Goal: Task Accomplishment & Management: Manage account settings

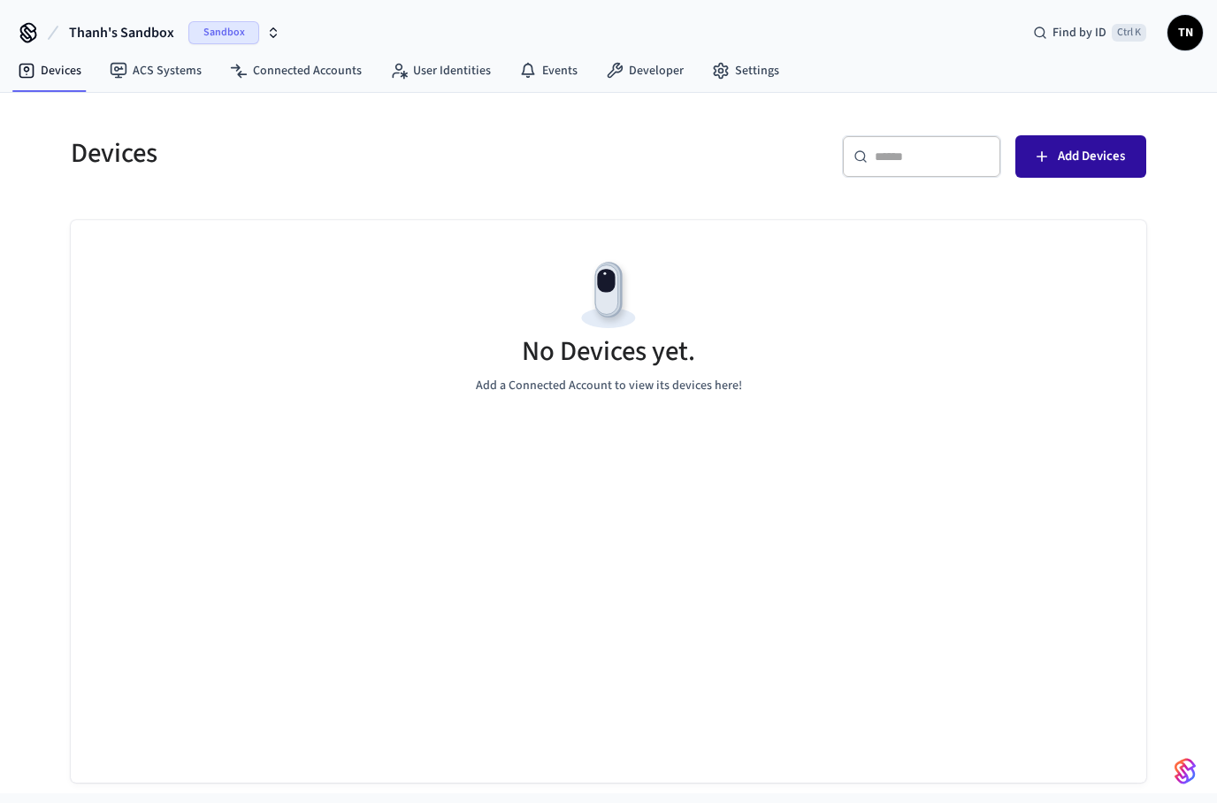
click at [1059, 161] on span "Add Devices" at bounding box center [1091, 156] width 67 height 23
click at [133, 41] on span "Thanh's Sandbox" at bounding box center [121, 32] width 105 height 21
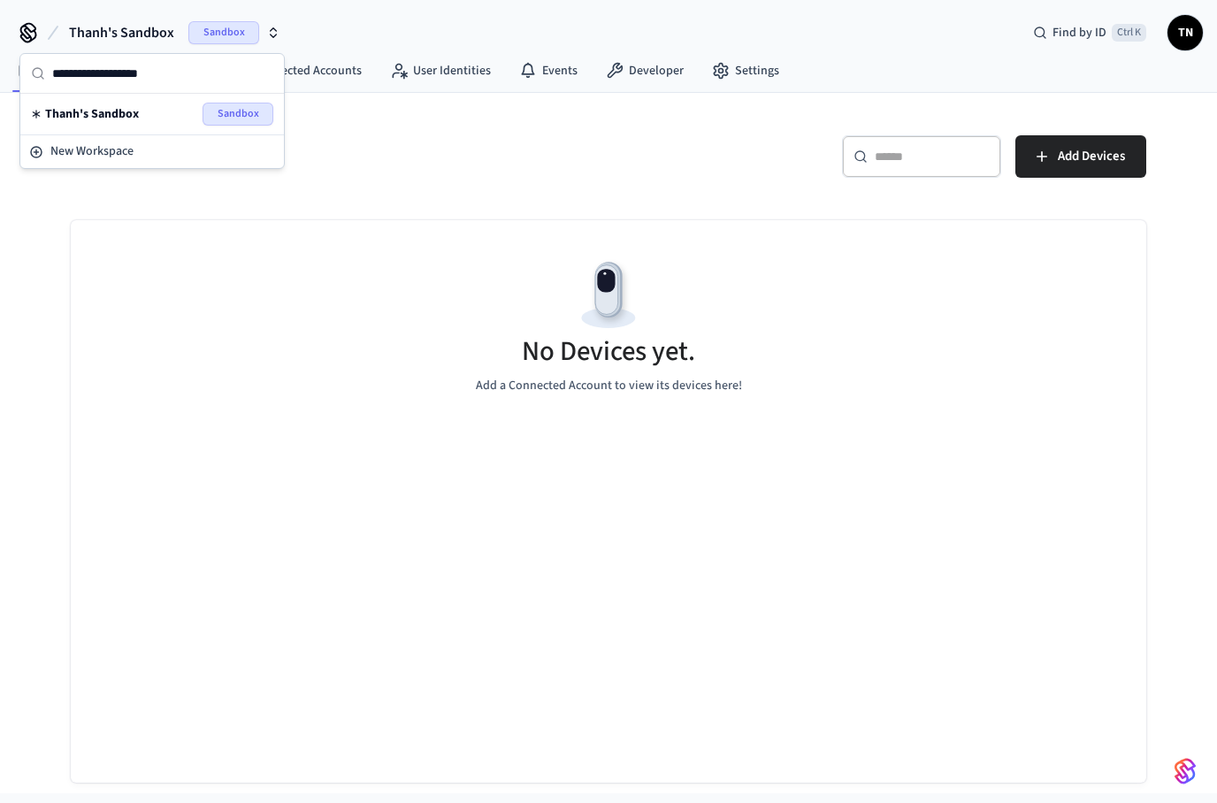
click at [148, 111] on div "Thanh's Sandbox Sandbox" at bounding box center [152, 114] width 242 height 23
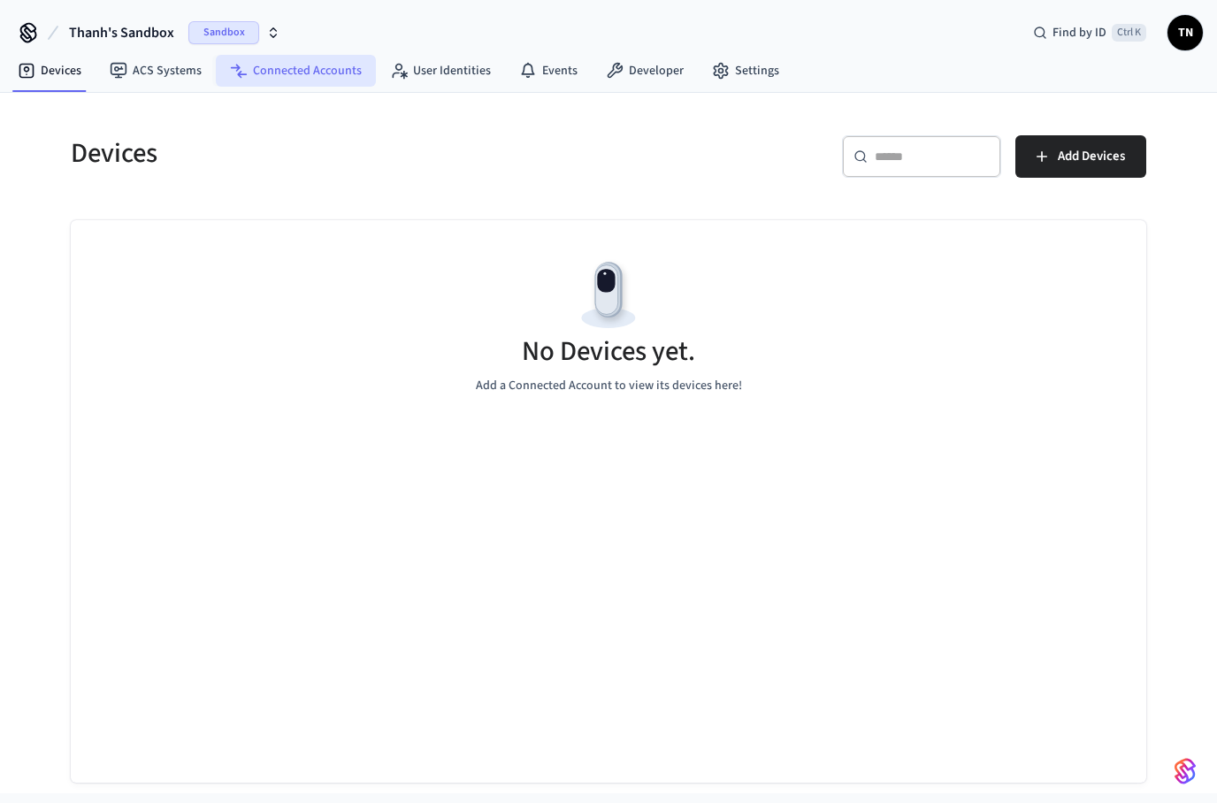
click at [274, 73] on link "Connected Accounts" at bounding box center [296, 71] width 160 height 32
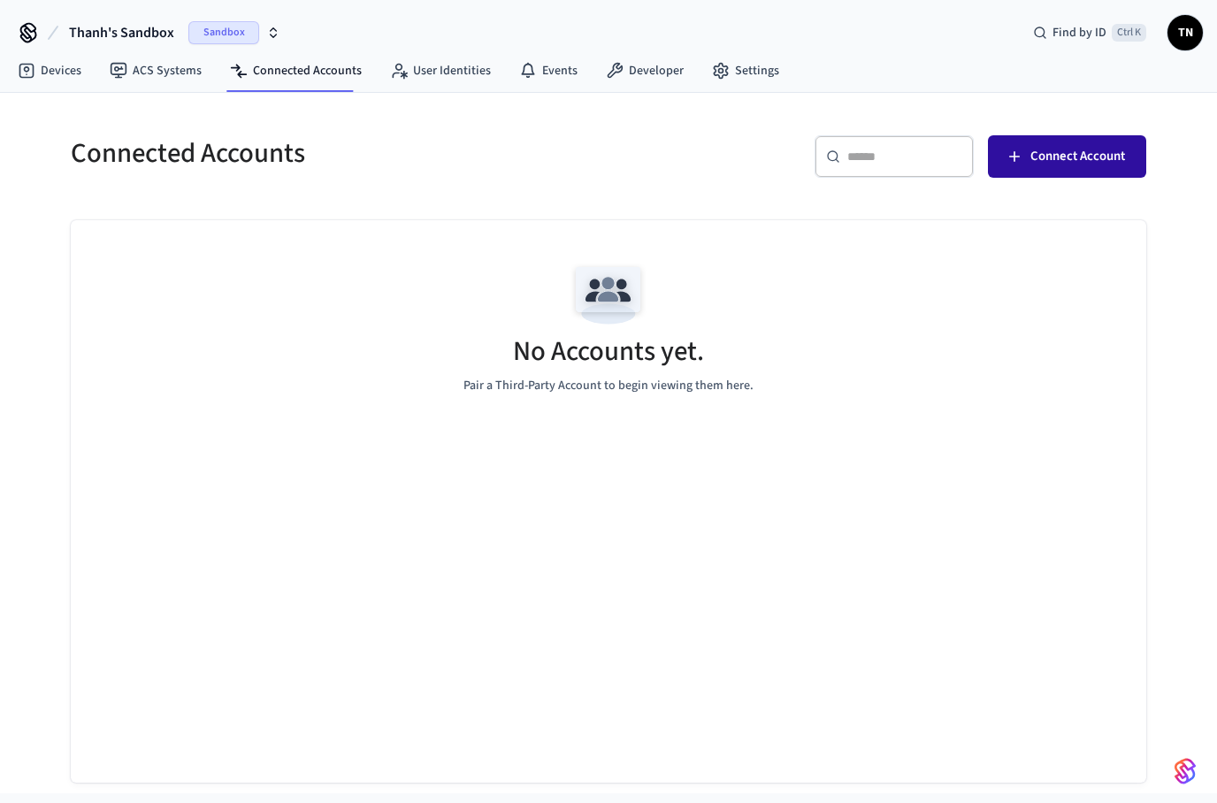
click at [1053, 159] on span "Connect Account" at bounding box center [1078, 156] width 95 height 23
click at [40, 31] on icon at bounding box center [28, 33] width 28 height 28
click at [99, 30] on span "Thanh's Sandbox" at bounding box center [121, 32] width 105 height 21
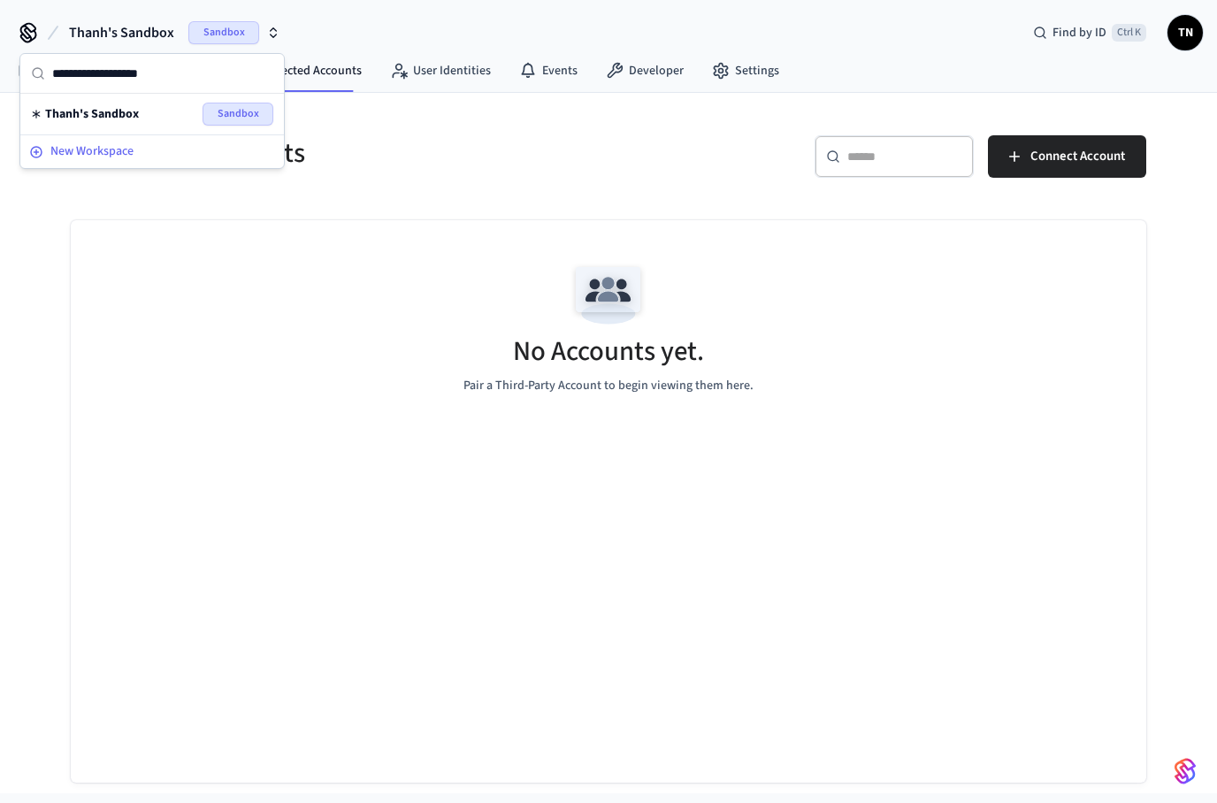
click at [131, 153] on span "New Workspace" at bounding box center [91, 151] width 83 height 19
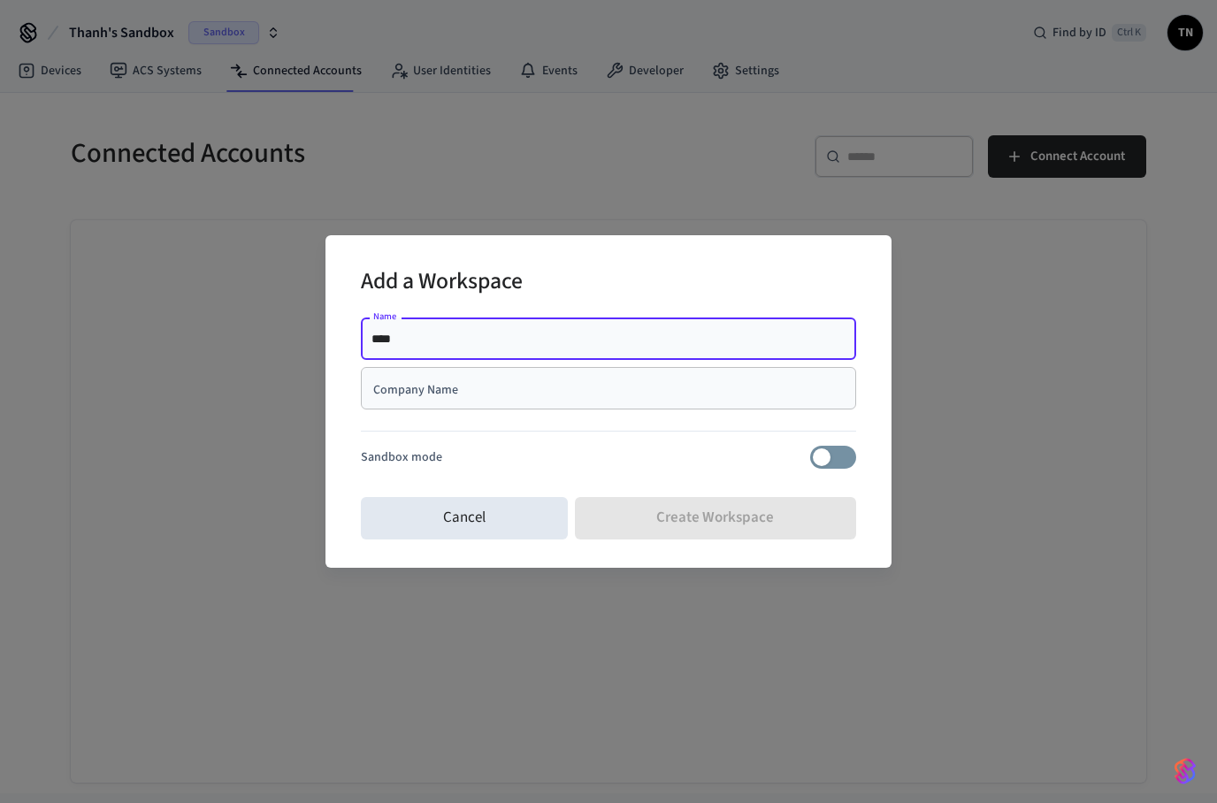
type input "****"
click at [418, 388] on div "Company Name Company Name" at bounding box center [608, 388] width 495 height 42
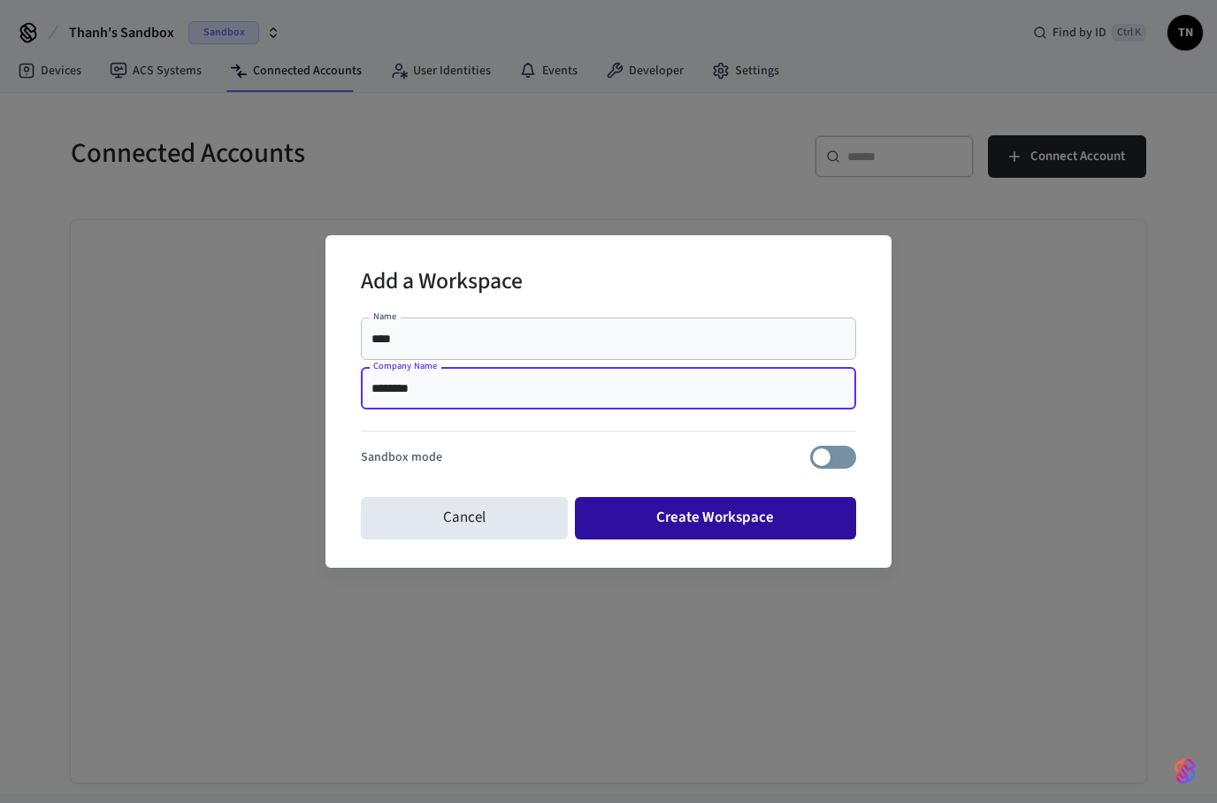
type input "********"
click at [640, 516] on button "Create Workspace" at bounding box center [716, 518] width 282 height 42
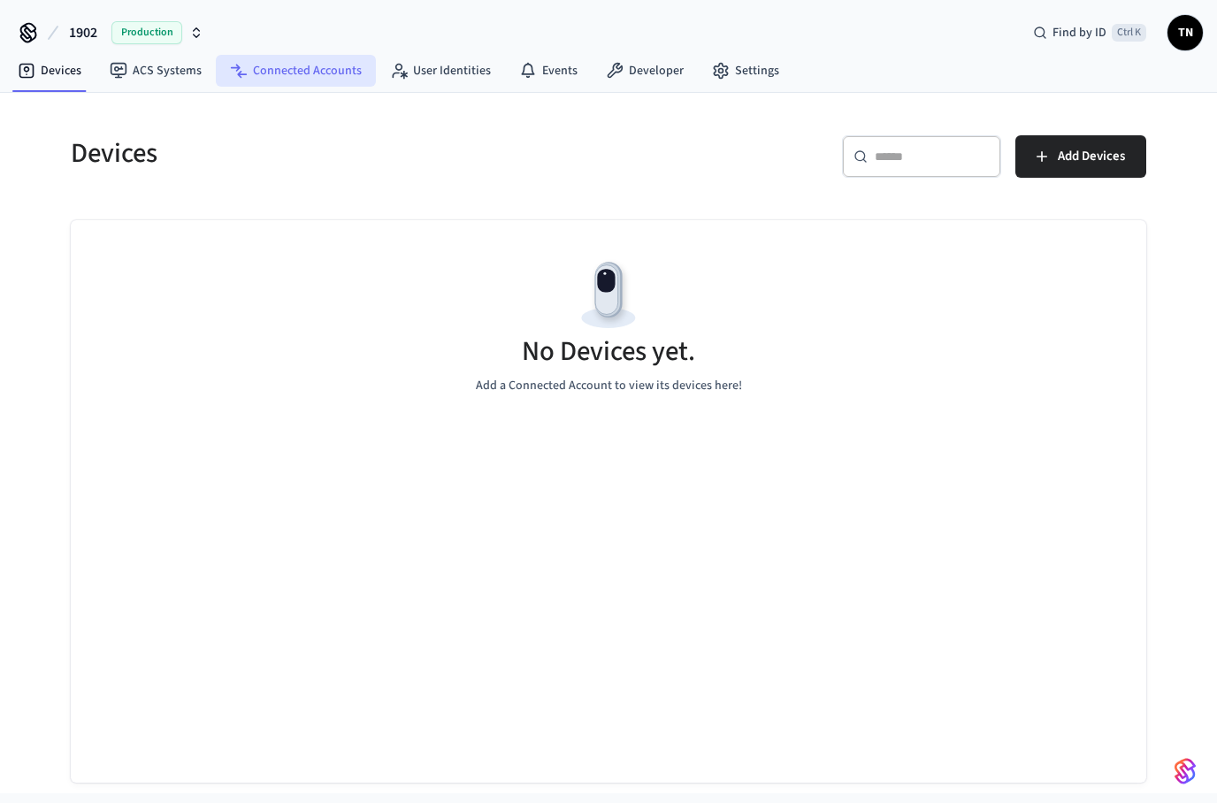
click at [314, 73] on link "Connected Accounts" at bounding box center [296, 71] width 160 height 32
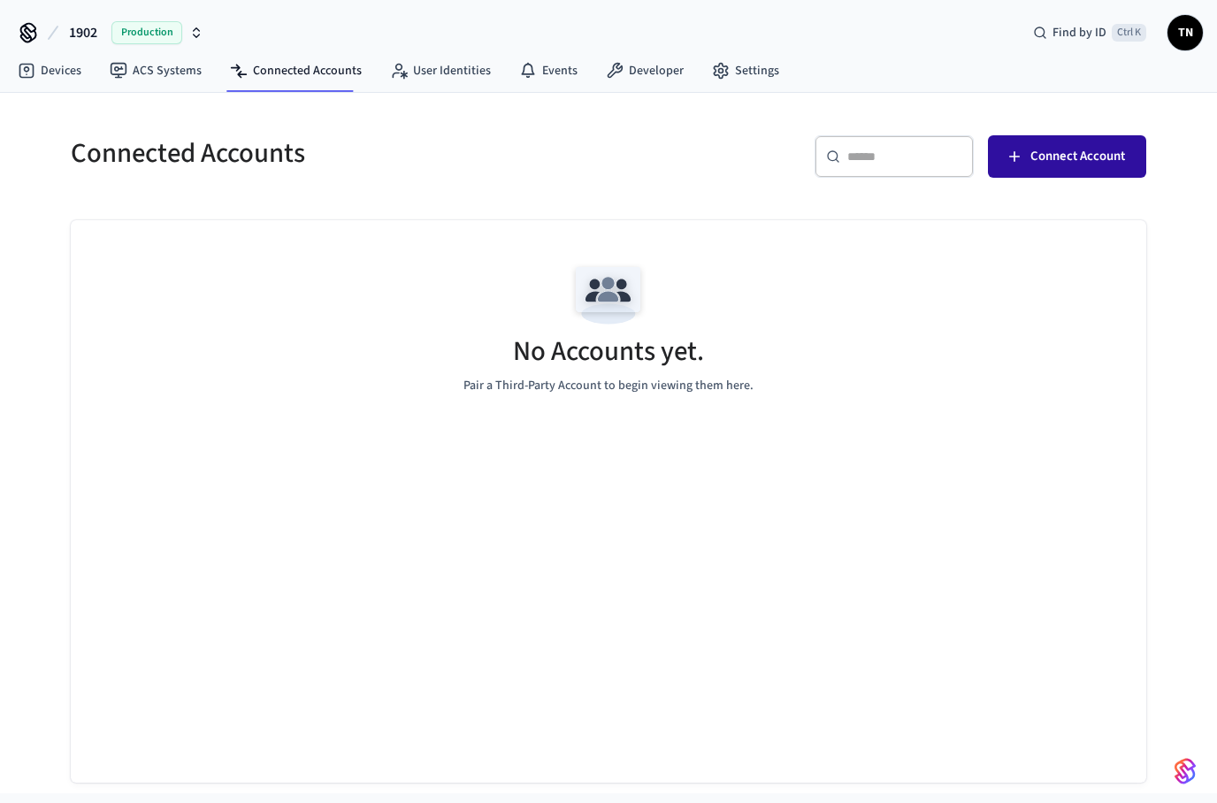
click at [1054, 146] on span "Connect Account" at bounding box center [1078, 156] width 95 height 23
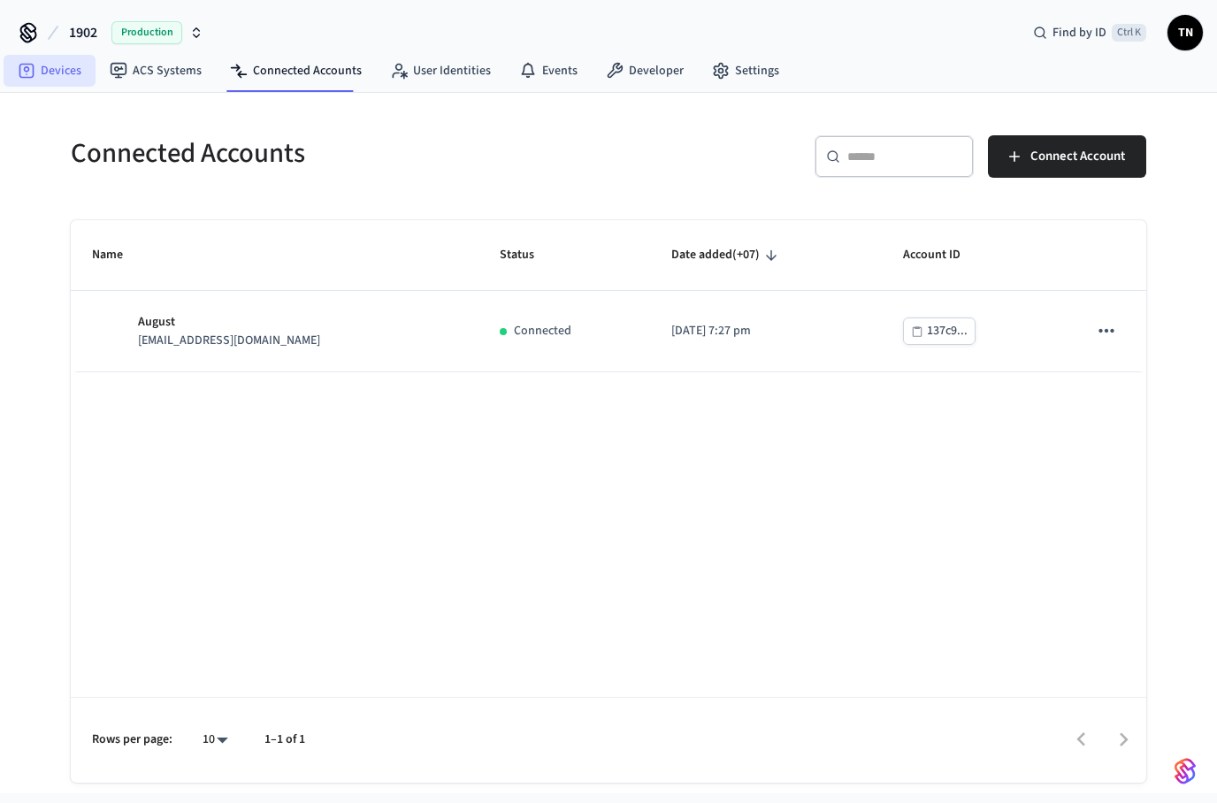
click at [81, 75] on link "Devices" at bounding box center [50, 71] width 92 height 32
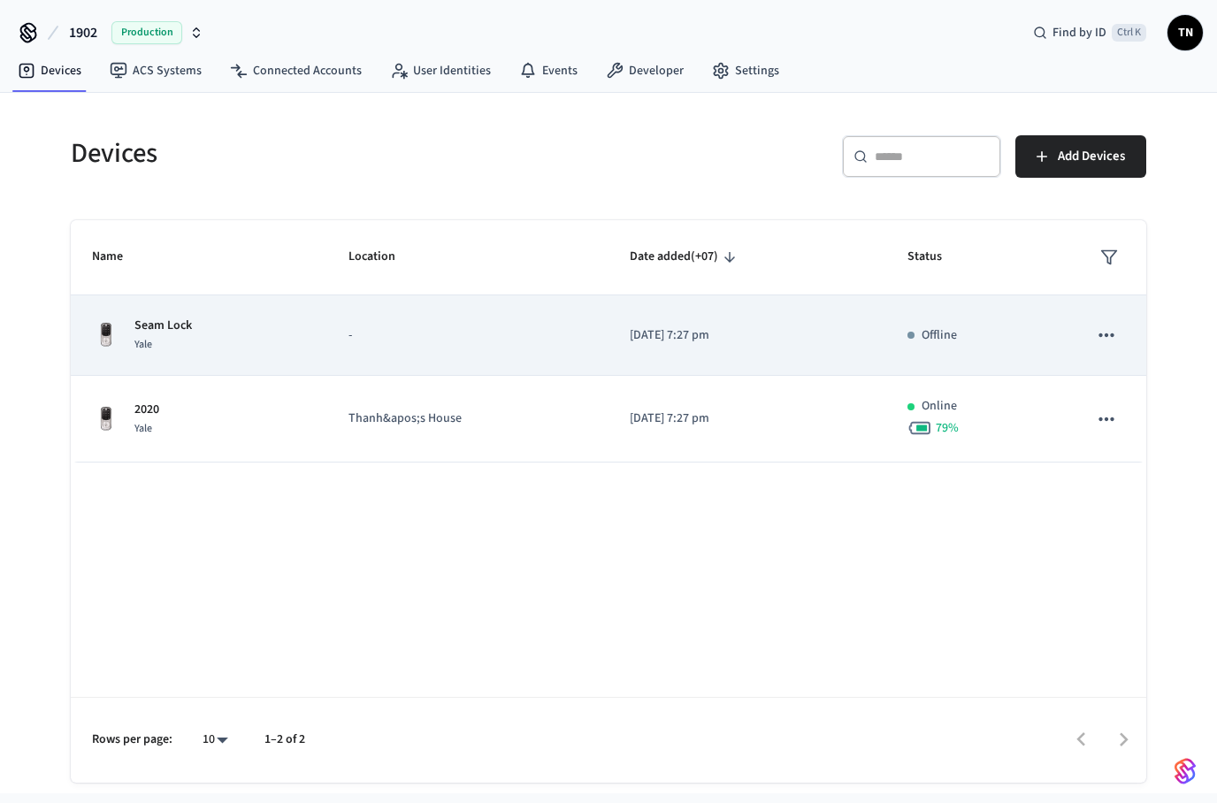
click at [281, 335] on div "Seam Lock Yale" at bounding box center [199, 335] width 214 height 37
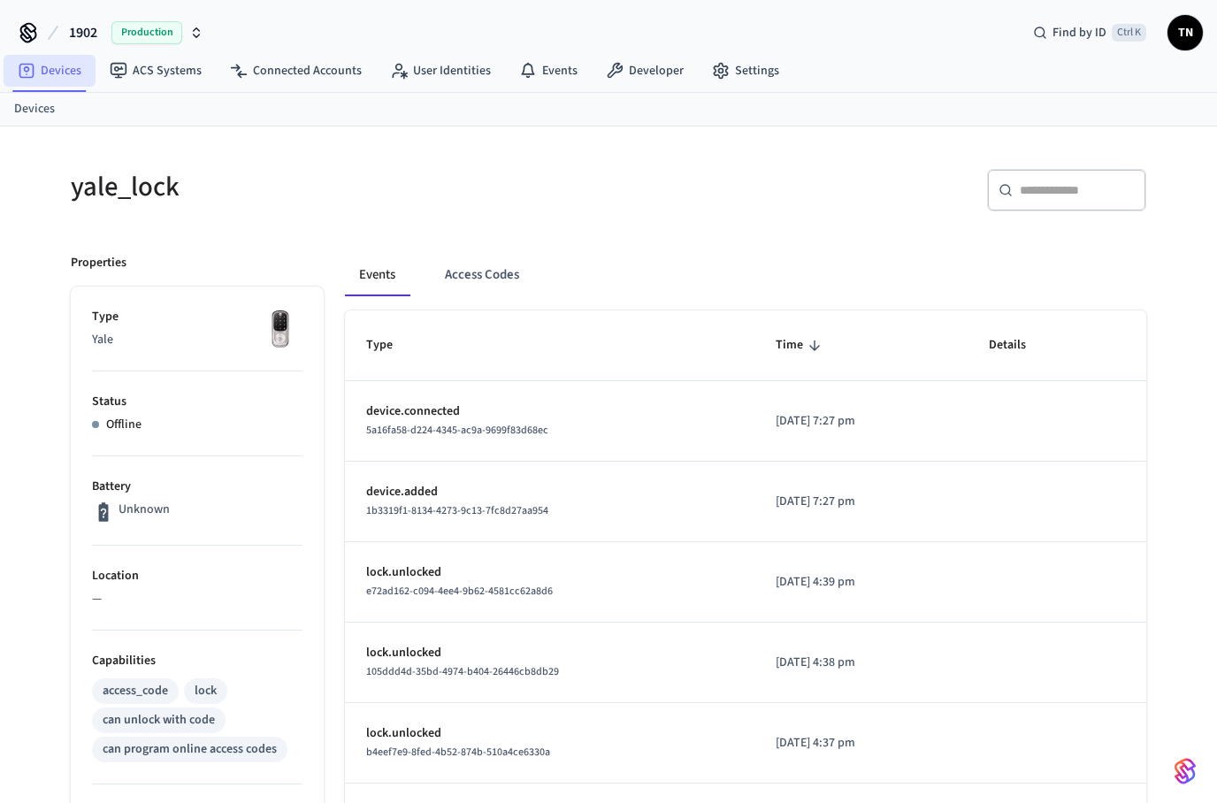
click at [54, 60] on link "Devices" at bounding box center [50, 71] width 92 height 32
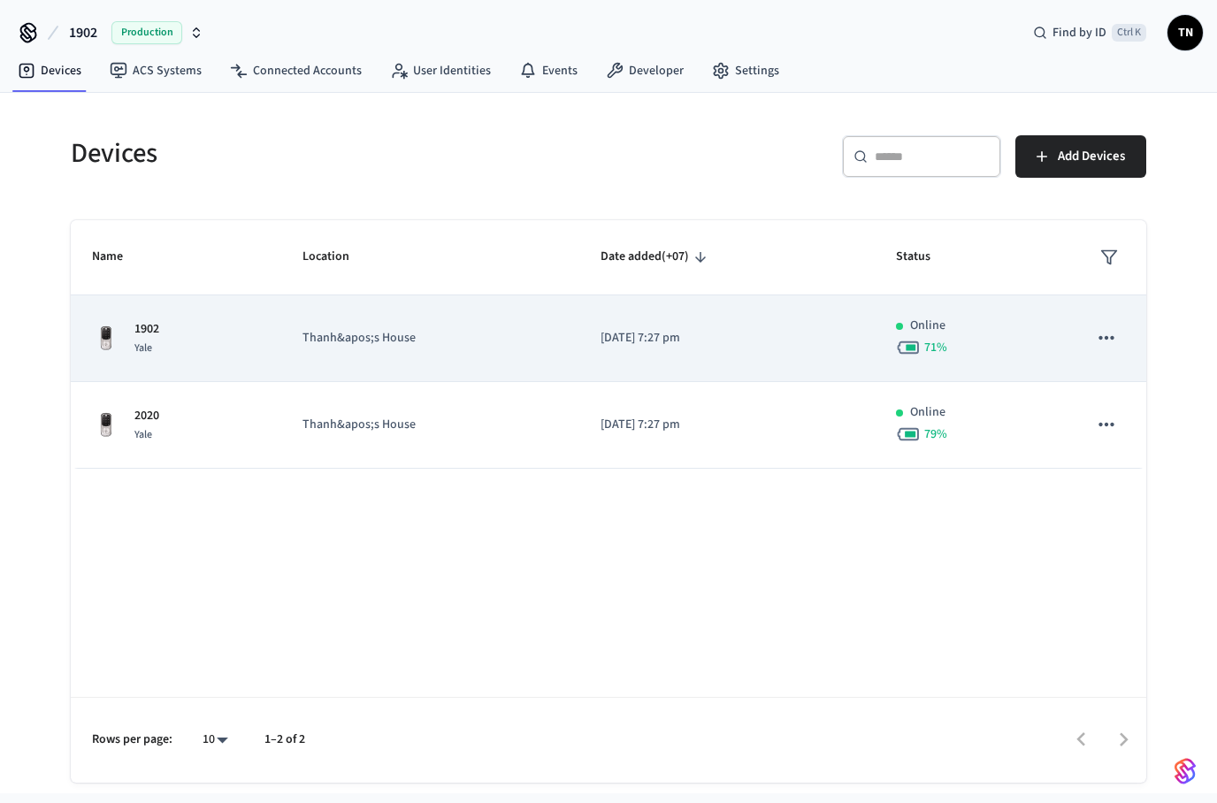
click at [587, 319] on td "[DATE] 7:27 pm" at bounding box center [728, 339] width 296 height 87
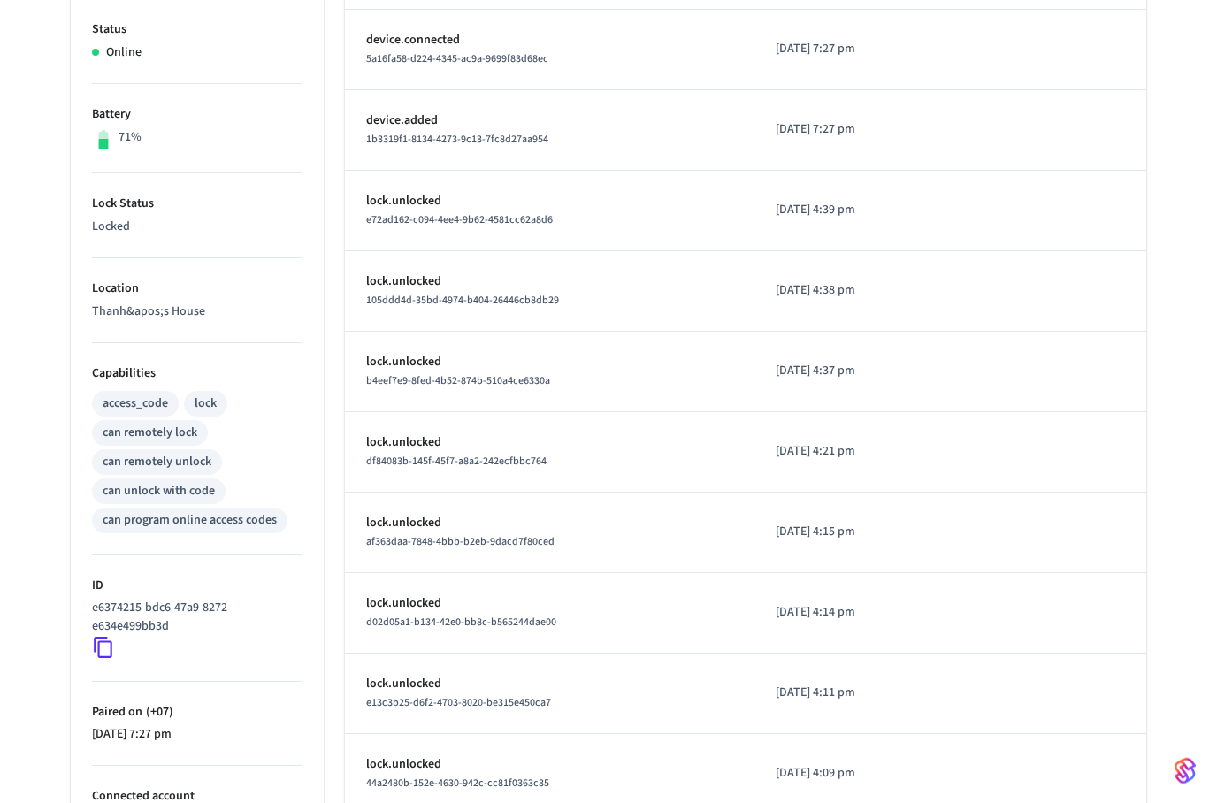
scroll to position [400, 0]
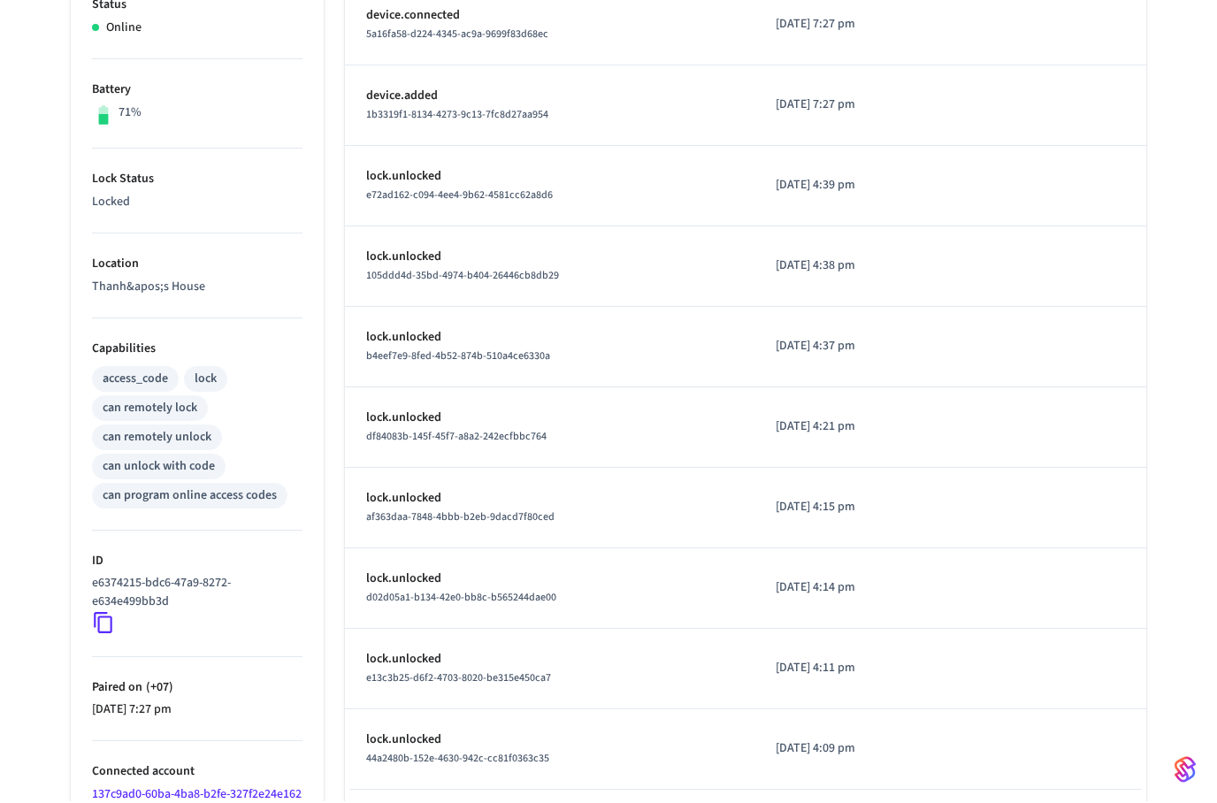
click at [181, 408] on div "can remotely lock" at bounding box center [150, 410] width 95 height 19
click at [244, 565] on p "ID" at bounding box center [197, 561] width 211 height 19
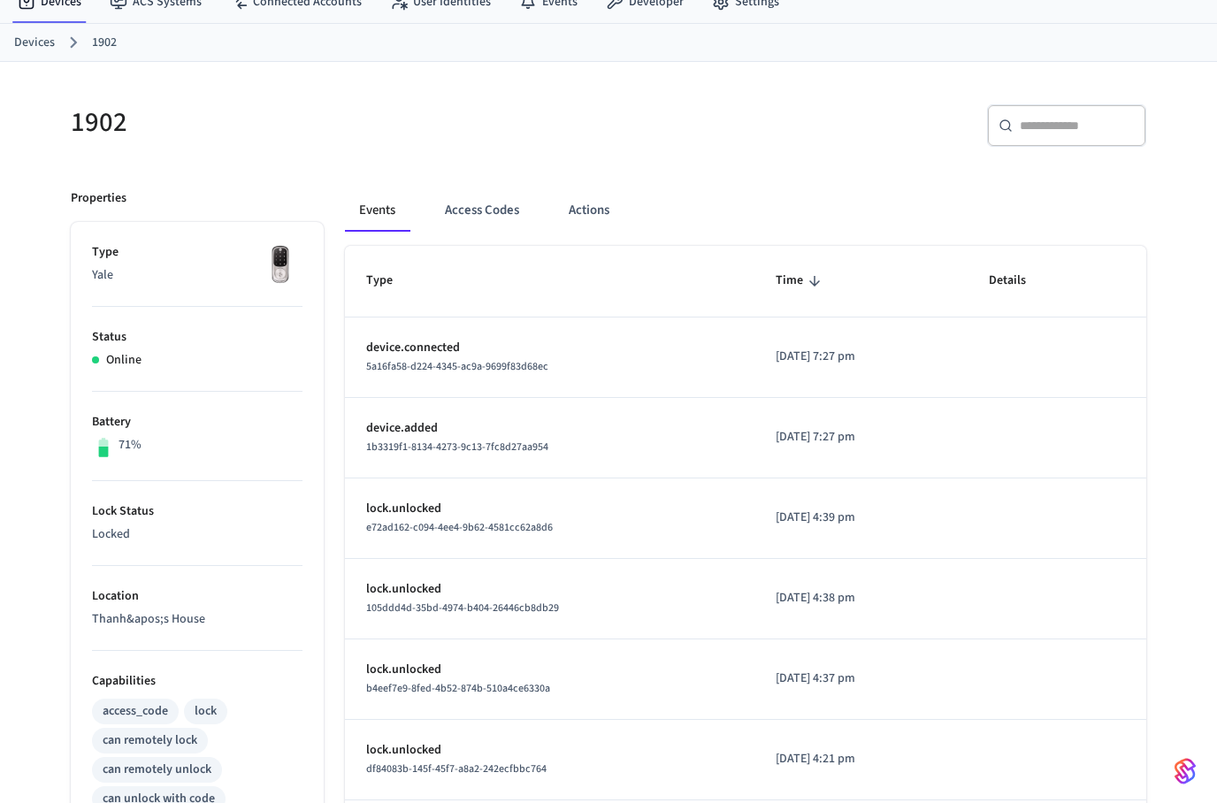
scroll to position [0, 0]
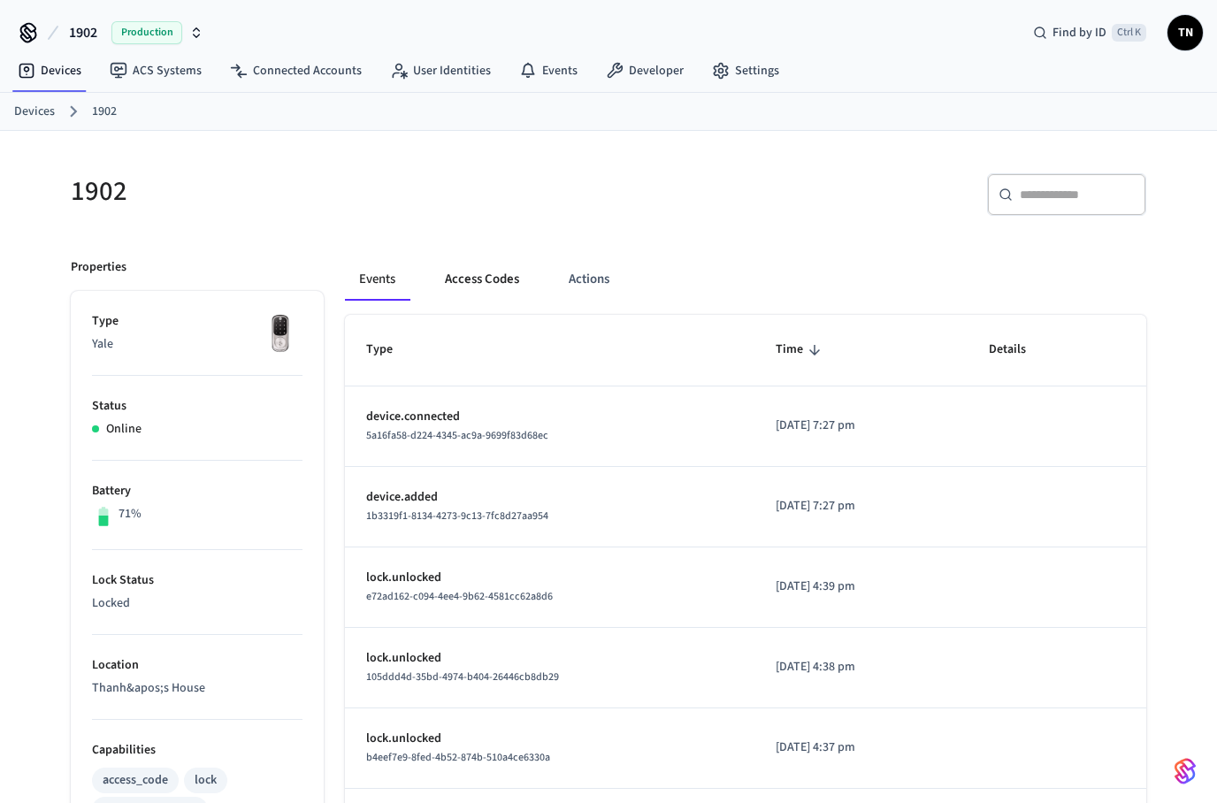
click at [491, 287] on button "Access Codes" at bounding box center [482, 279] width 103 height 42
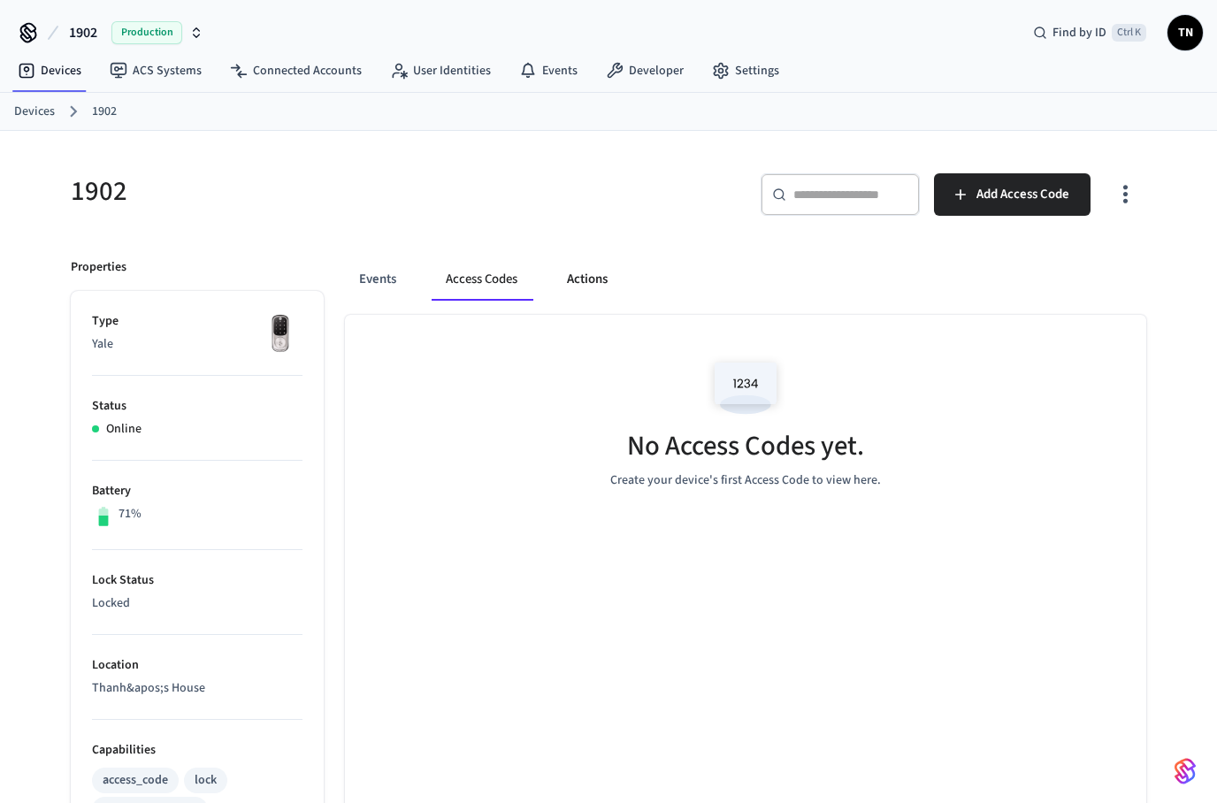
click at [569, 284] on button "Actions" at bounding box center [587, 279] width 69 height 42
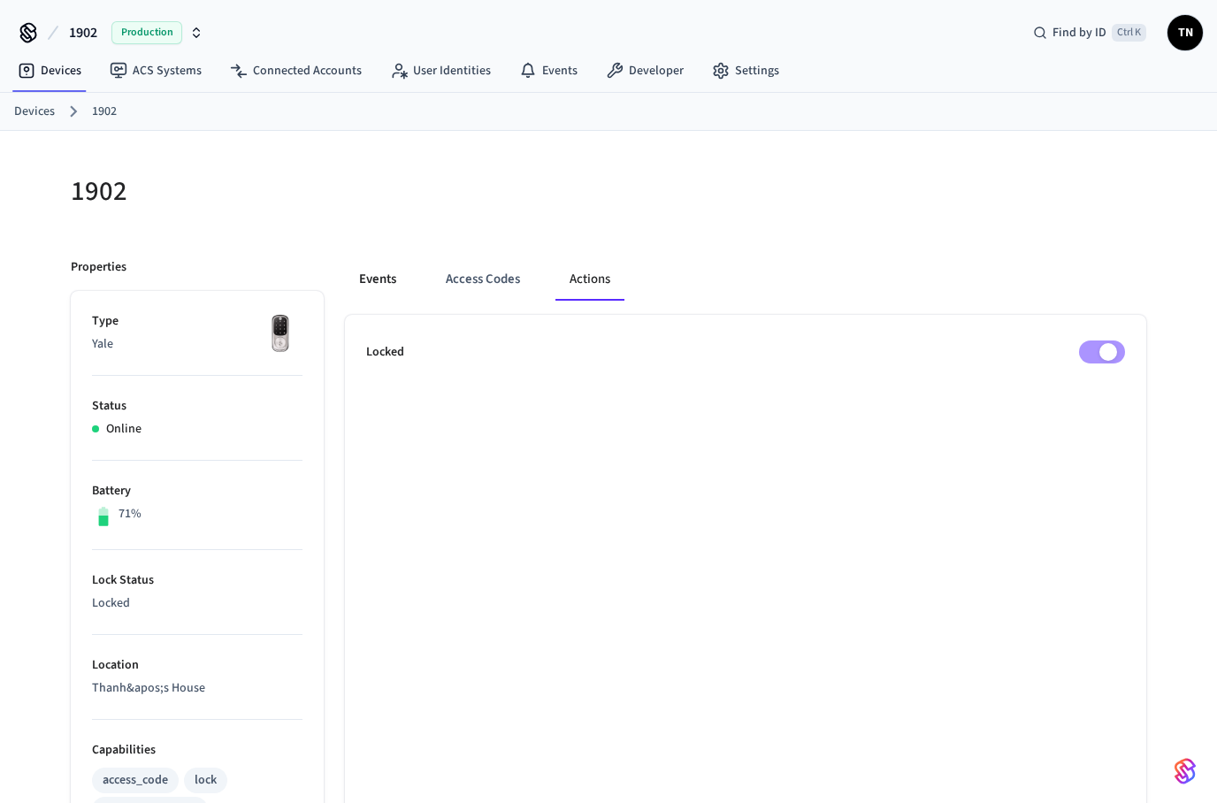
click at [373, 266] on button "Events" at bounding box center [377, 279] width 65 height 42
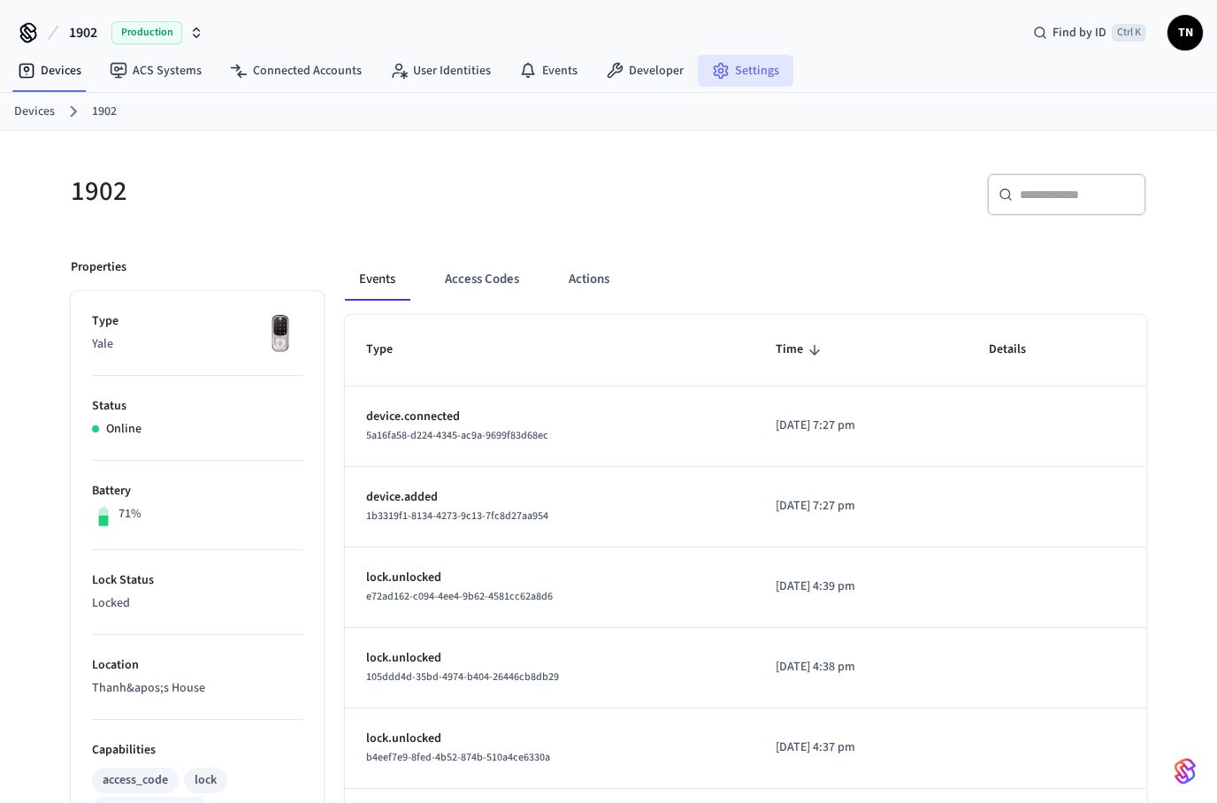
click at [728, 81] on link "Settings" at bounding box center [746, 71] width 96 height 32
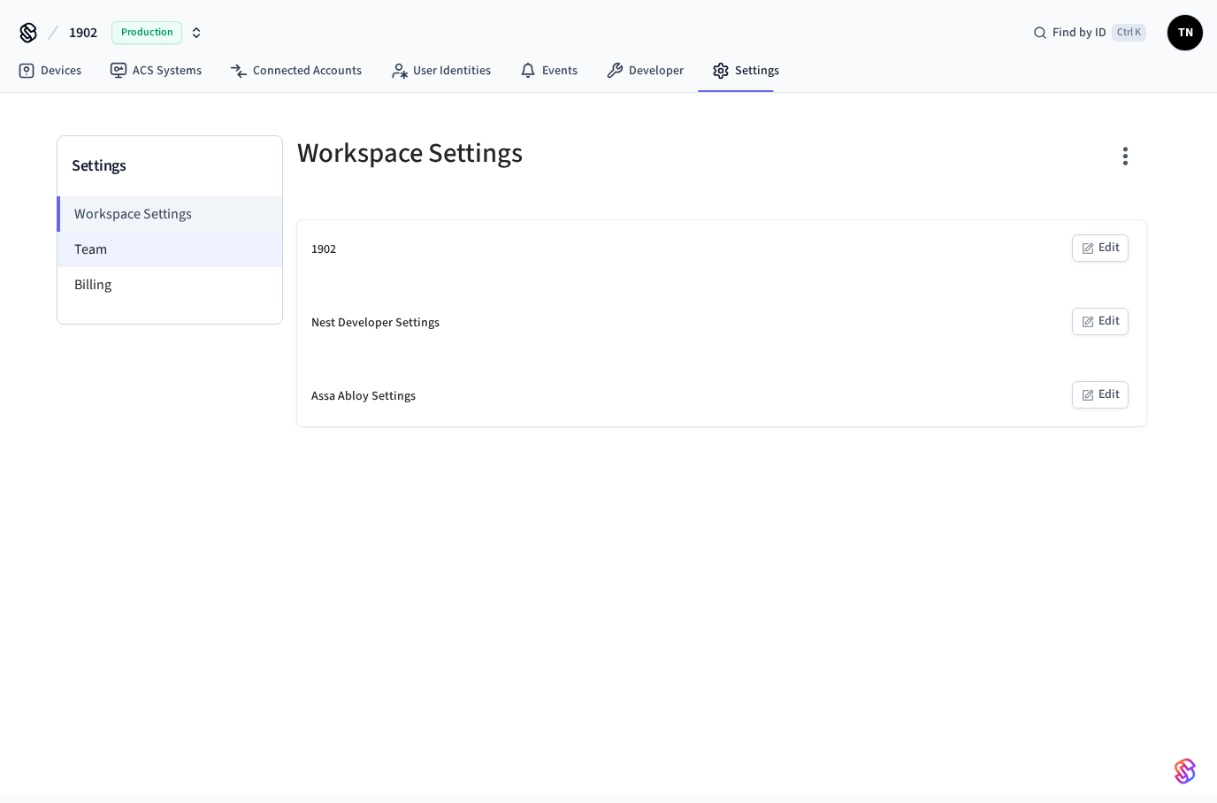
click at [179, 242] on li "Team" at bounding box center [170, 249] width 225 height 35
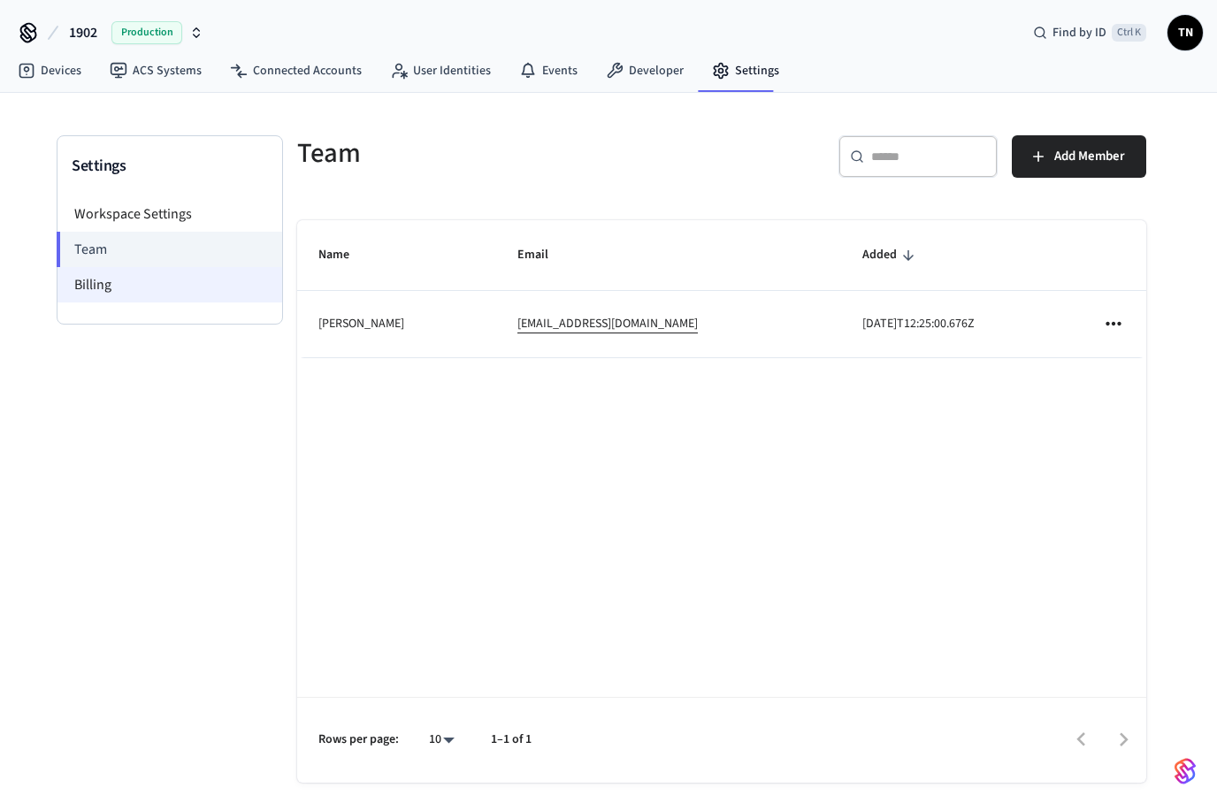
click at [174, 288] on li "Billing" at bounding box center [170, 284] width 225 height 35
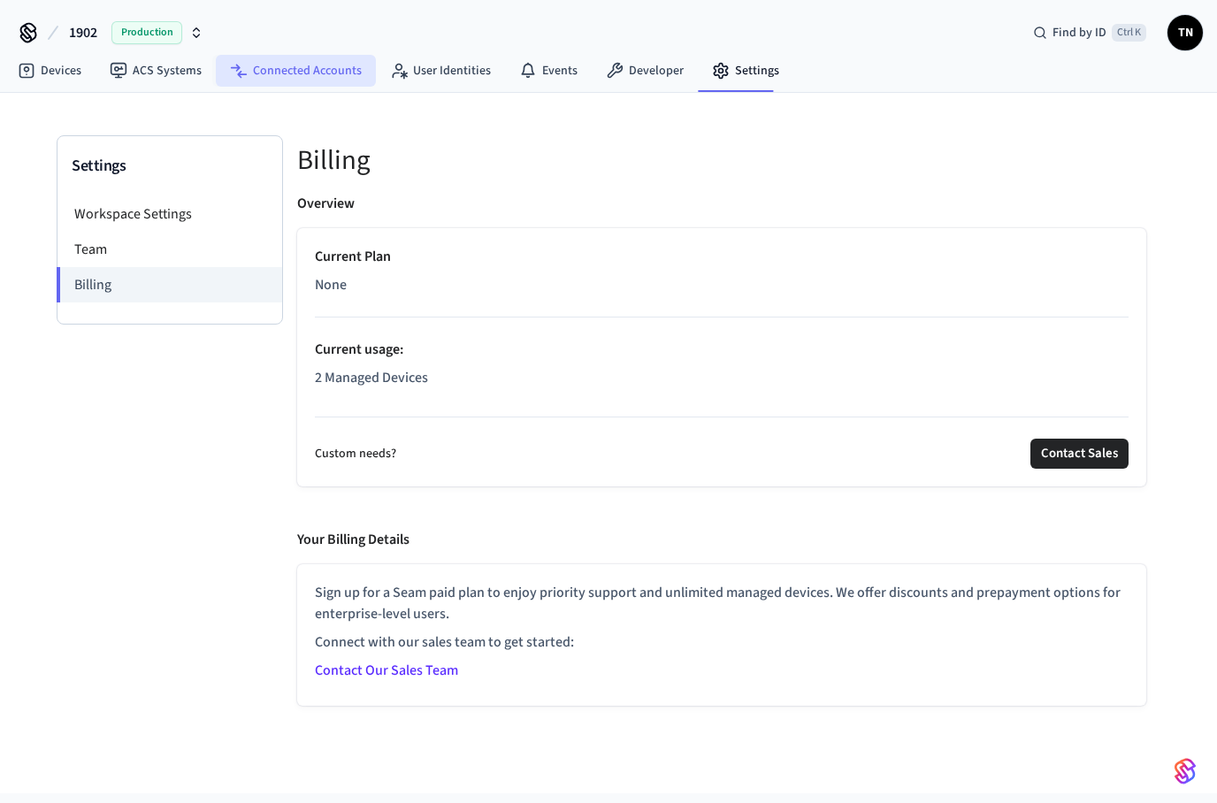
click at [297, 68] on link "Connected Accounts" at bounding box center [296, 71] width 160 height 32
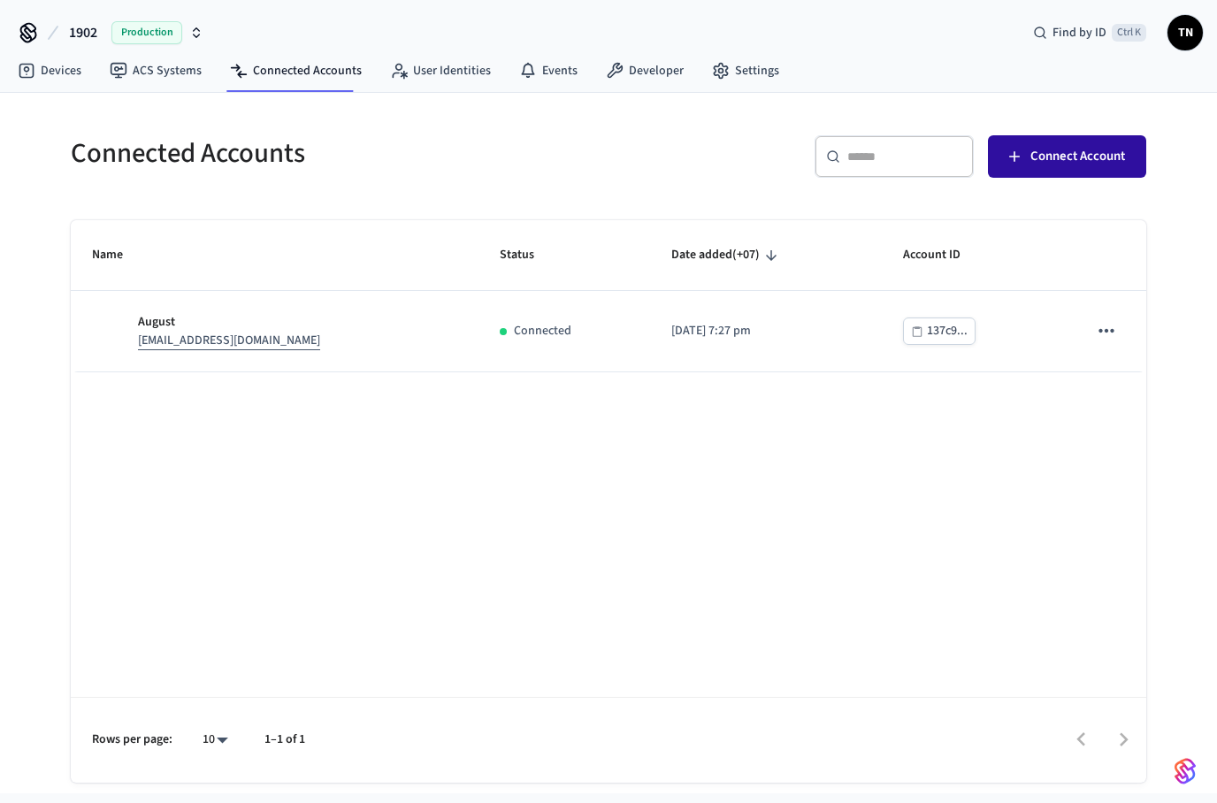
click at [1051, 160] on span "Connect Account" at bounding box center [1078, 156] width 95 height 23
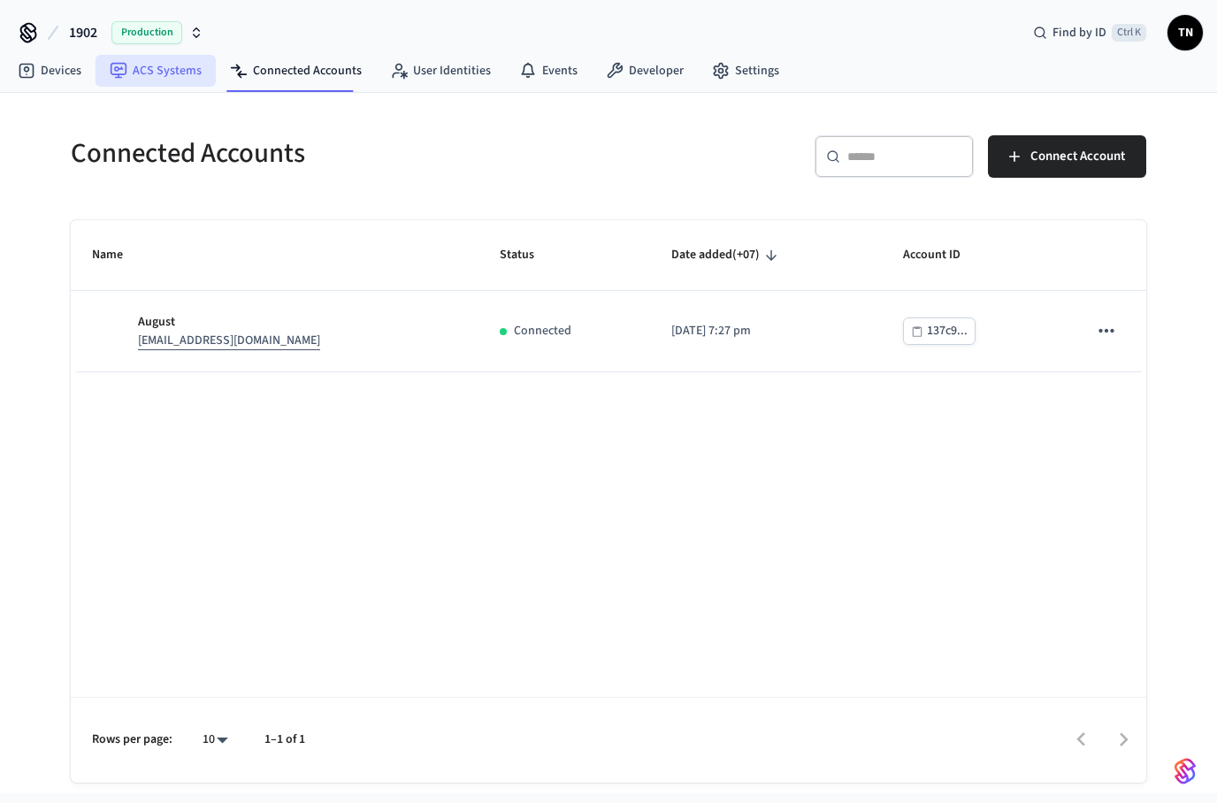
click at [169, 62] on link "ACS Systems" at bounding box center [156, 71] width 120 height 32
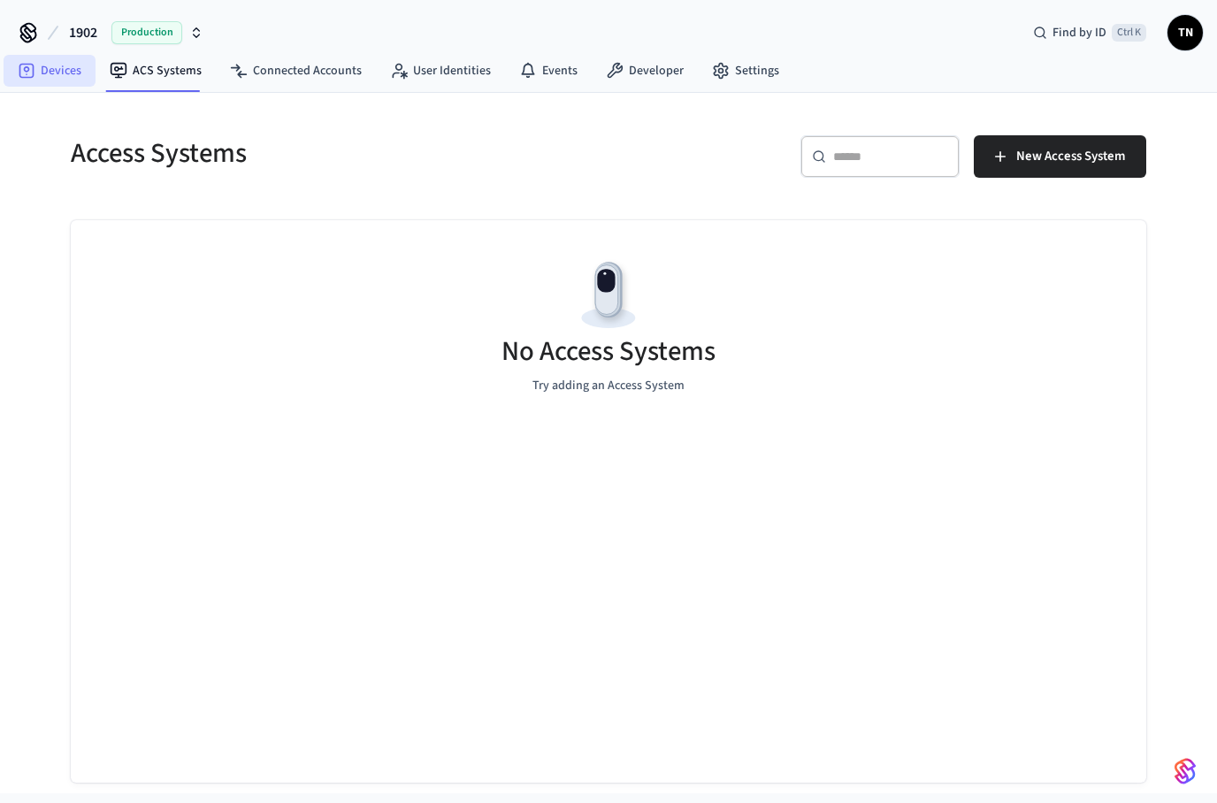
click at [77, 81] on link "Devices" at bounding box center [50, 71] width 92 height 32
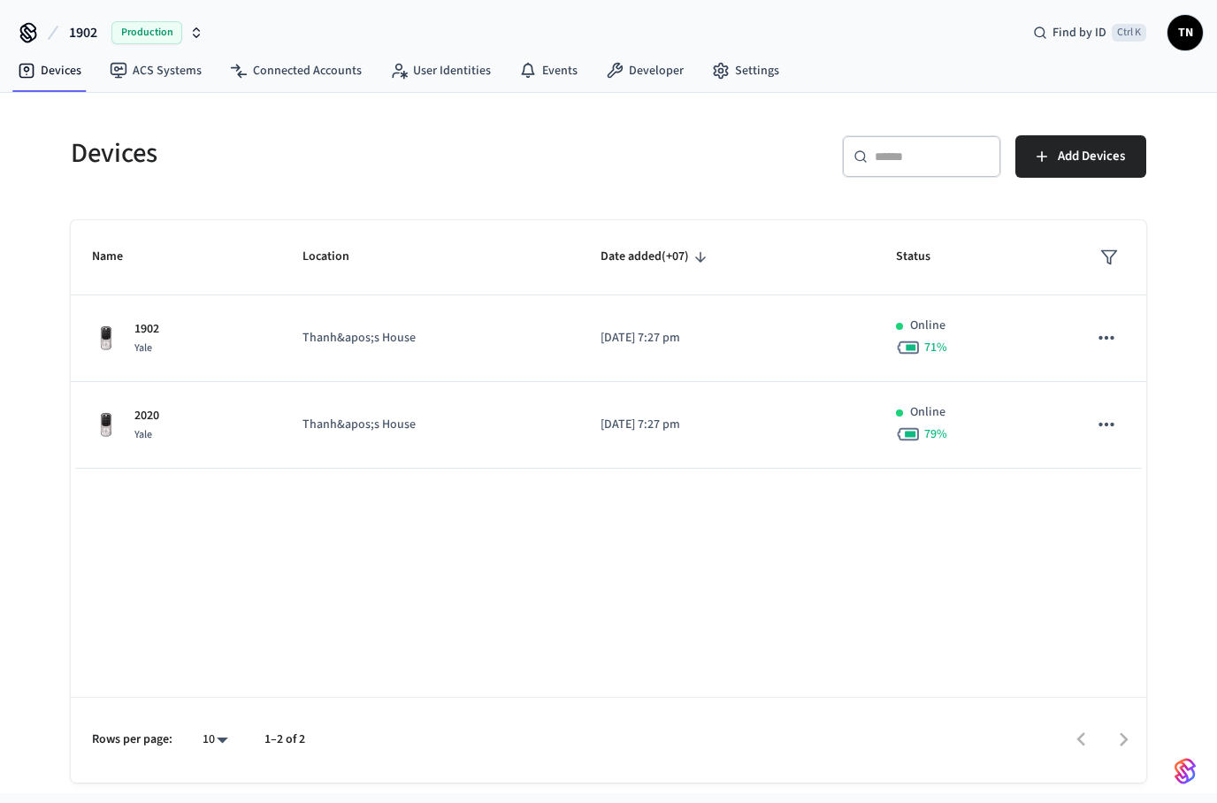
click at [1205, 32] on div "1902 Production Find by ID Ctrl K TN" at bounding box center [608, 25] width 1217 height 51
click at [1189, 30] on span "TN" at bounding box center [1186, 33] width 32 height 32
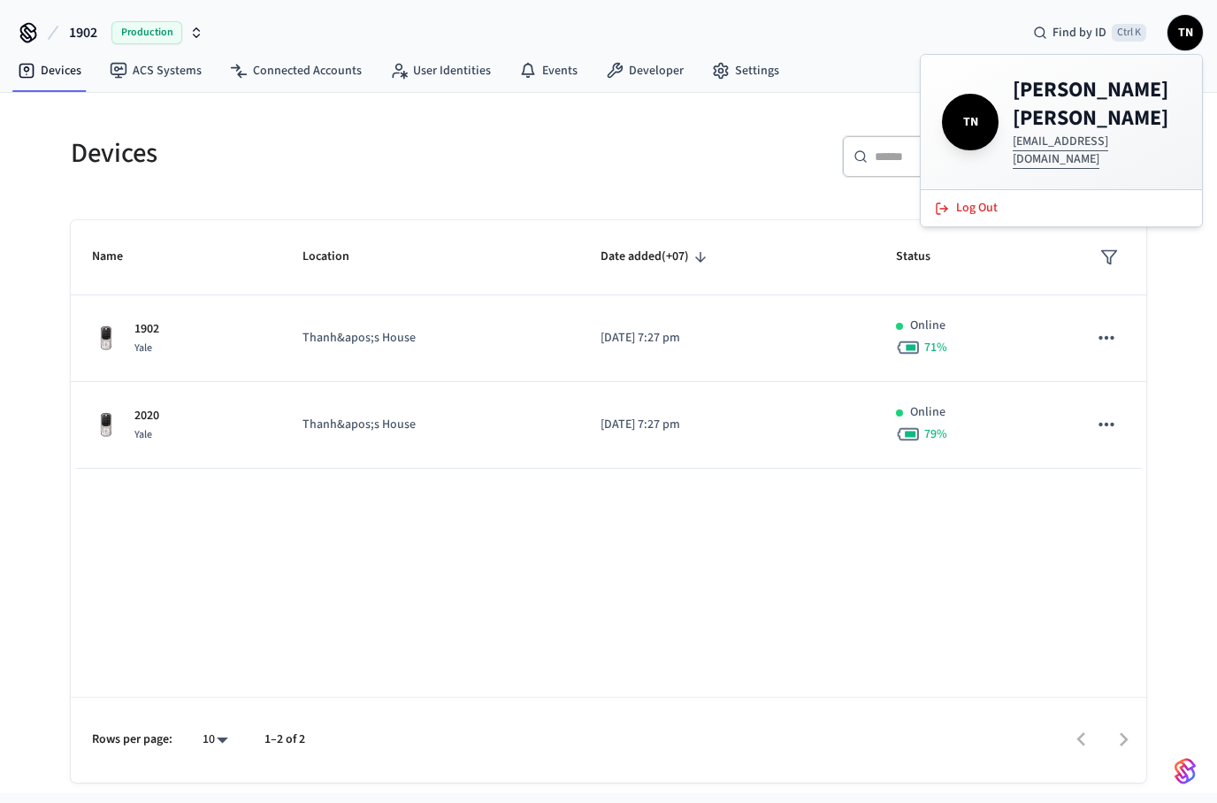
click at [1189, 30] on span "TN" at bounding box center [1186, 33] width 32 height 32
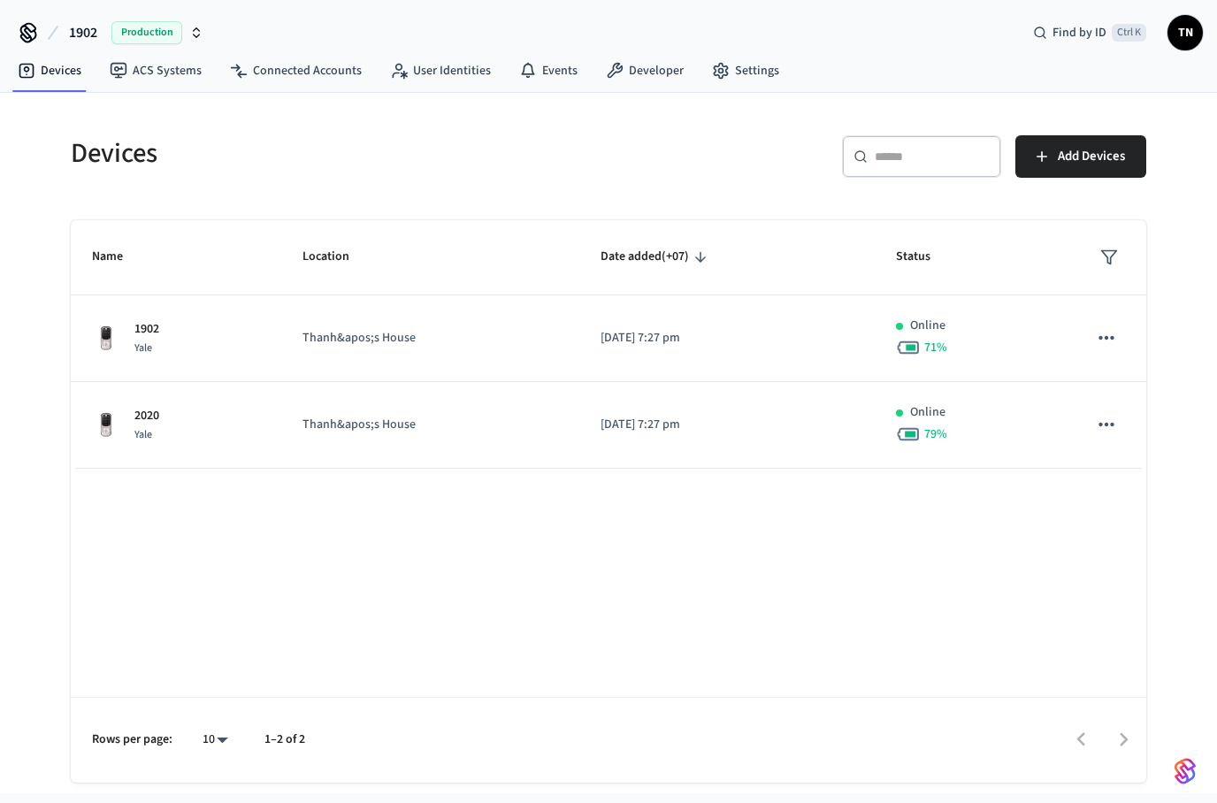
click at [655, 88] on nav "Devices ACS Systems Connected Accounts User Identities Events Developer Settings" at bounding box center [399, 71] width 790 height 41
click at [637, 77] on link "Developer" at bounding box center [645, 71] width 106 height 32
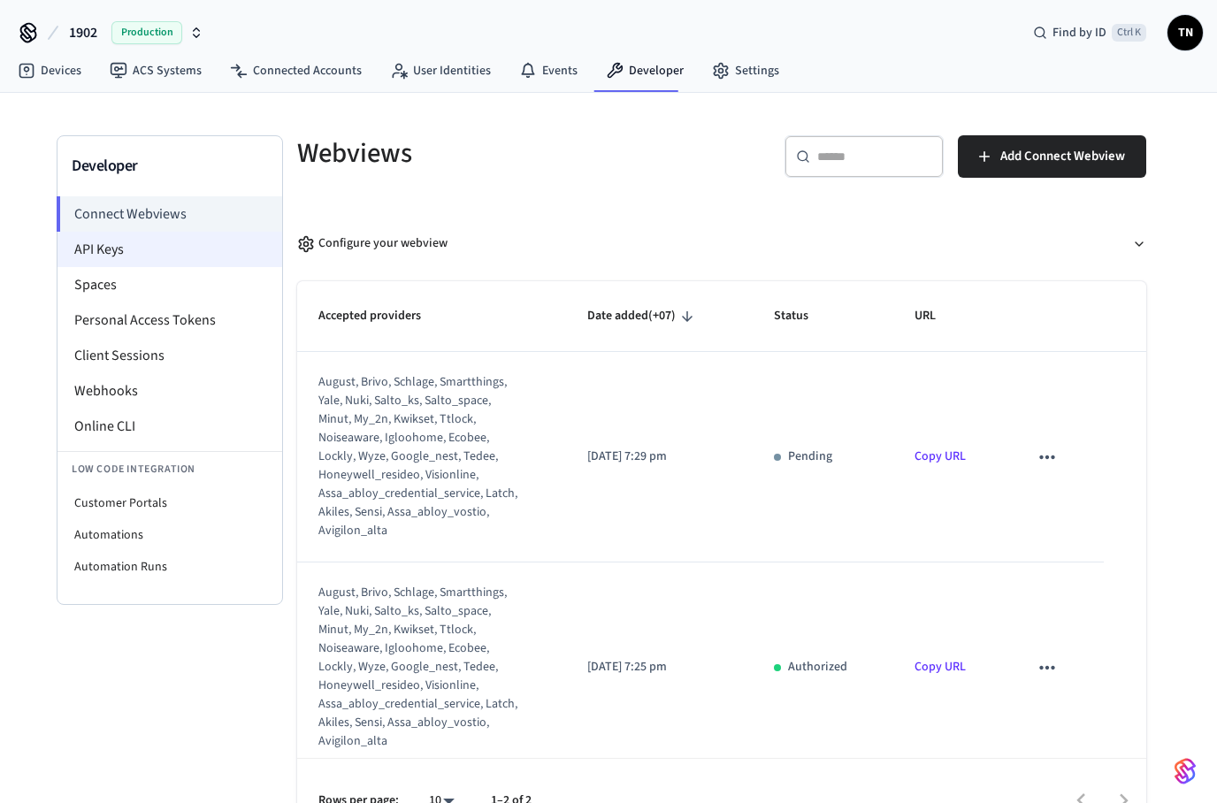
click at [172, 263] on li "API Keys" at bounding box center [170, 249] width 225 height 35
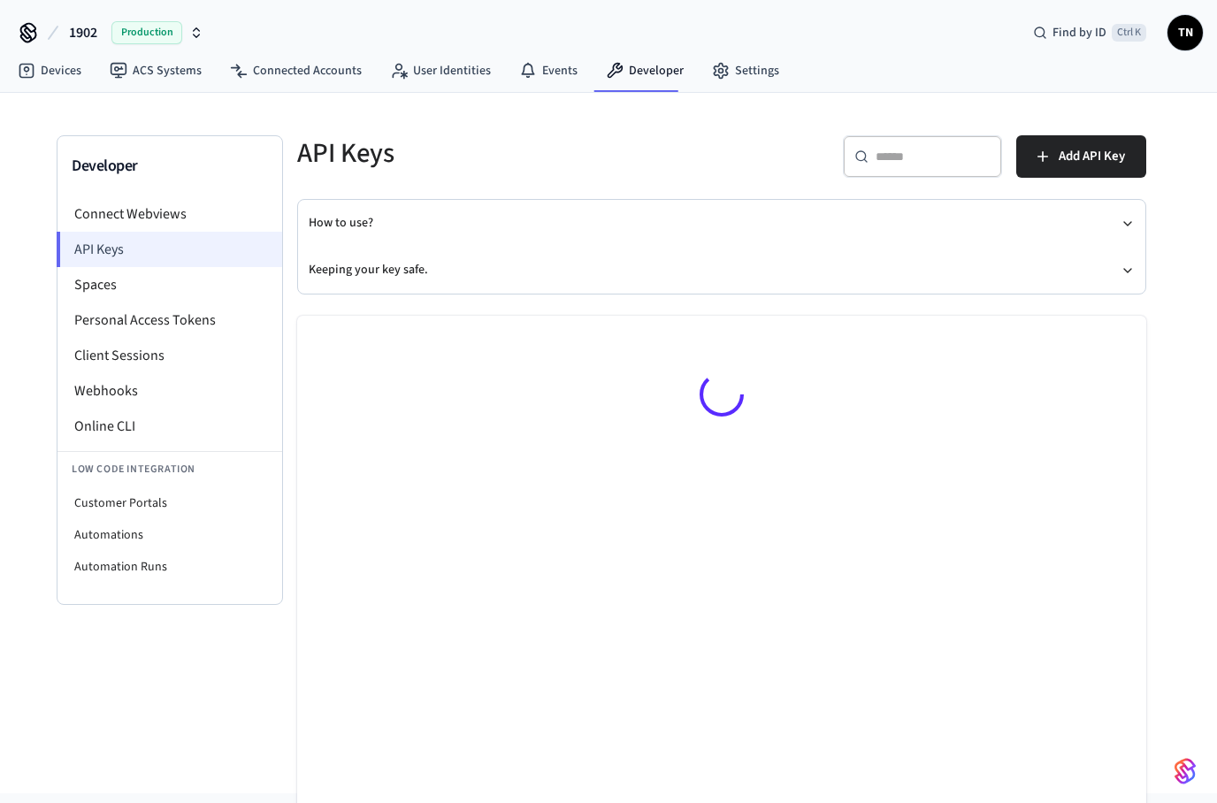
click at [172, 263] on li "API Keys" at bounding box center [170, 249] width 226 height 35
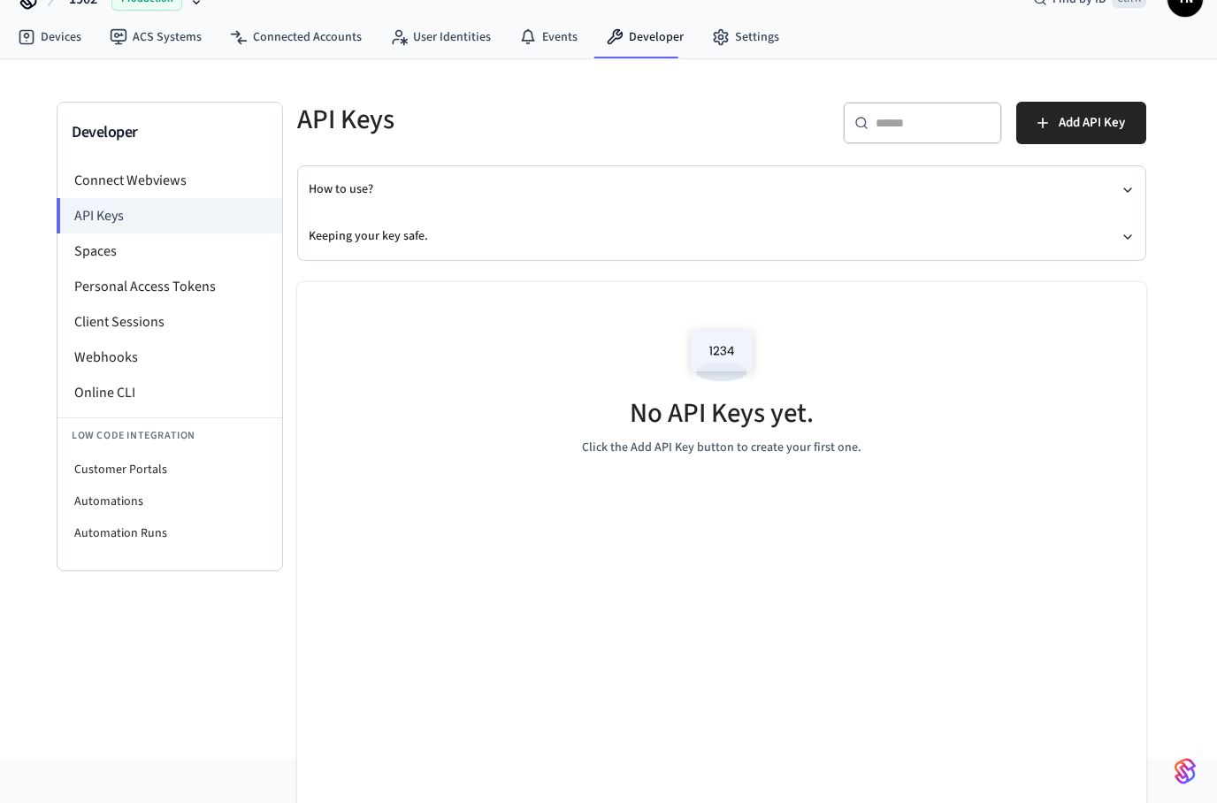
scroll to position [51, 0]
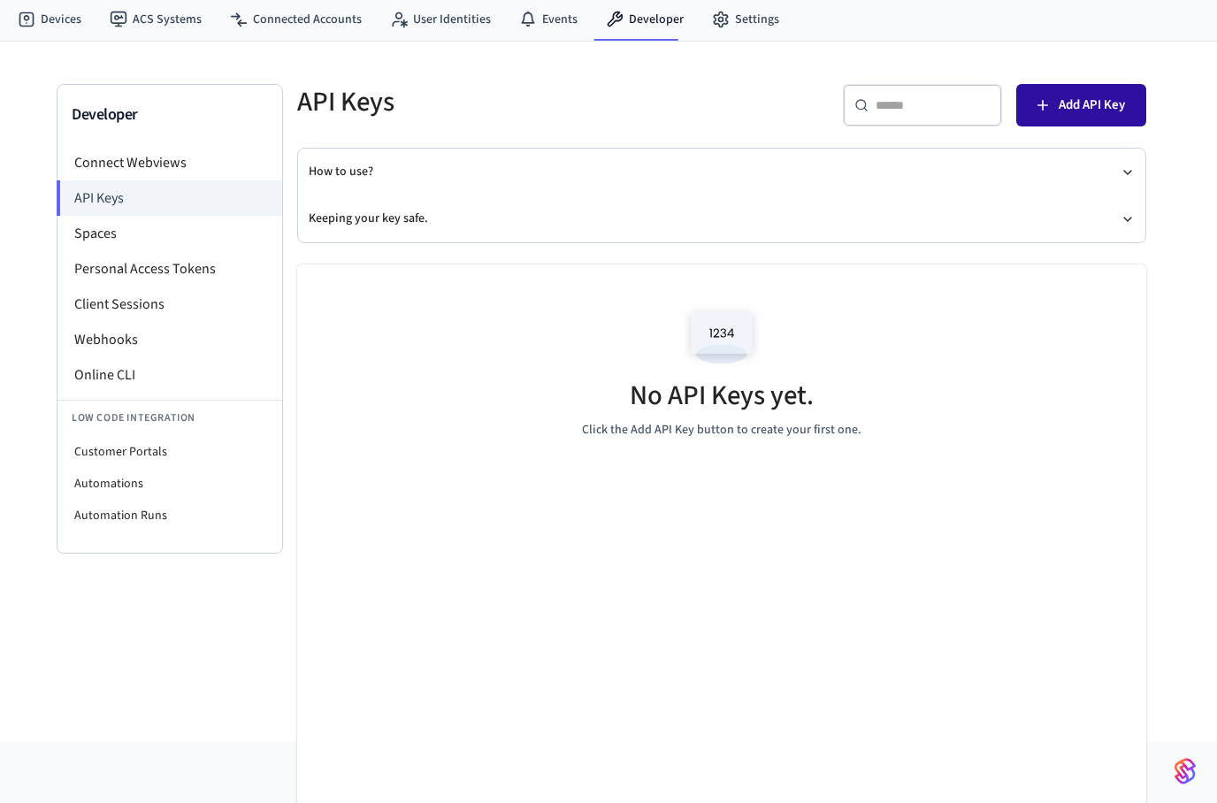
click at [1072, 111] on span "Add API Key" at bounding box center [1092, 105] width 66 height 23
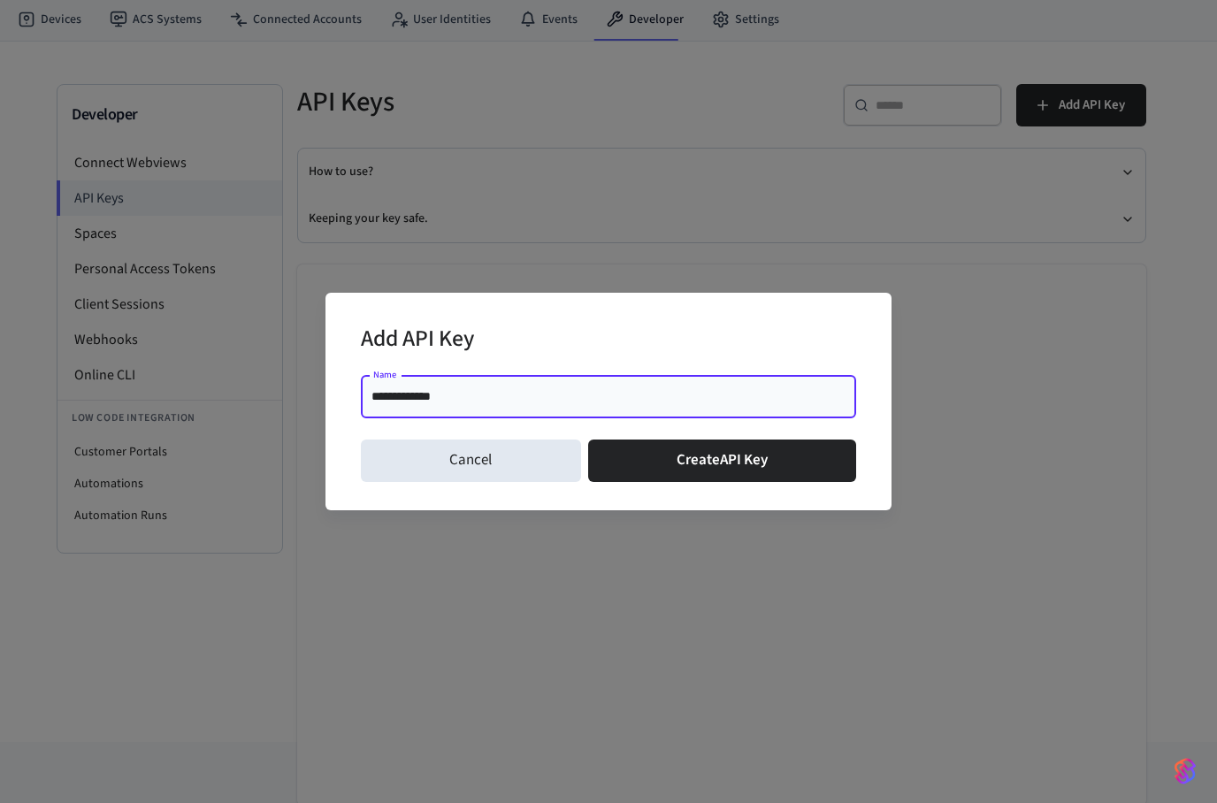
type input "**********"
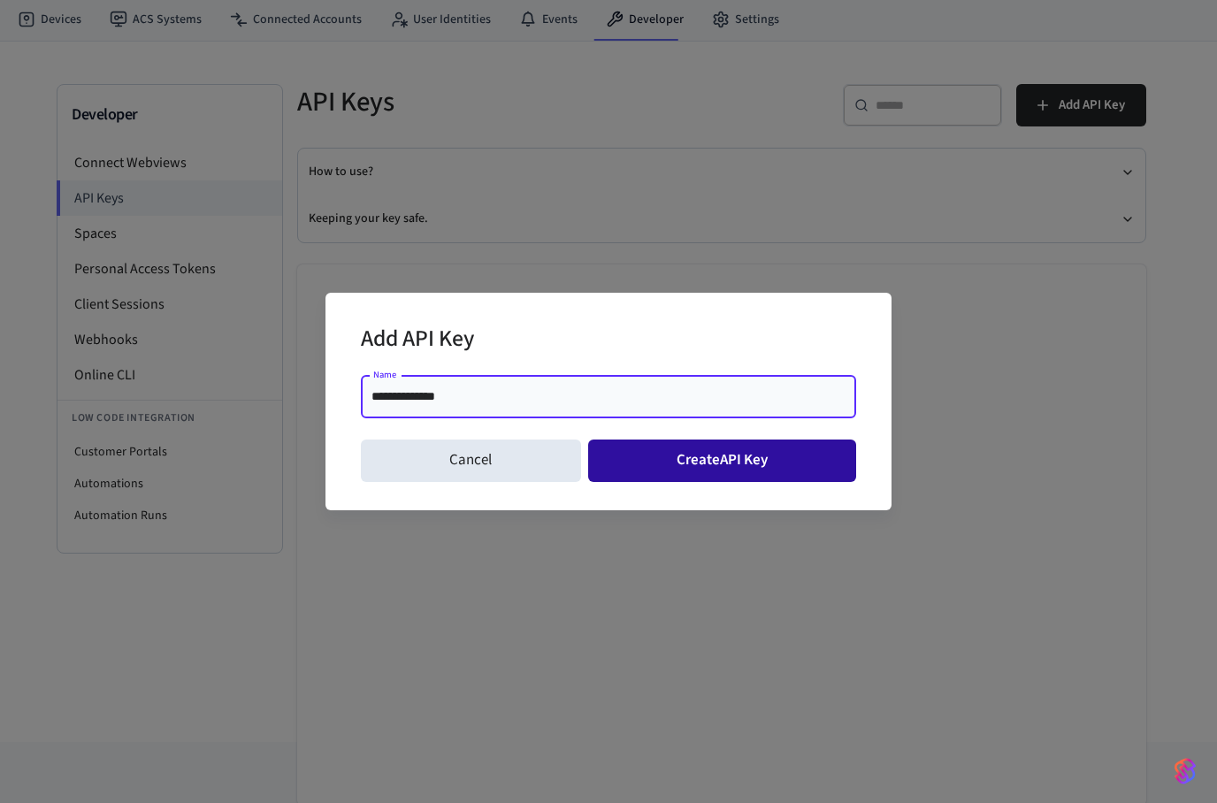
click at [652, 454] on button "Create API Key" at bounding box center [722, 461] width 269 height 42
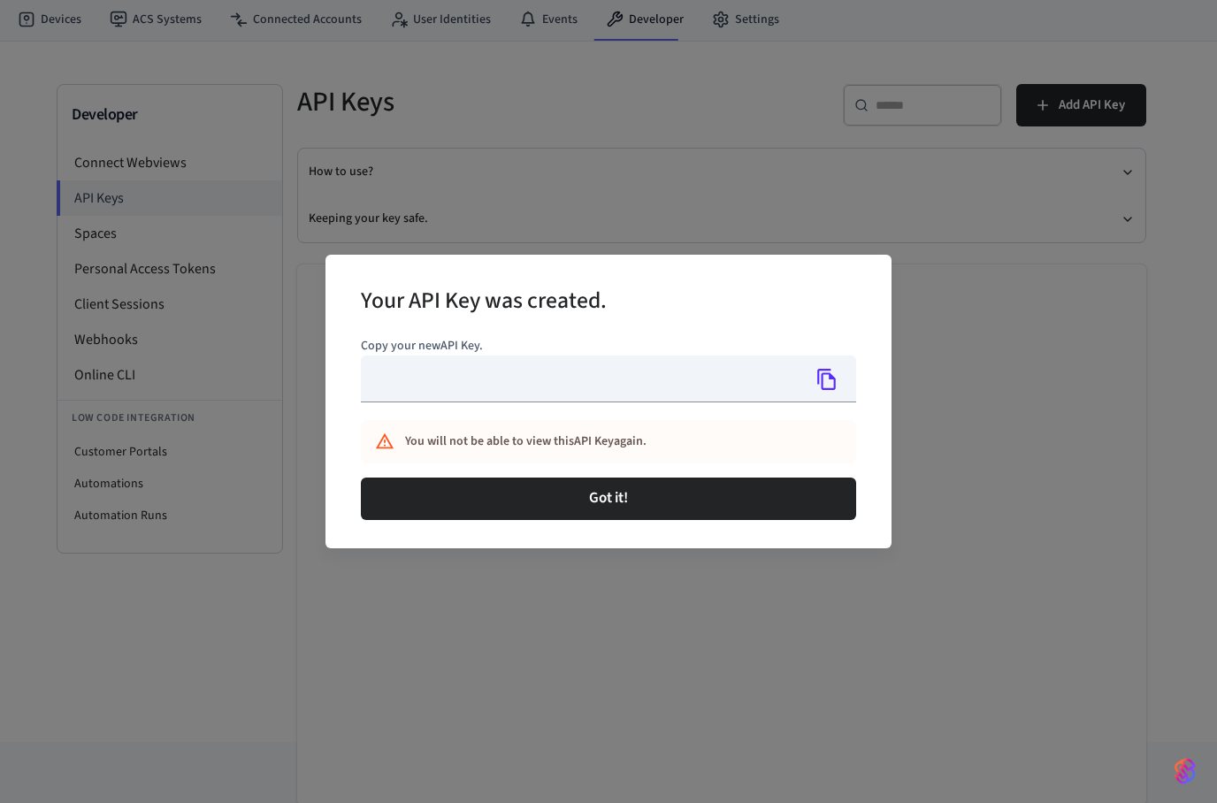
type input "**********"
click at [837, 383] on icon "Copy" at bounding box center [827, 379] width 23 height 23
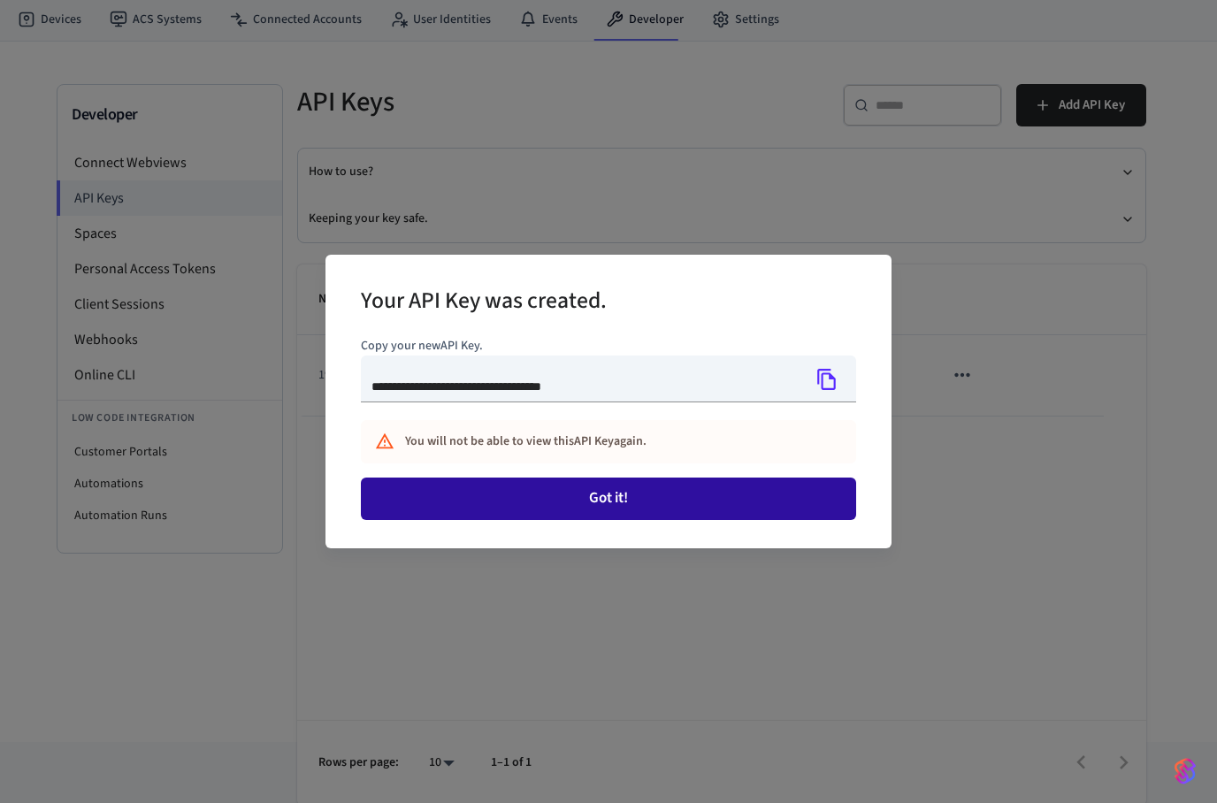
click at [651, 490] on button "Got it!" at bounding box center [608, 499] width 495 height 42
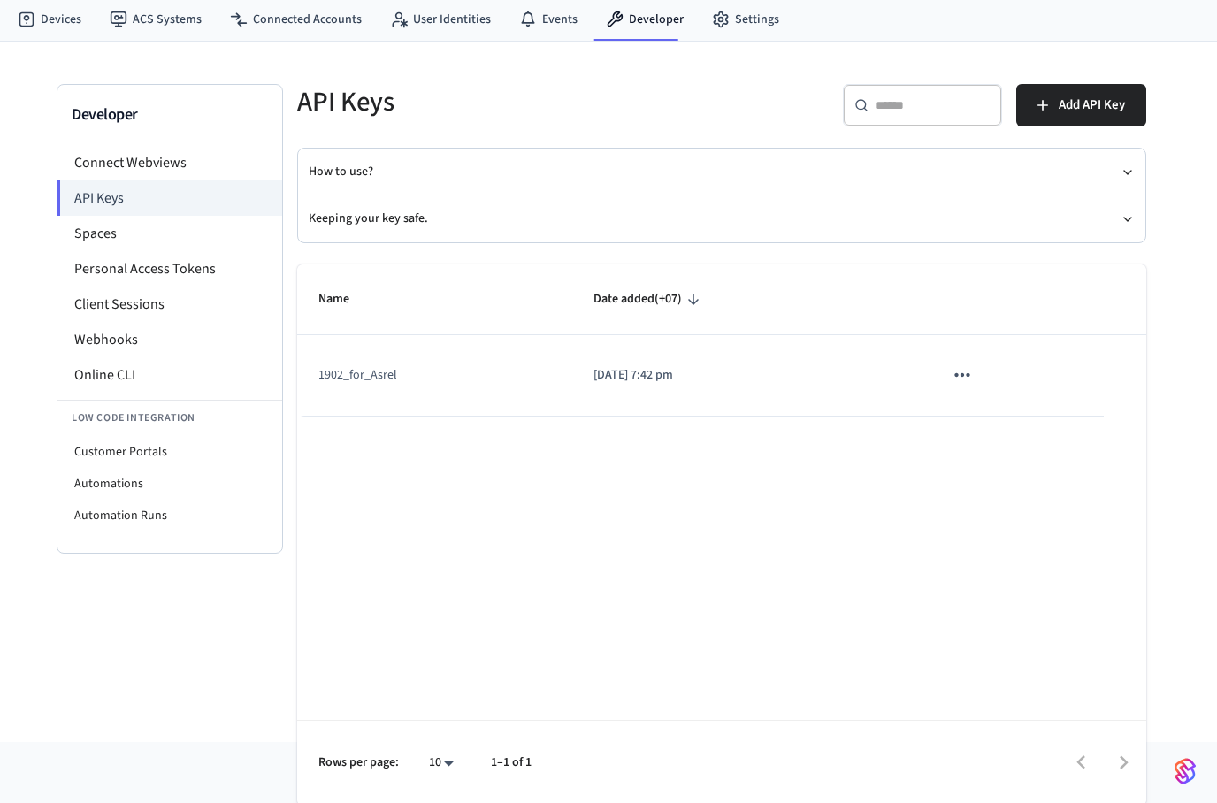
click at [609, 397] on td "2025/09/18 at 7:42 pm" at bounding box center [747, 375] width 350 height 81
click at [960, 379] on icon "sticky table" at bounding box center [962, 375] width 23 height 23
click at [570, 468] on div at bounding box center [608, 401] width 1217 height 803
click at [227, 338] on li "Webhooks" at bounding box center [170, 339] width 225 height 35
click at [111, 357] on li "Webhooks" at bounding box center [170, 339] width 225 height 35
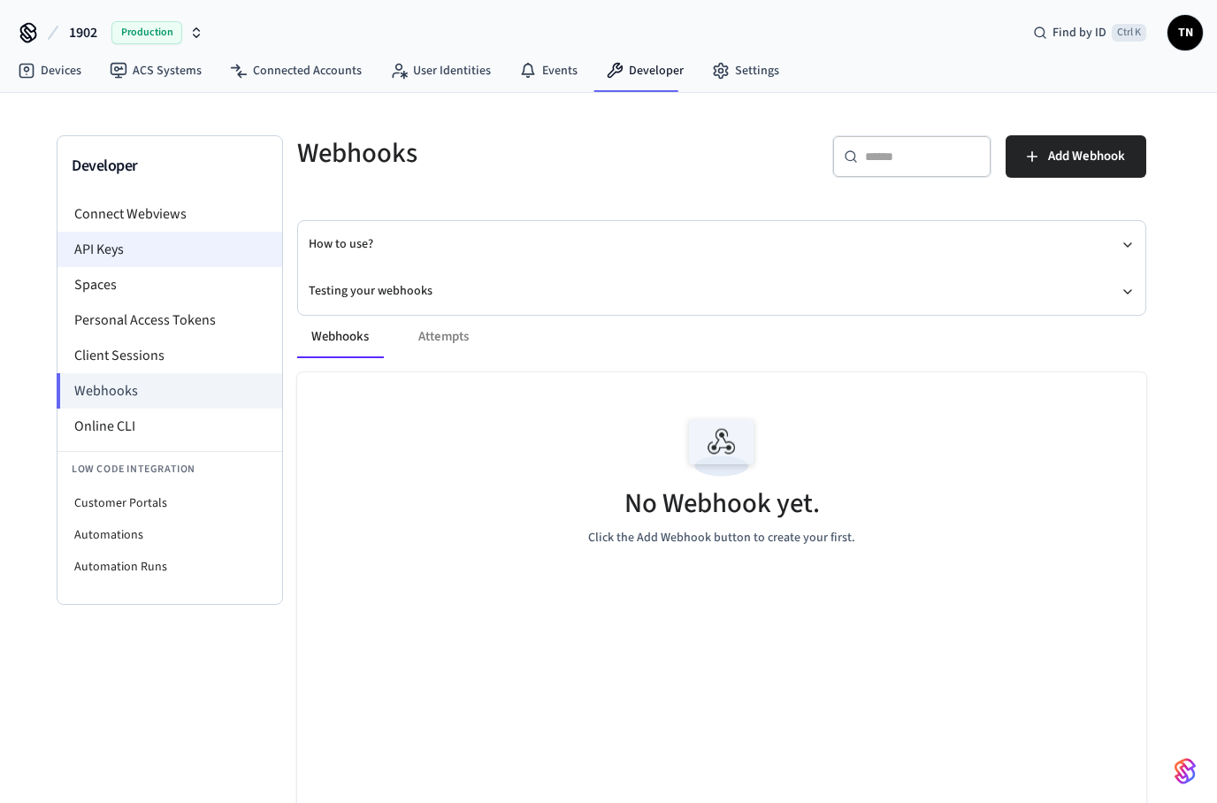
click at [124, 260] on li "API Keys" at bounding box center [170, 249] width 225 height 35
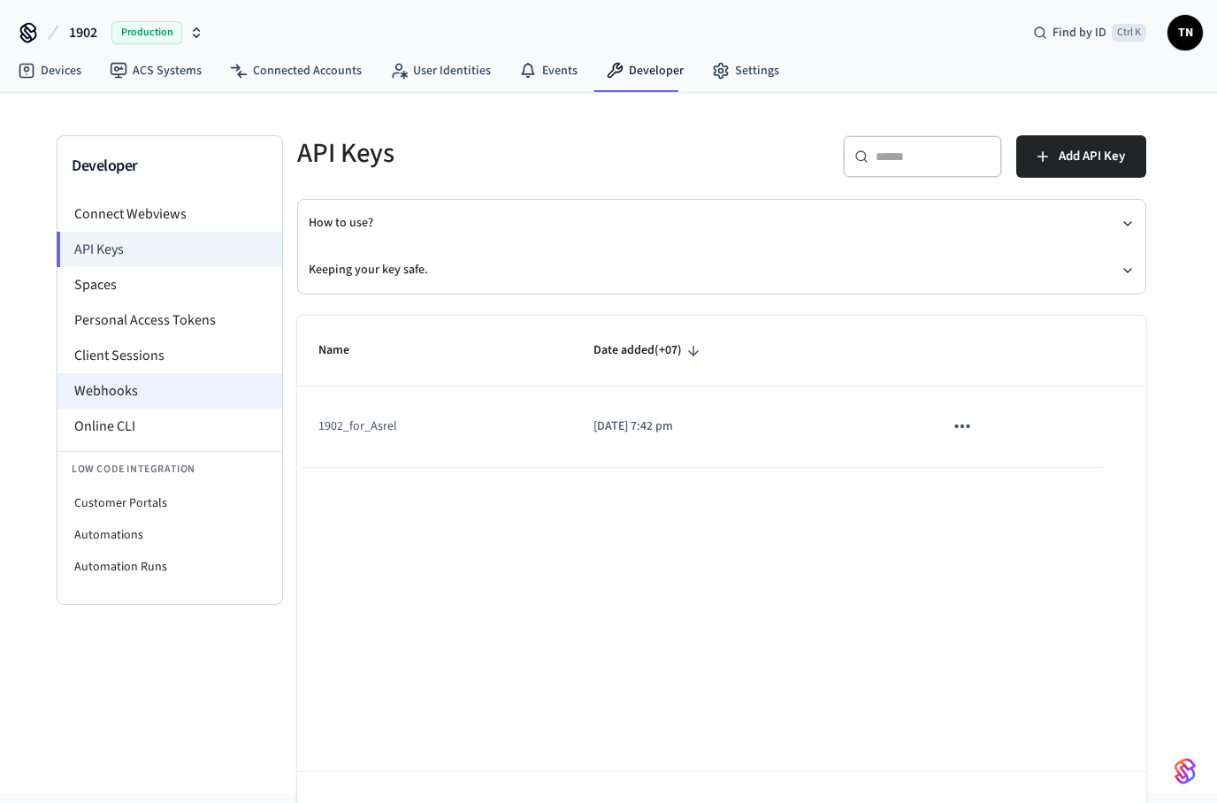
click at [130, 399] on li "Webhooks" at bounding box center [170, 390] width 225 height 35
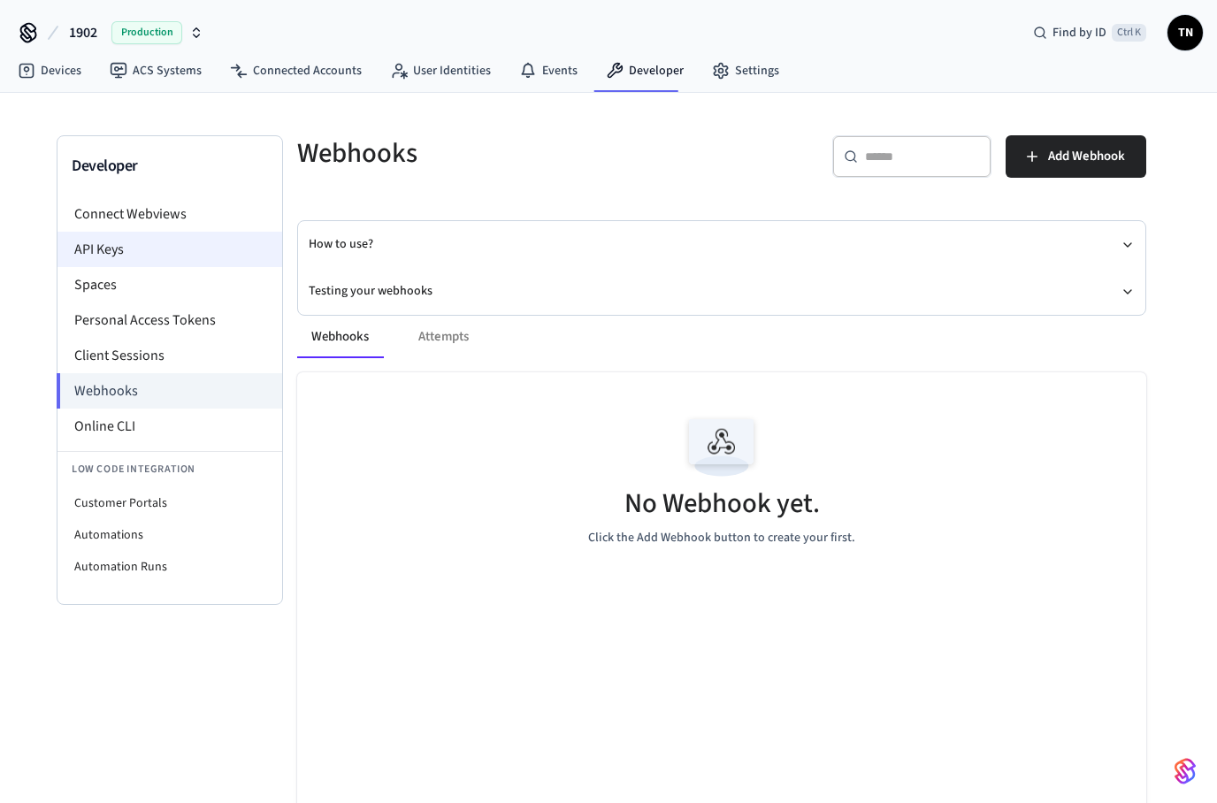
click at [125, 247] on li "API Keys" at bounding box center [170, 249] width 225 height 35
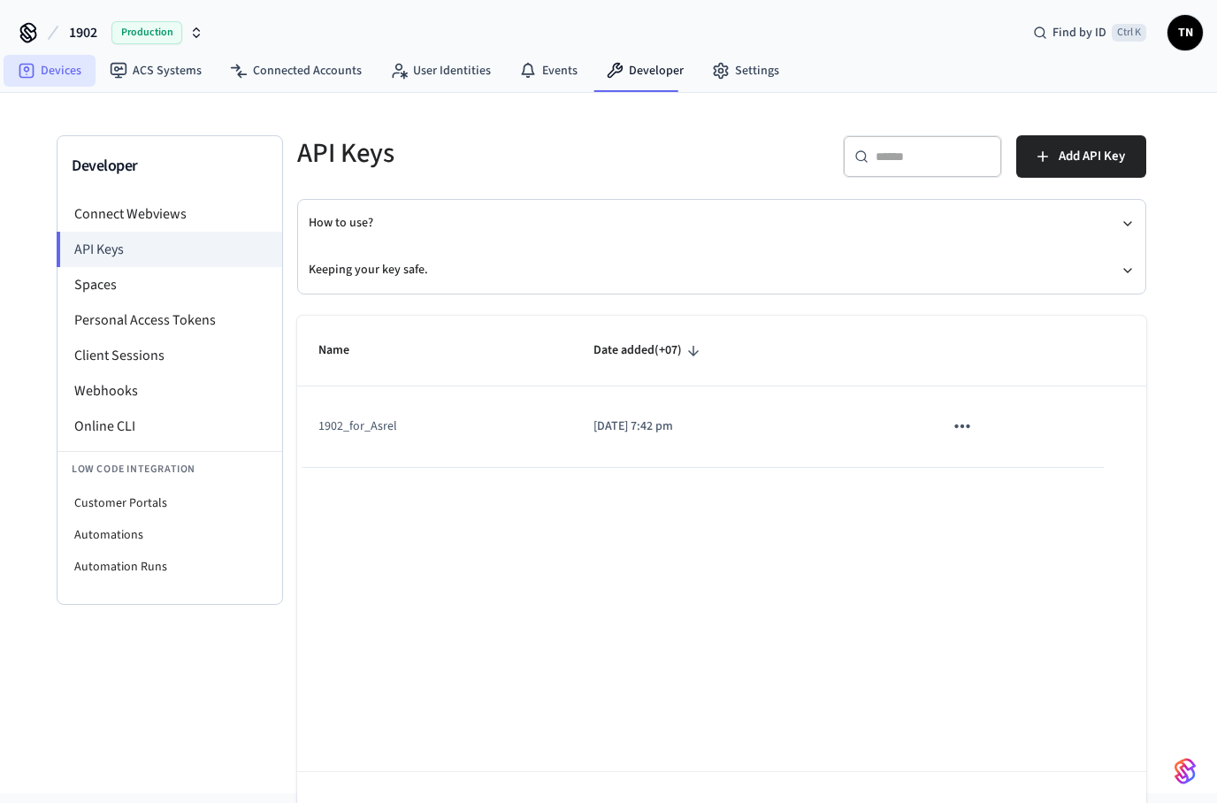
click at [58, 72] on link "Devices" at bounding box center [50, 71] width 92 height 32
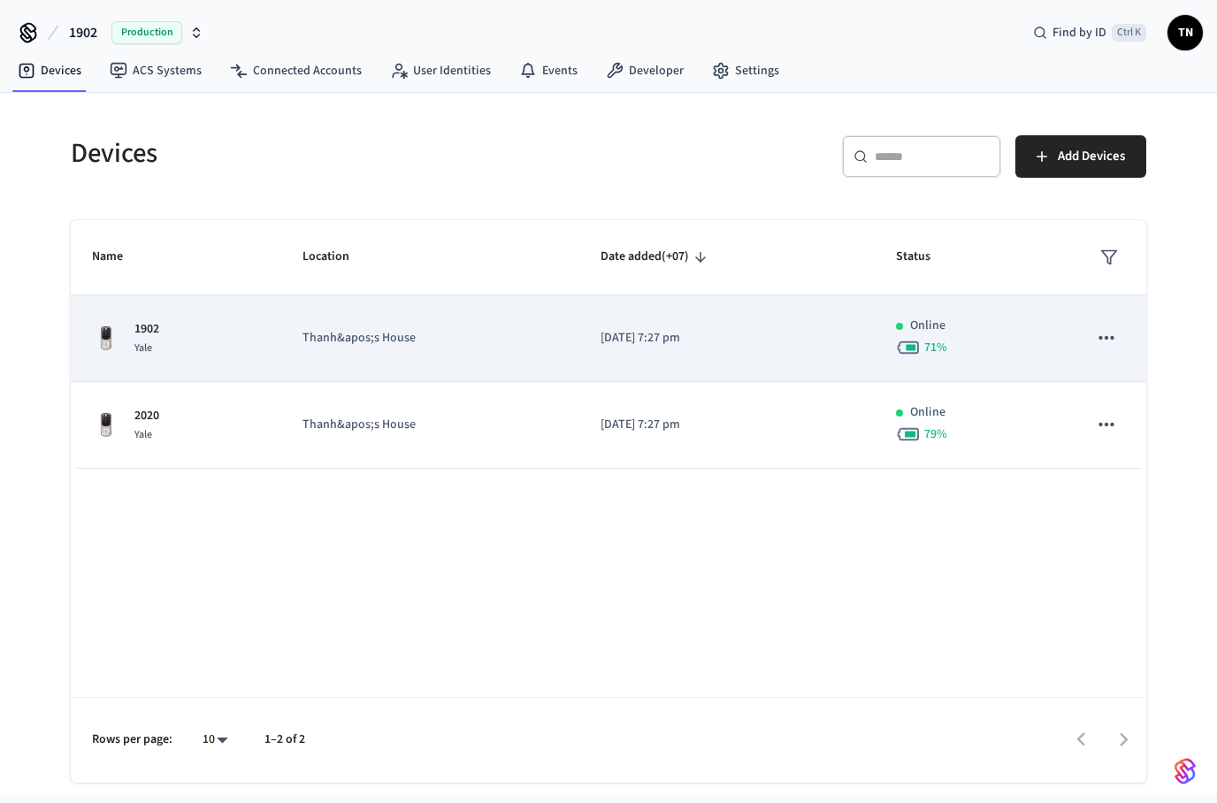
click at [386, 355] on td "Thanh&apos;s House" at bounding box center [430, 339] width 299 height 87
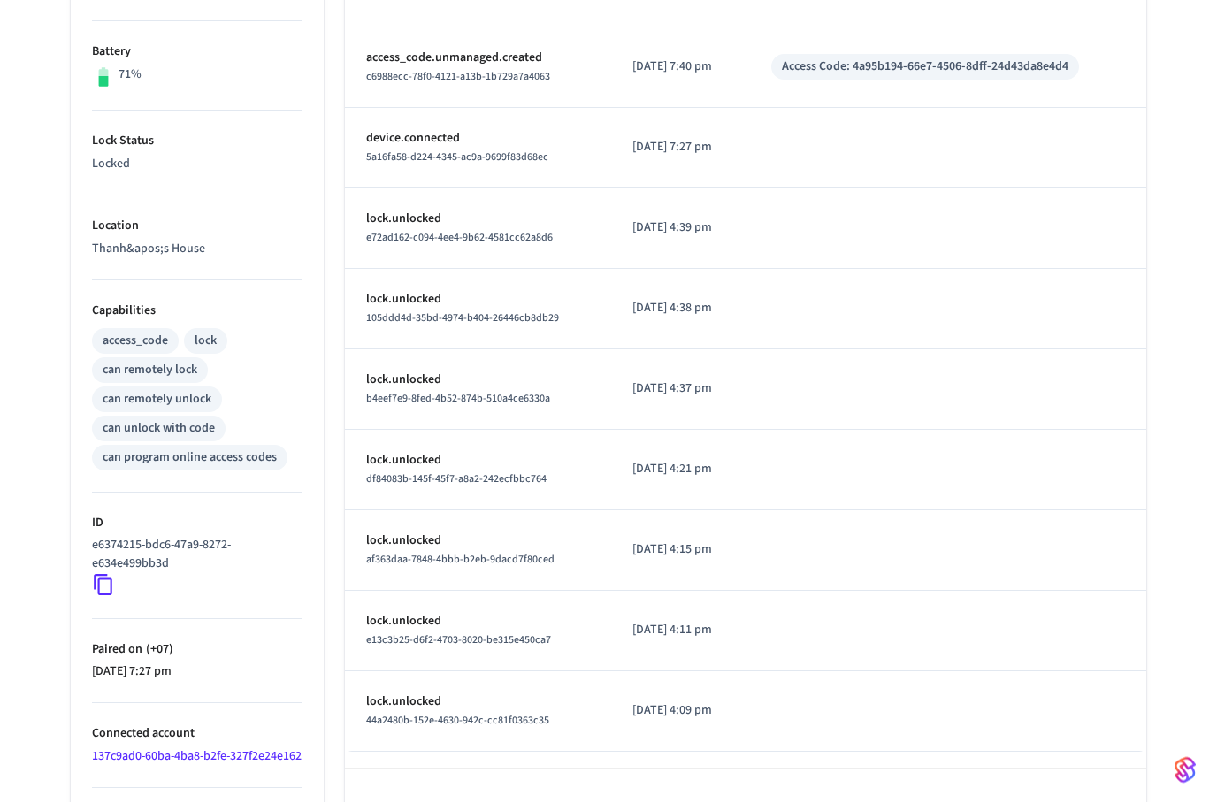
scroll to position [438, 0]
click at [113, 588] on icon at bounding box center [103, 586] width 23 height 23
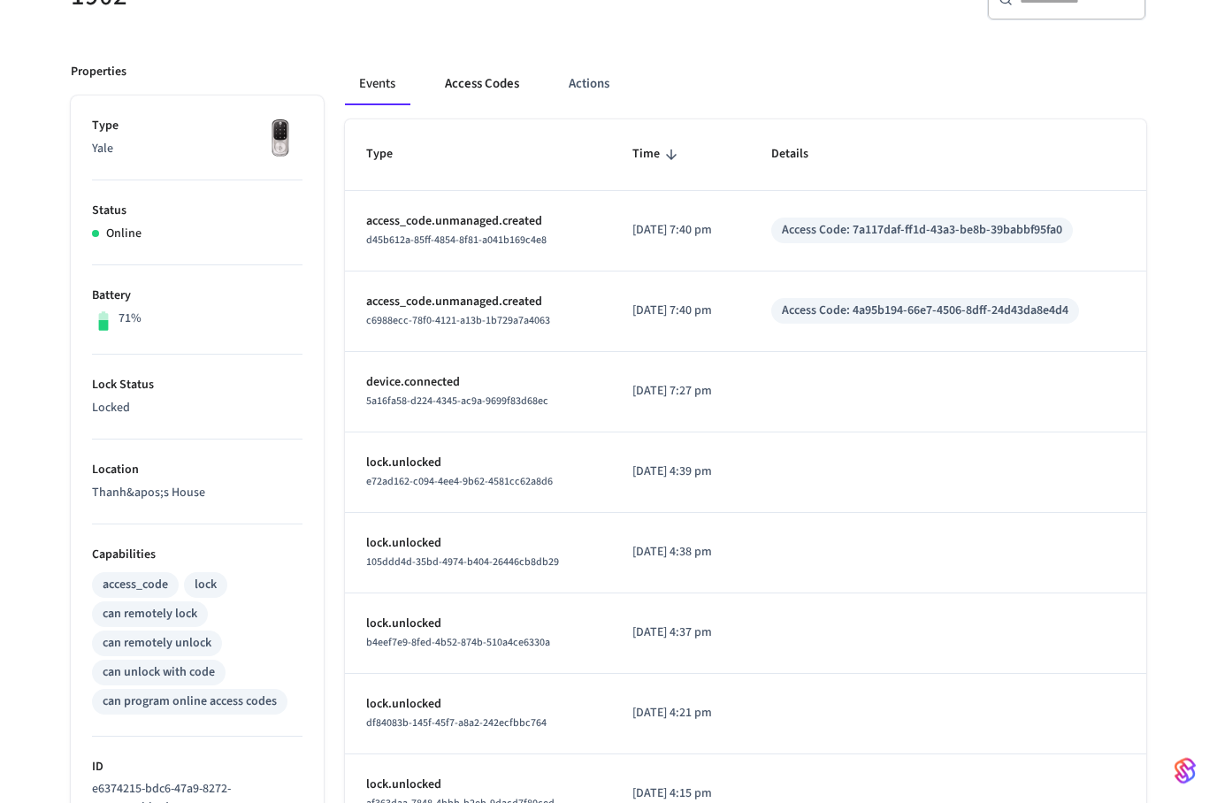
scroll to position [196, 0]
click at [484, 94] on button "Access Codes" at bounding box center [482, 84] width 103 height 42
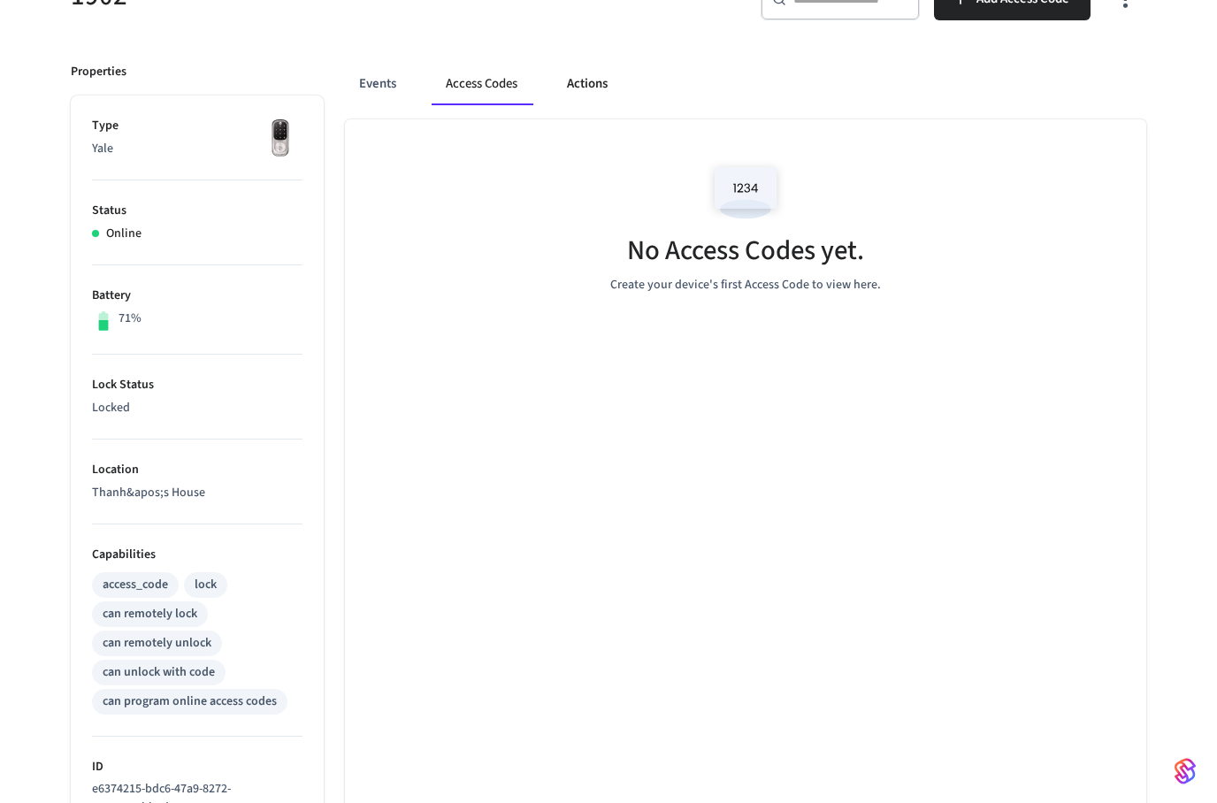
click at [581, 81] on button "Actions" at bounding box center [587, 84] width 69 height 42
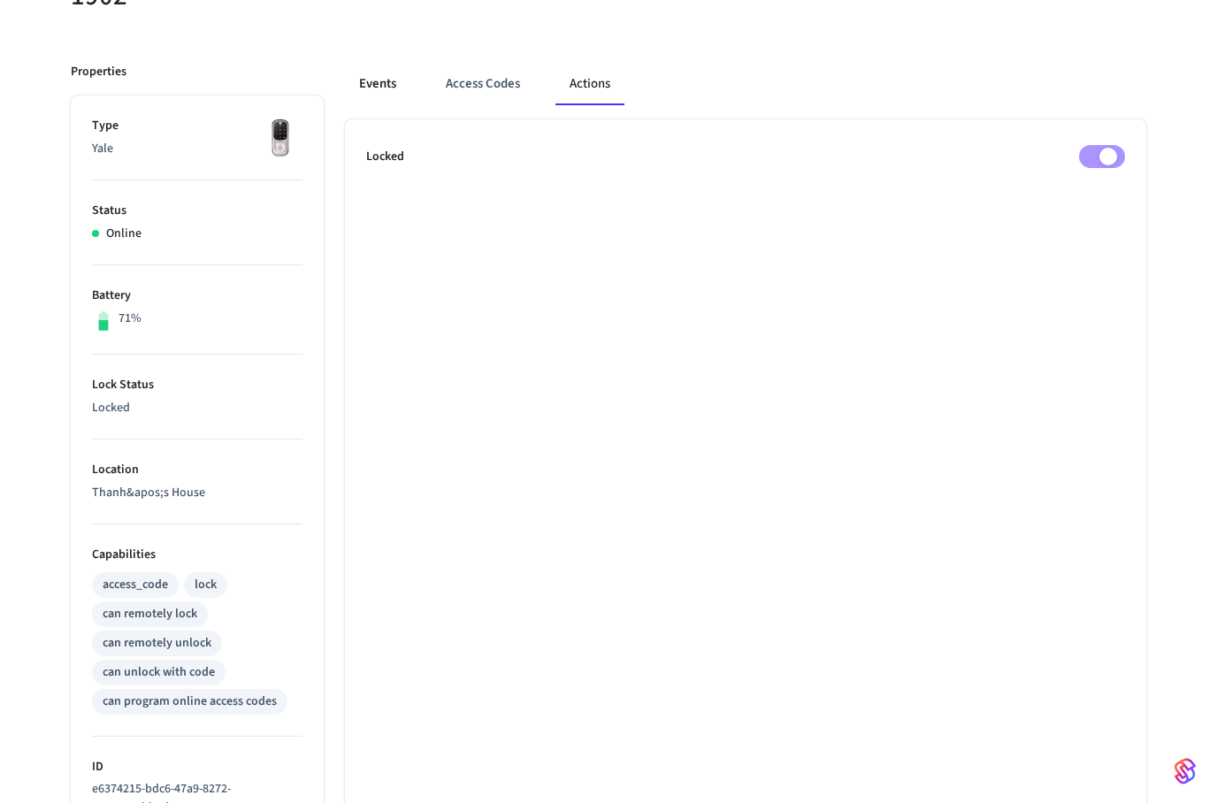
click at [355, 96] on button "Events" at bounding box center [377, 84] width 65 height 42
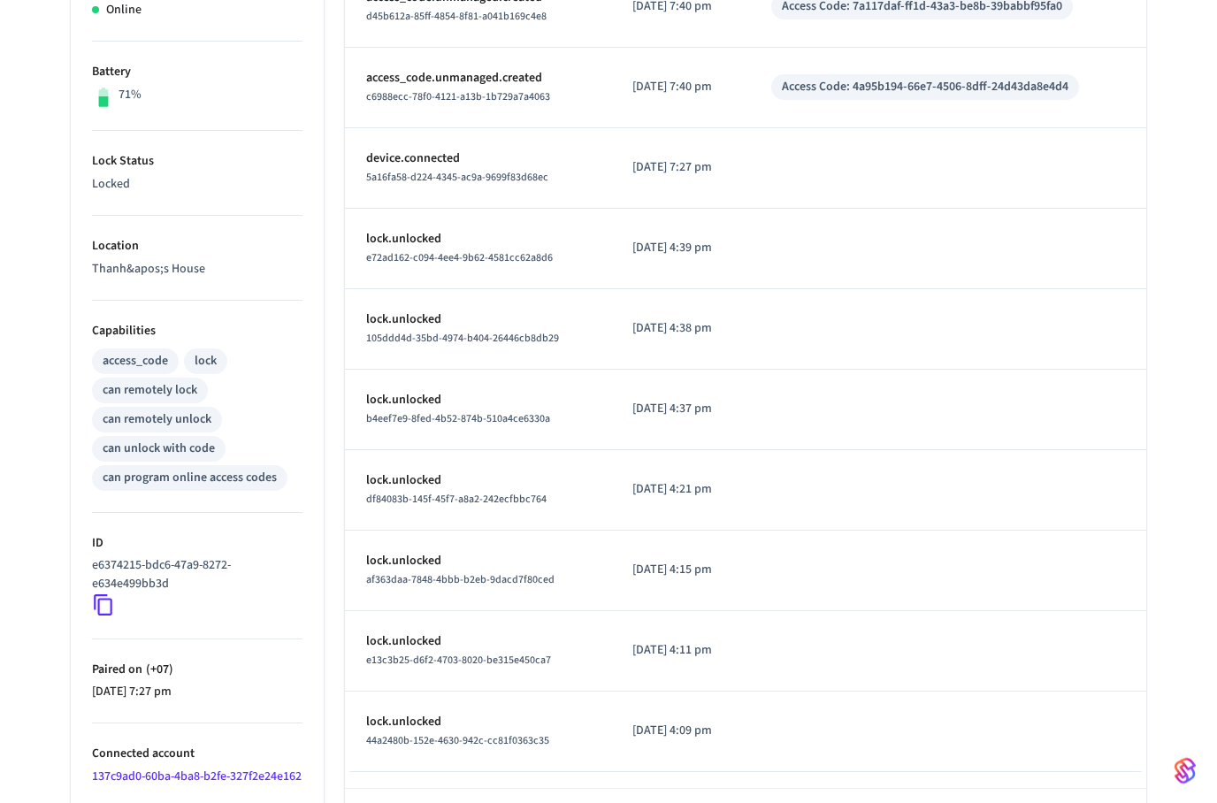
scroll to position [423, 0]
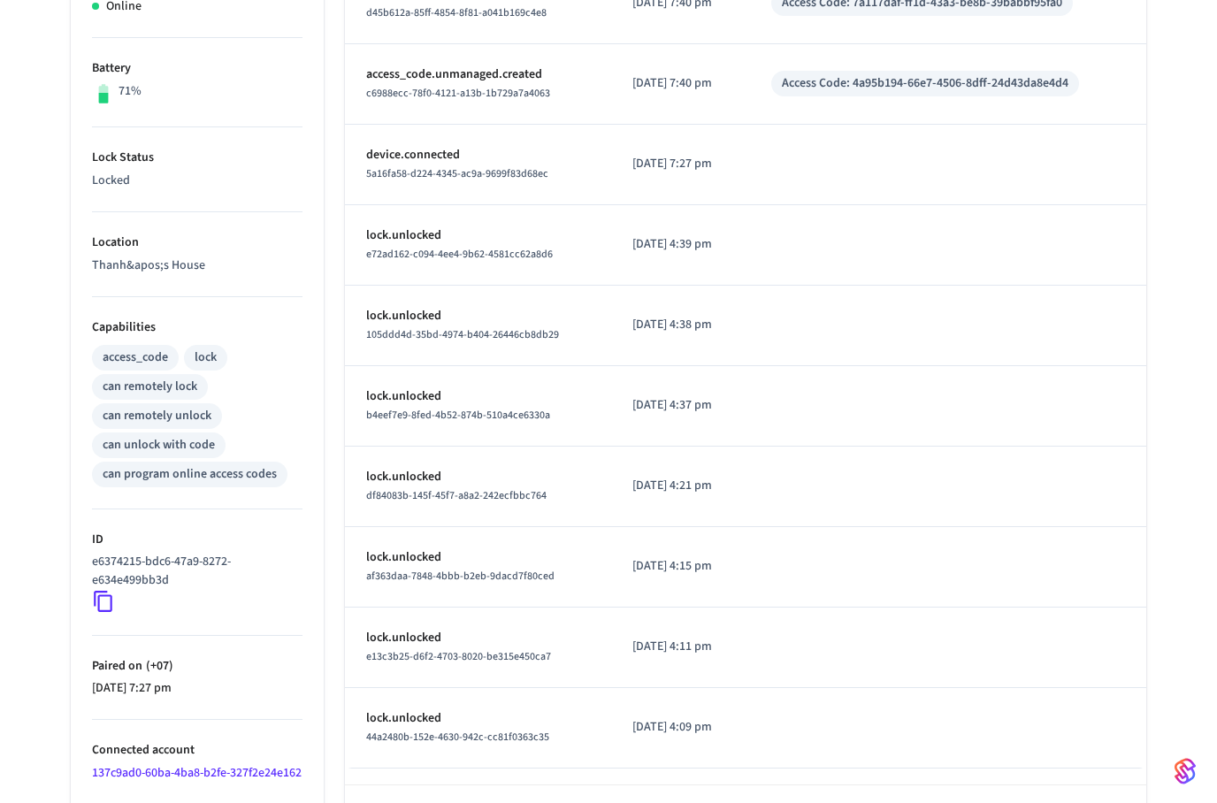
click at [103, 591] on icon at bounding box center [103, 601] width 23 height 23
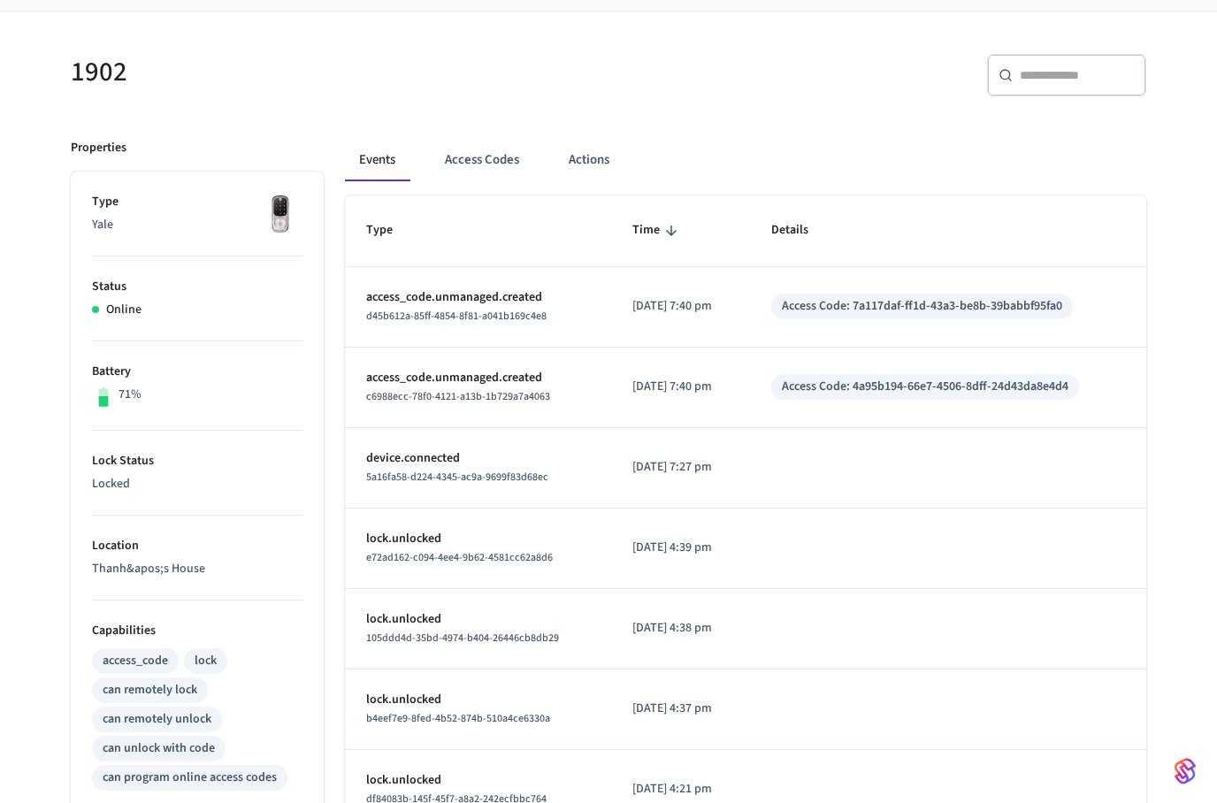
scroll to position [0, 0]
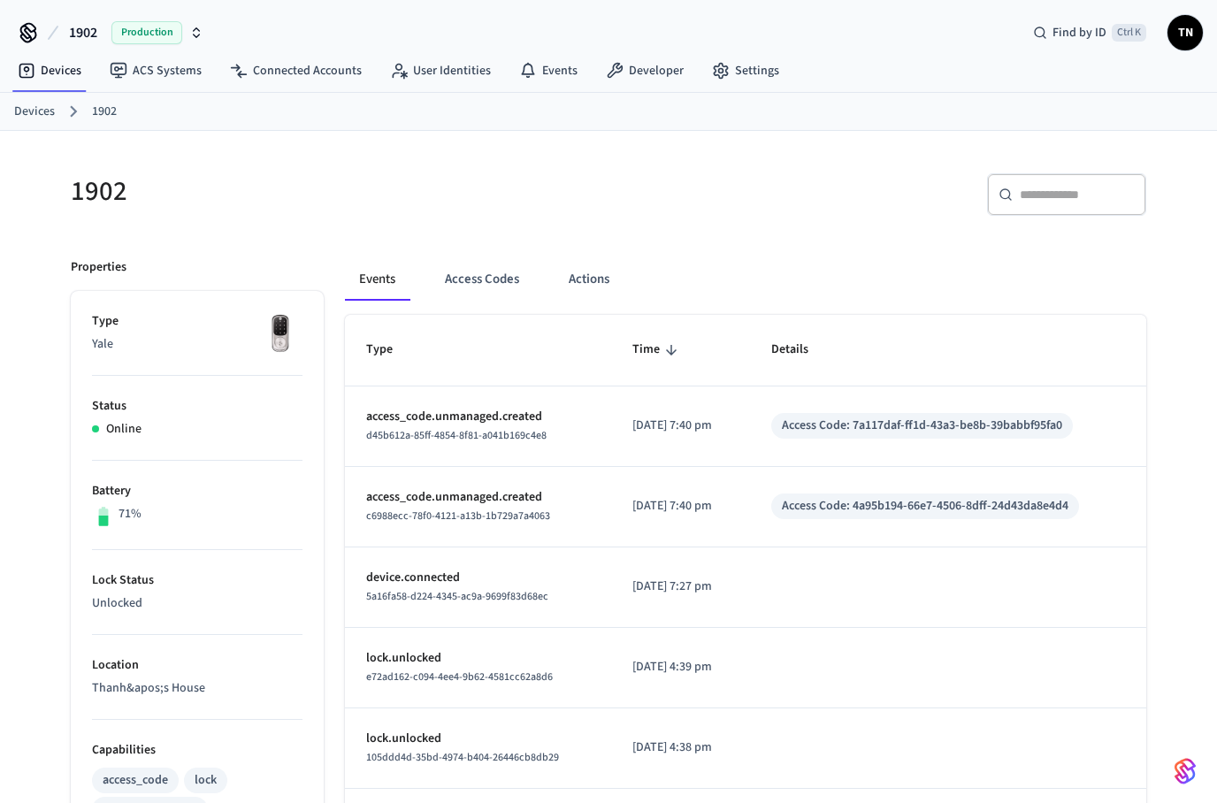
click at [52, 99] on div "Devices 1902" at bounding box center [608, 112] width 1217 height 38
click at [45, 117] on link "Devices" at bounding box center [34, 112] width 41 height 19
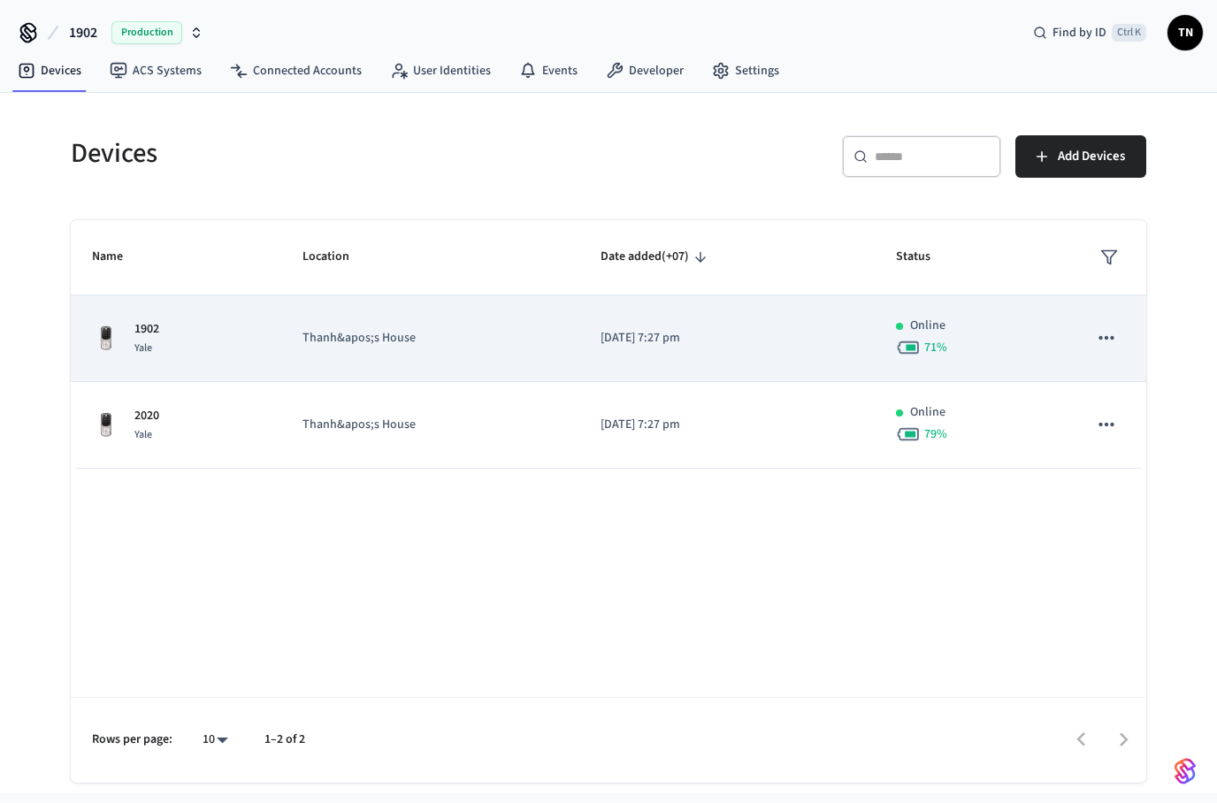
click at [764, 345] on p "[DATE] 7:27 pm" at bounding box center [727, 338] width 253 height 19
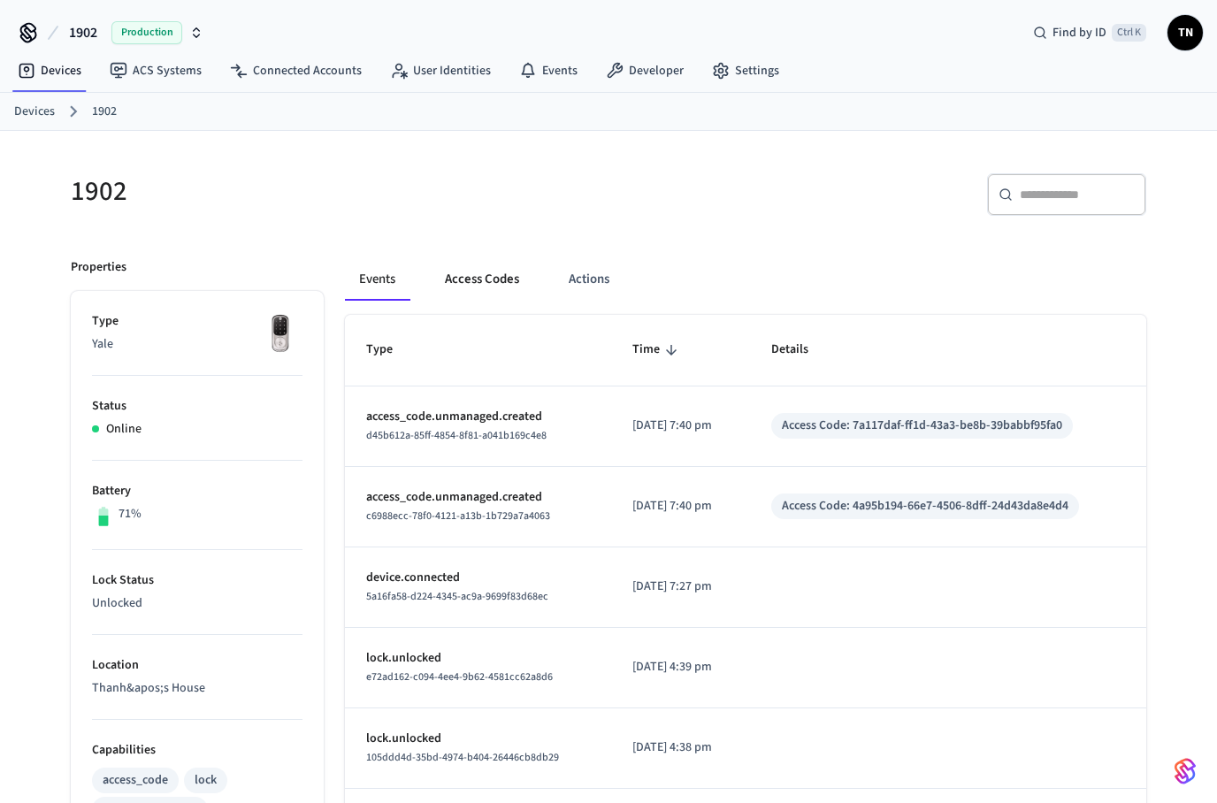
click at [499, 296] on button "Access Codes" at bounding box center [482, 279] width 103 height 42
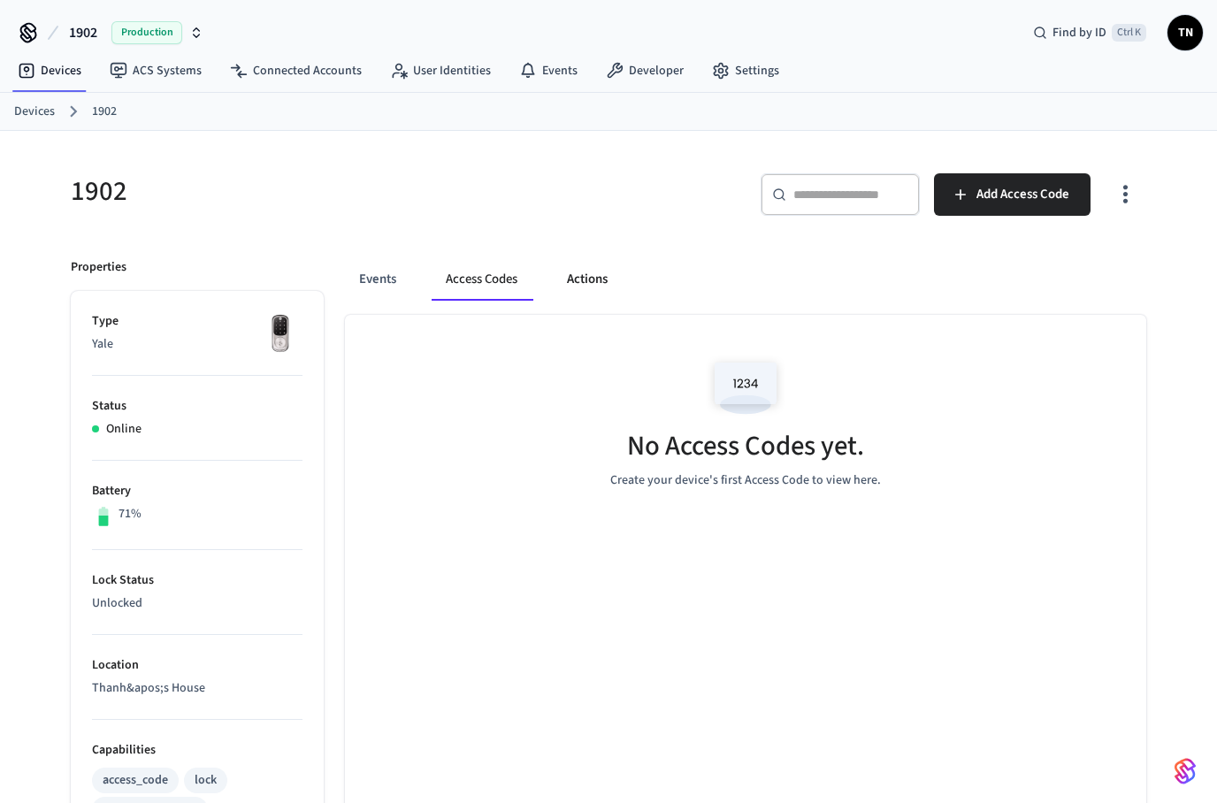
click at [594, 300] on button "Actions" at bounding box center [587, 279] width 69 height 42
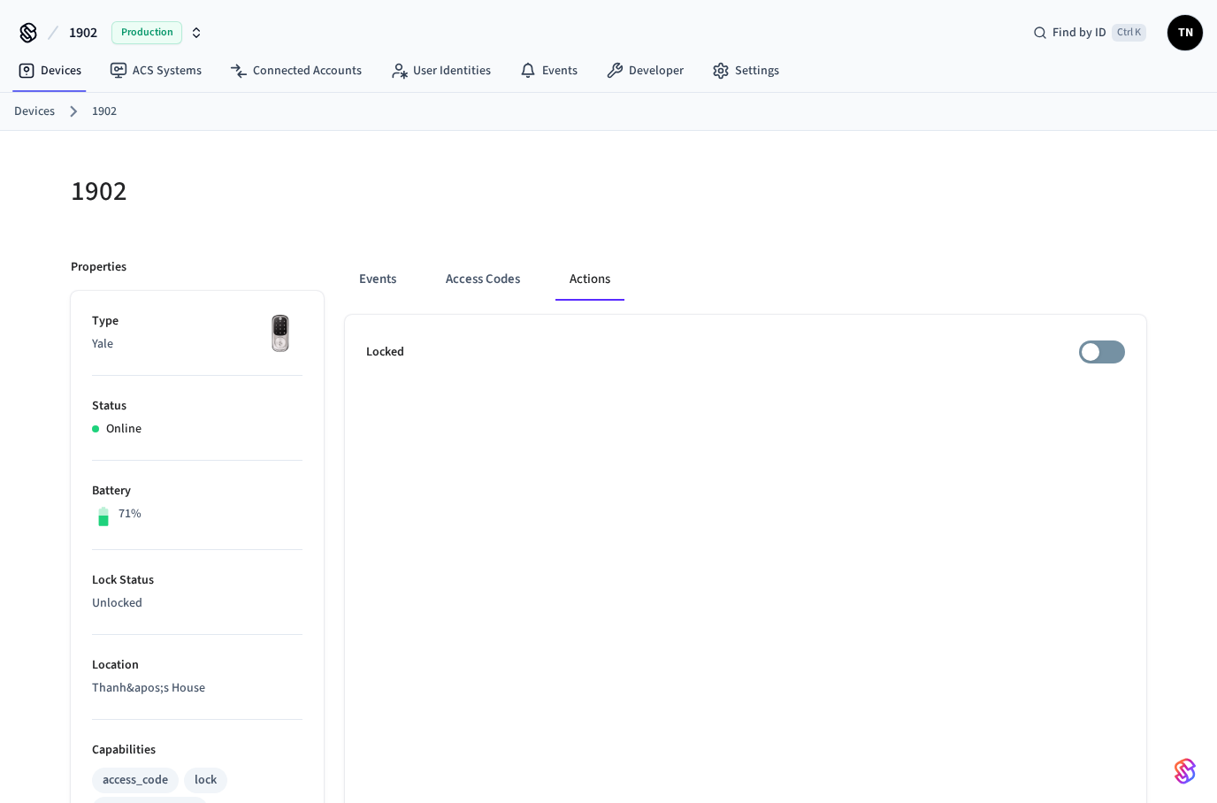
click at [31, 119] on link "Devices" at bounding box center [34, 112] width 41 height 19
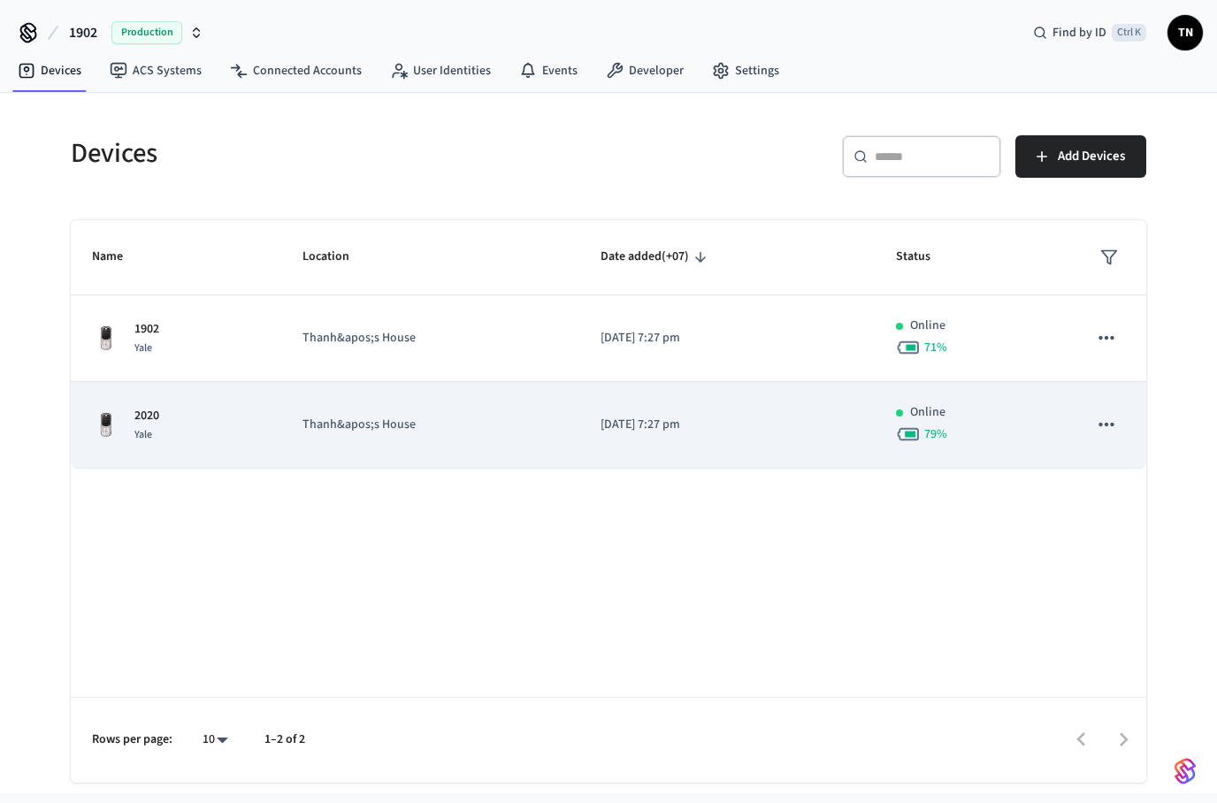
click at [475, 449] on td "Thanh&apos;s House" at bounding box center [430, 425] width 299 height 87
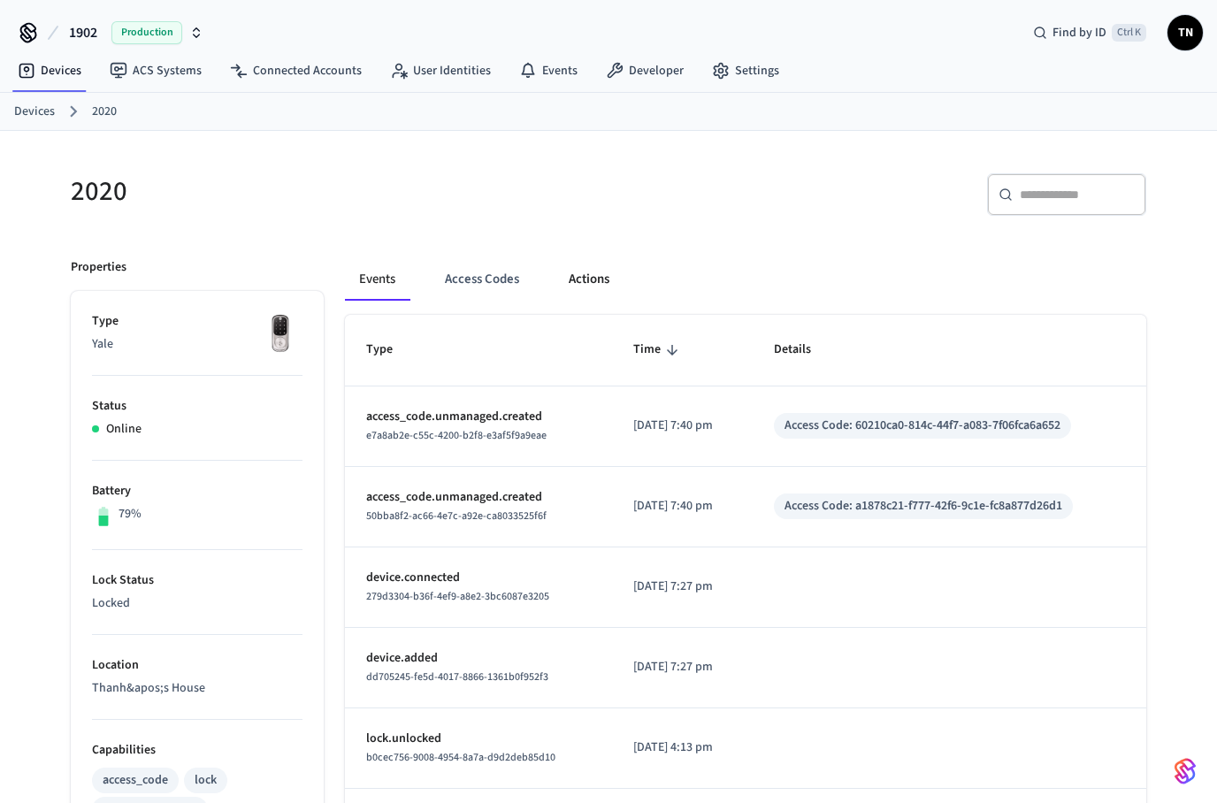
click at [588, 292] on button "Actions" at bounding box center [589, 279] width 69 height 42
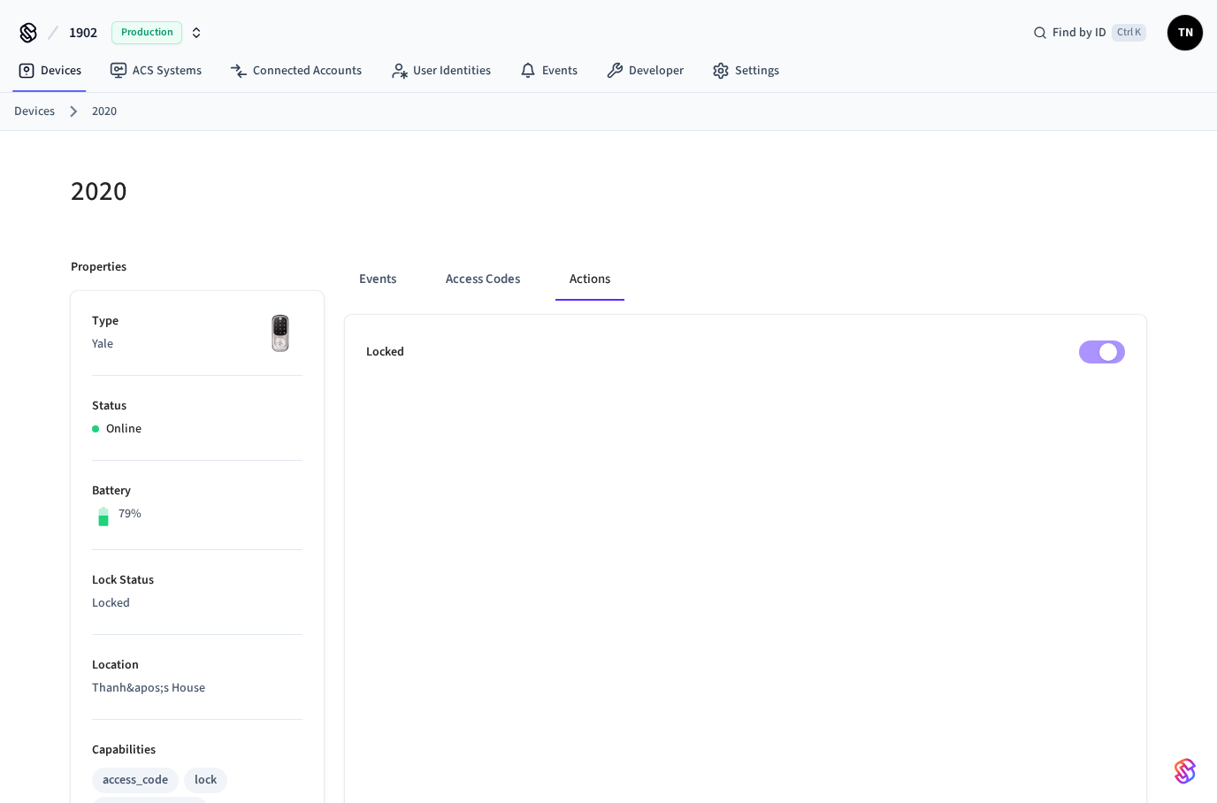
click at [39, 119] on link "Devices" at bounding box center [34, 112] width 41 height 19
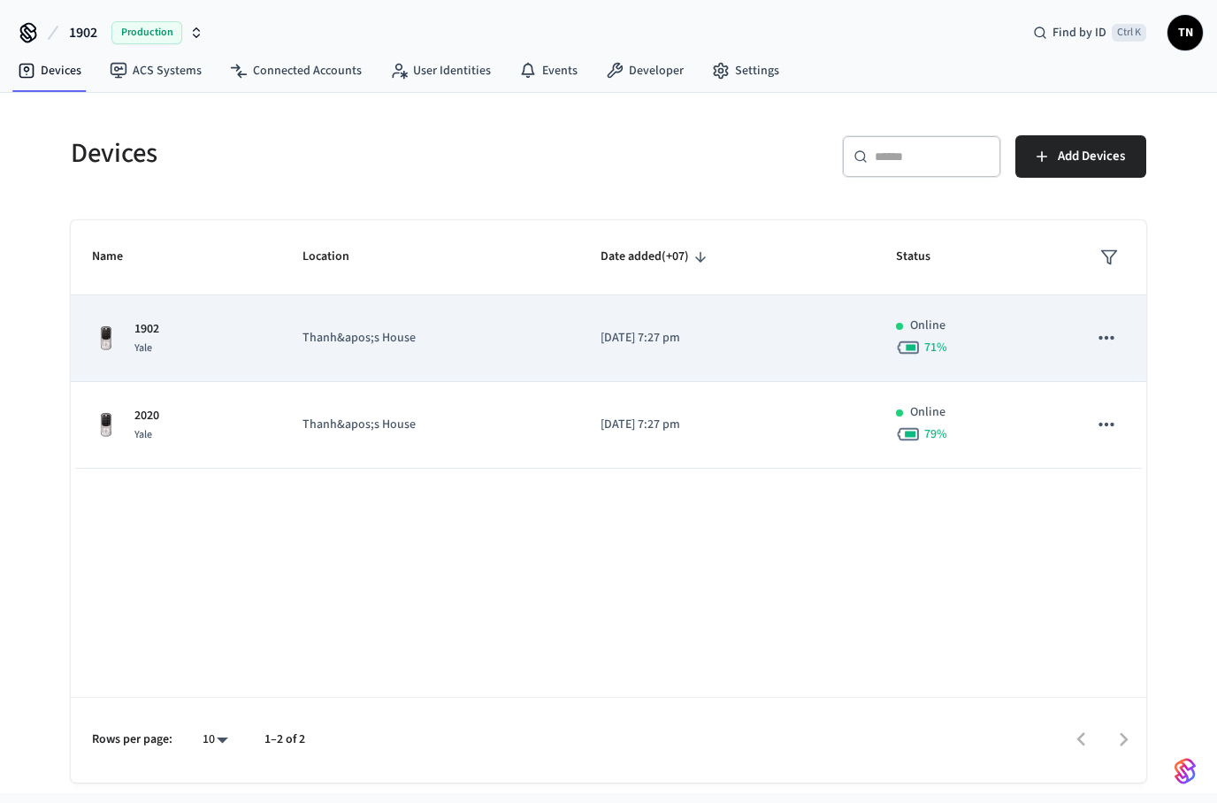
click at [171, 345] on div "1902 Yale" at bounding box center [176, 338] width 168 height 37
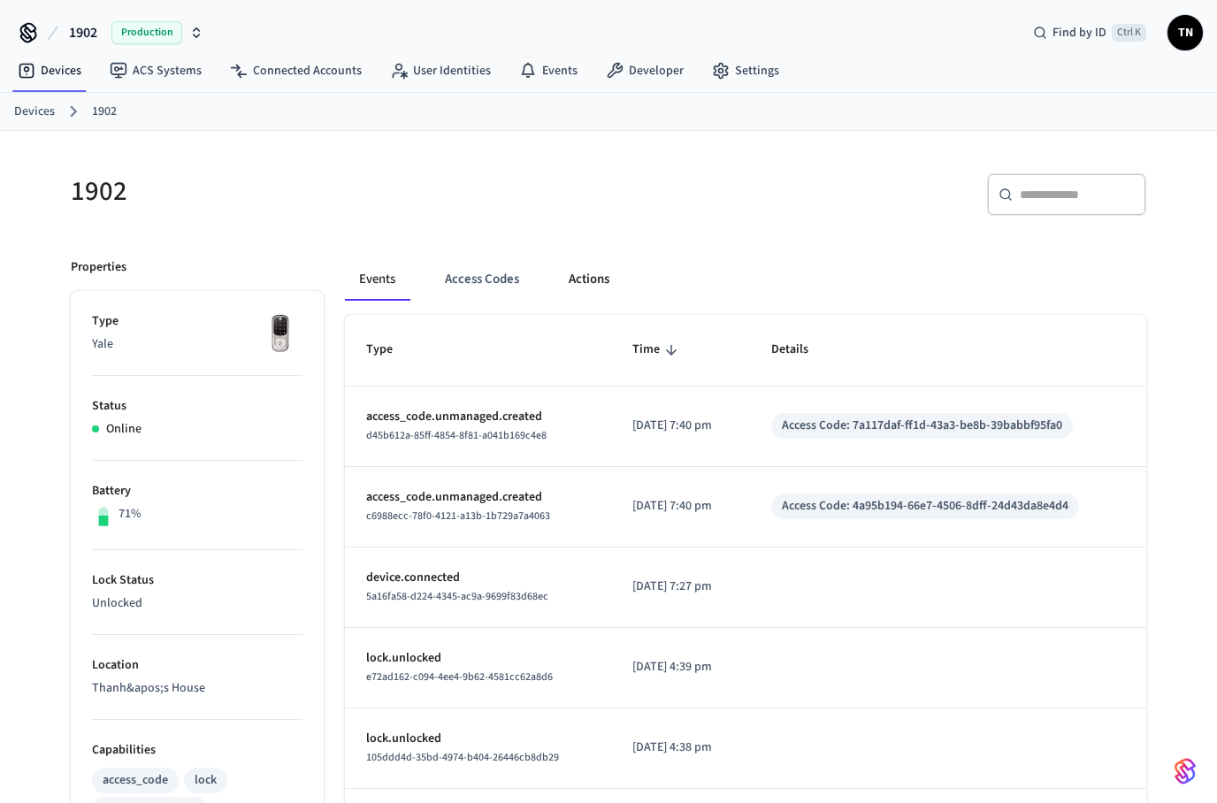
click at [586, 259] on button "Actions" at bounding box center [589, 279] width 69 height 42
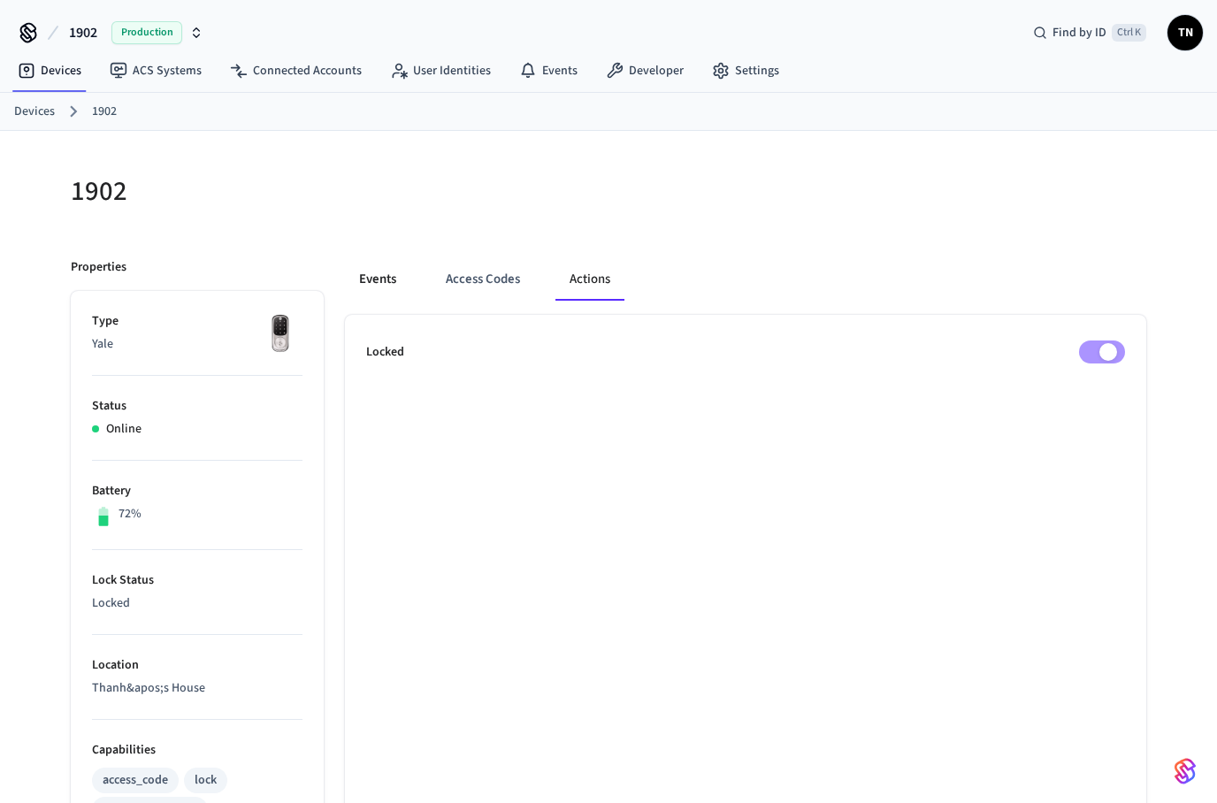
click at [389, 289] on button "Events" at bounding box center [377, 279] width 65 height 42
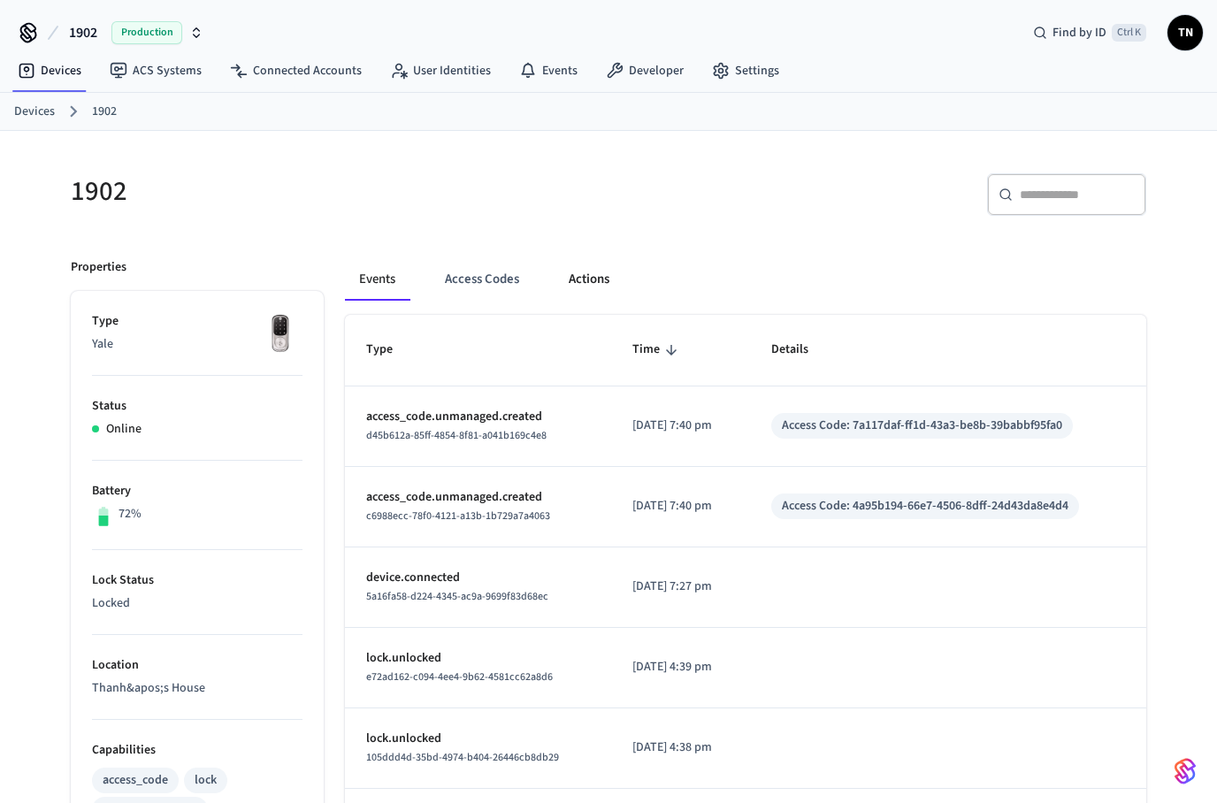
click at [577, 278] on button "Actions" at bounding box center [589, 279] width 69 height 42
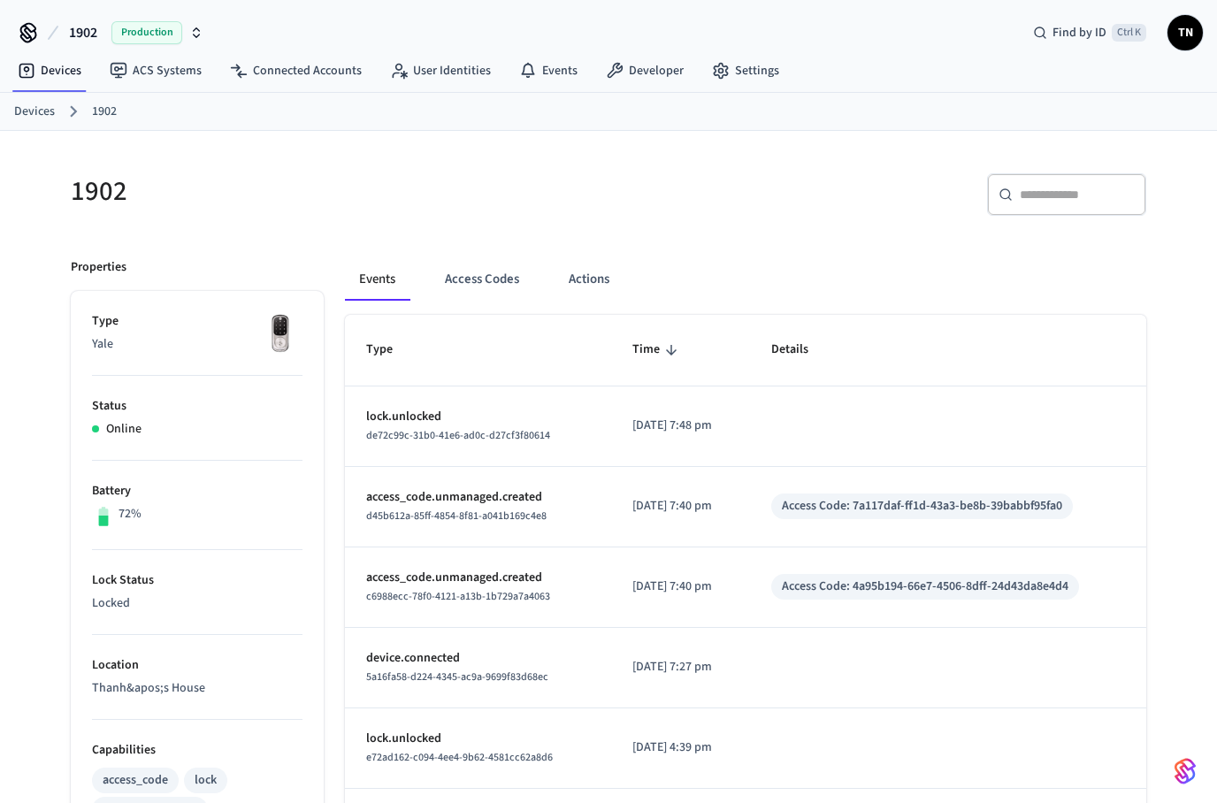
click at [716, 426] on p "2025/09/18 at 7:48 pm" at bounding box center [681, 426] width 96 height 19
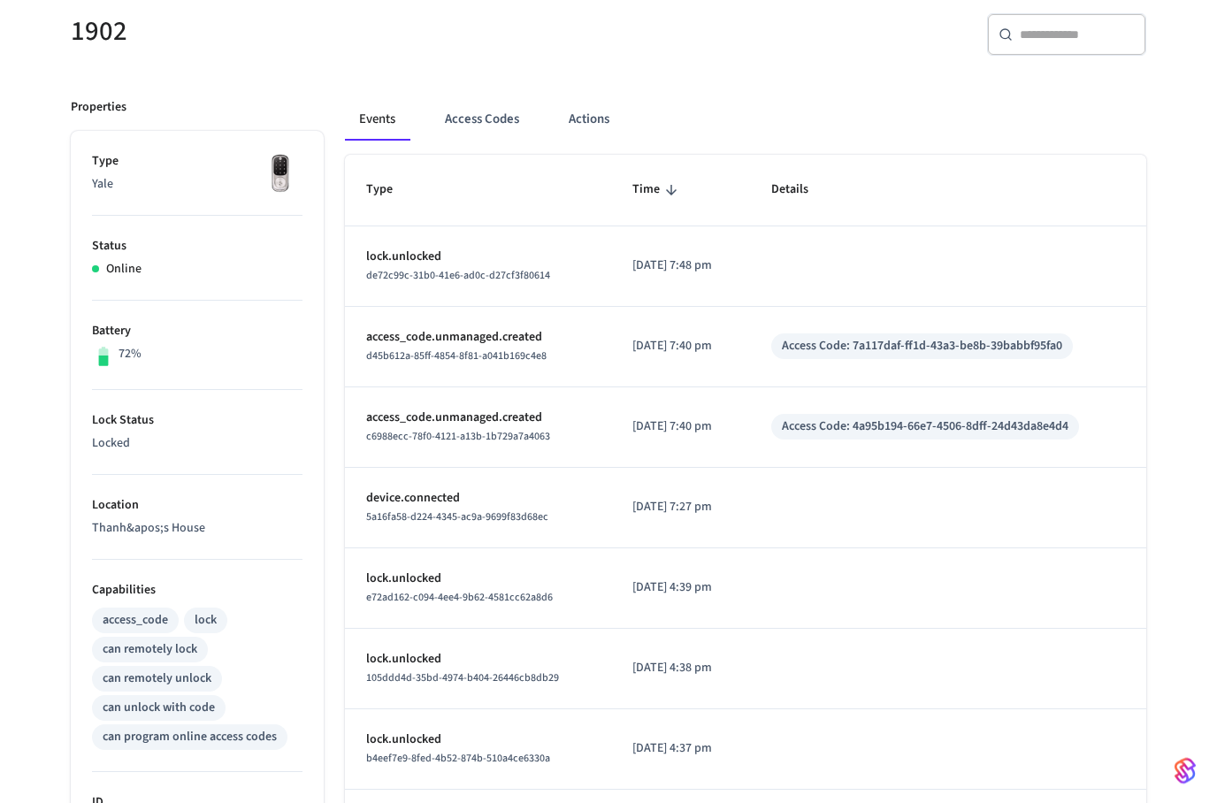
scroll to position [160, 0]
click at [593, 120] on button "Actions" at bounding box center [589, 119] width 69 height 42
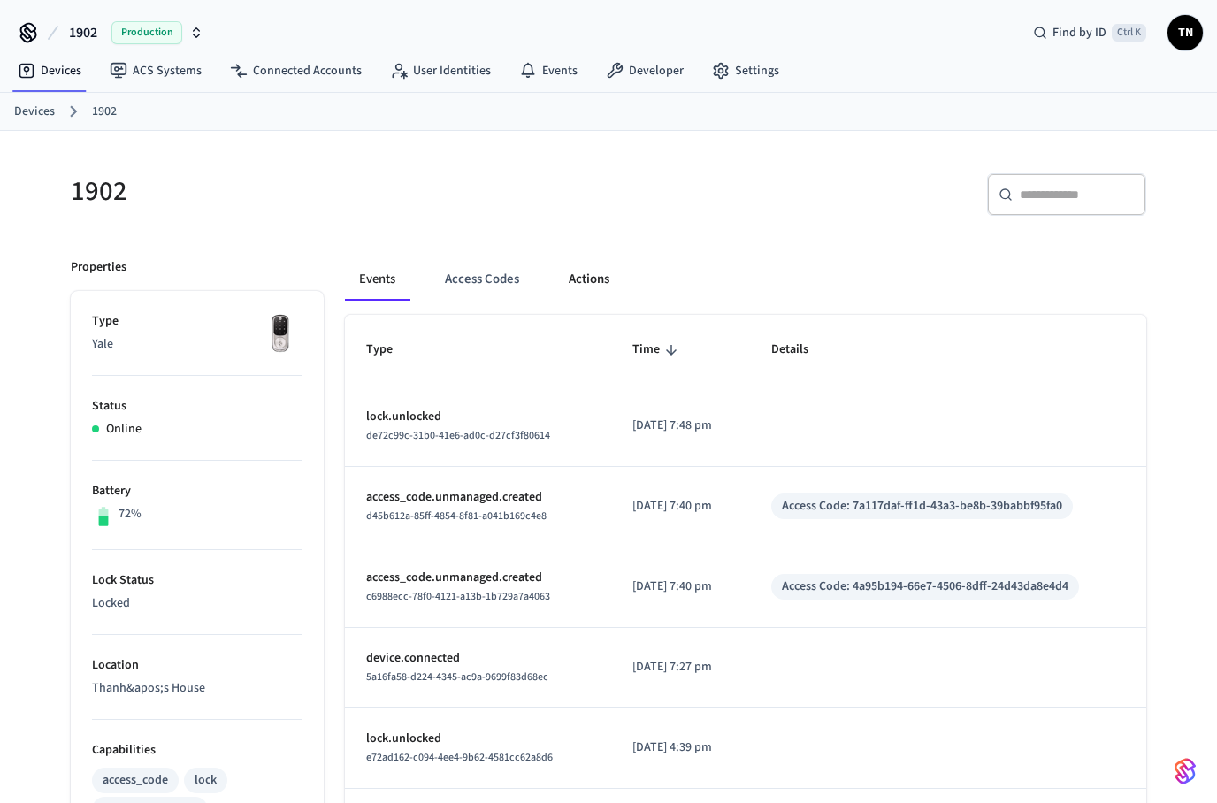
click at [609, 282] on button "Actions" at bounding box center [589, 279] width 69 height 42
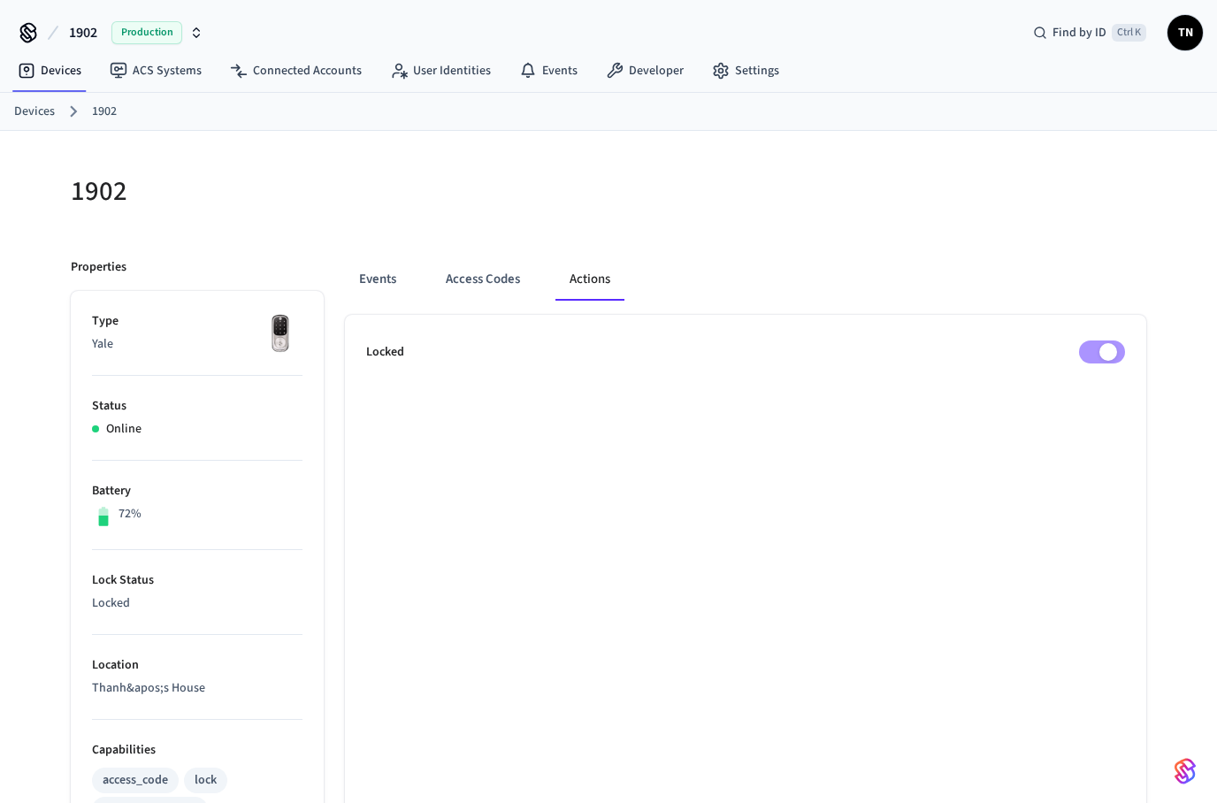
click at [30, 105] on link "Devices" at bounding box center [34, 112] width 41 height 19
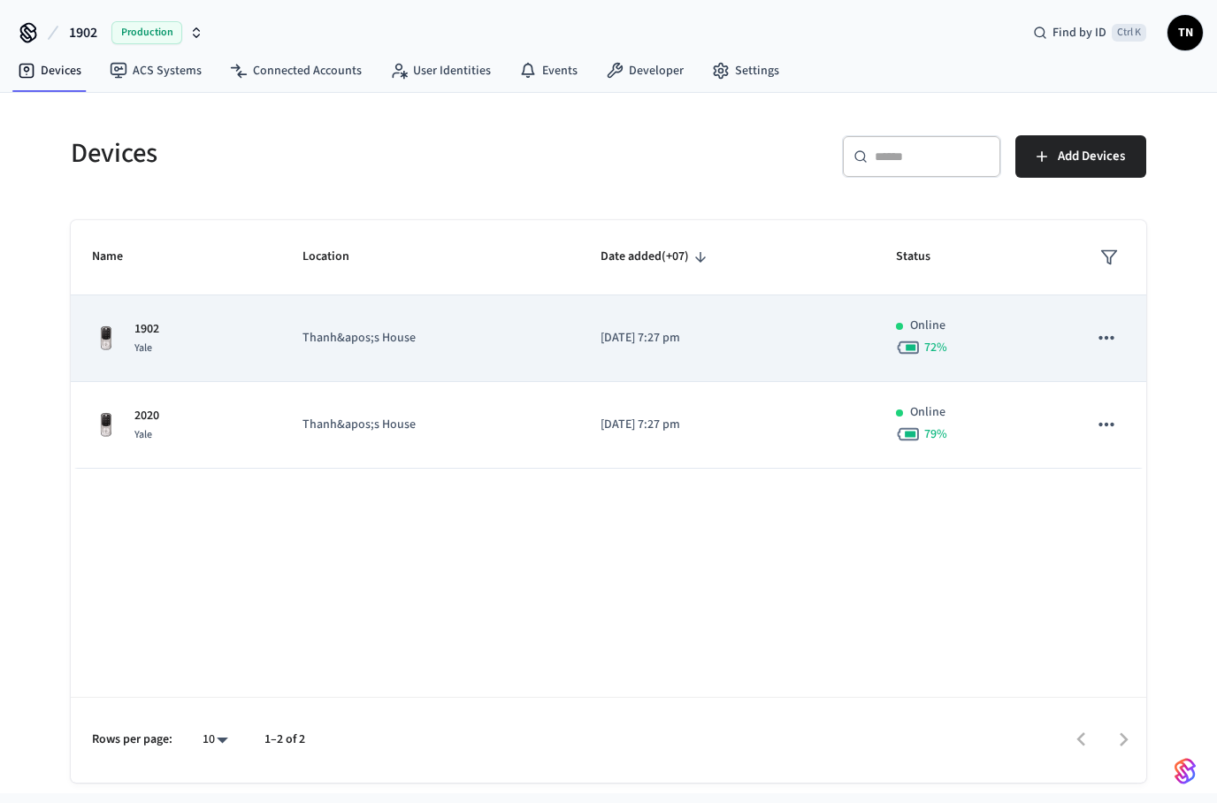
click at [507, 324] on td "Thanh&apos;s House" at bounding box center [430, 339] width 299 height 87
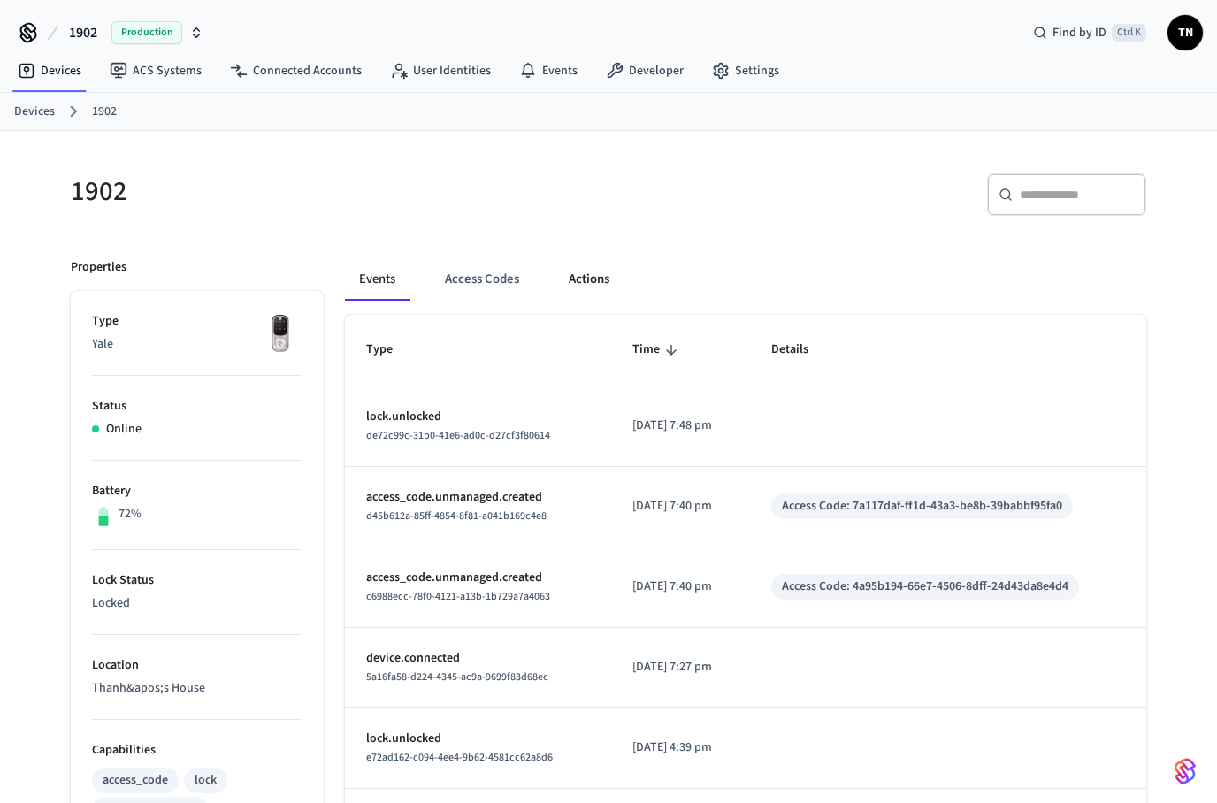
click at [587, 293] on button "Actions" at bounding box center [589, 279] width 69 height 42
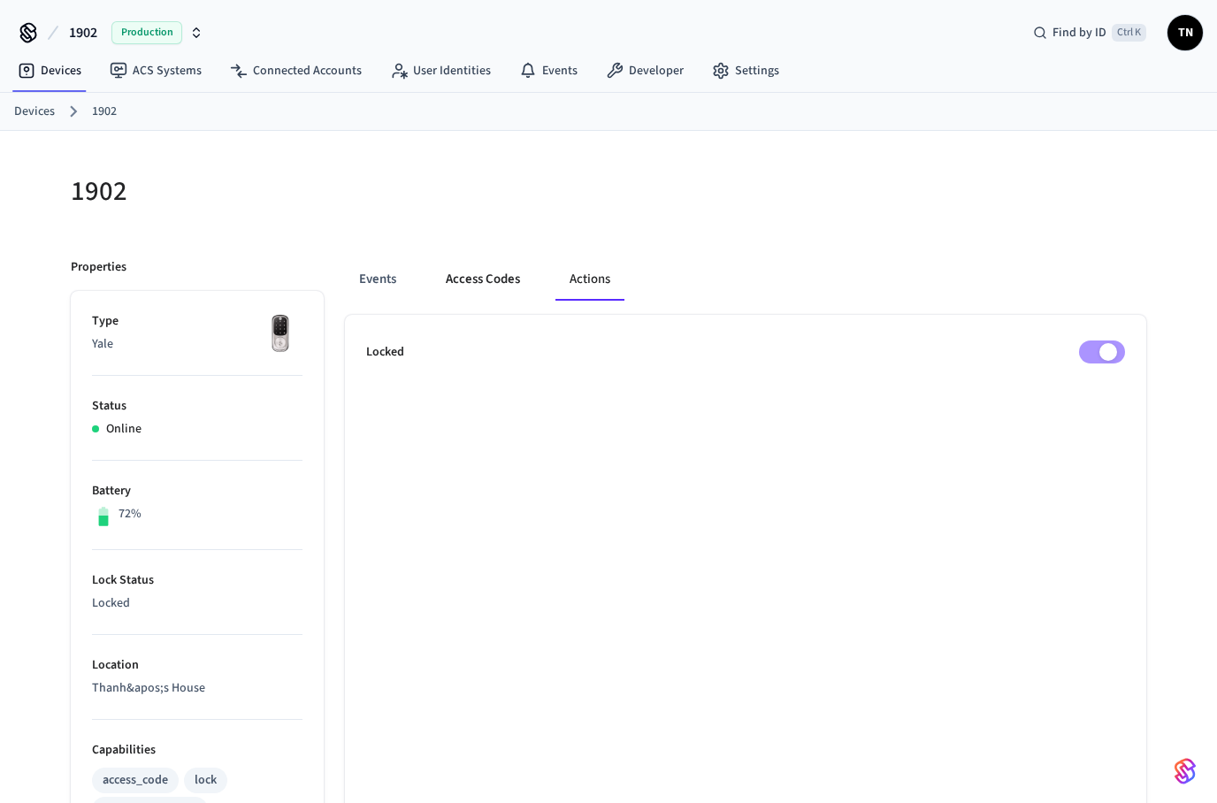
click at [491, 291] on button "Access Codes" at bounding box center [483, 279] width 103 height 42
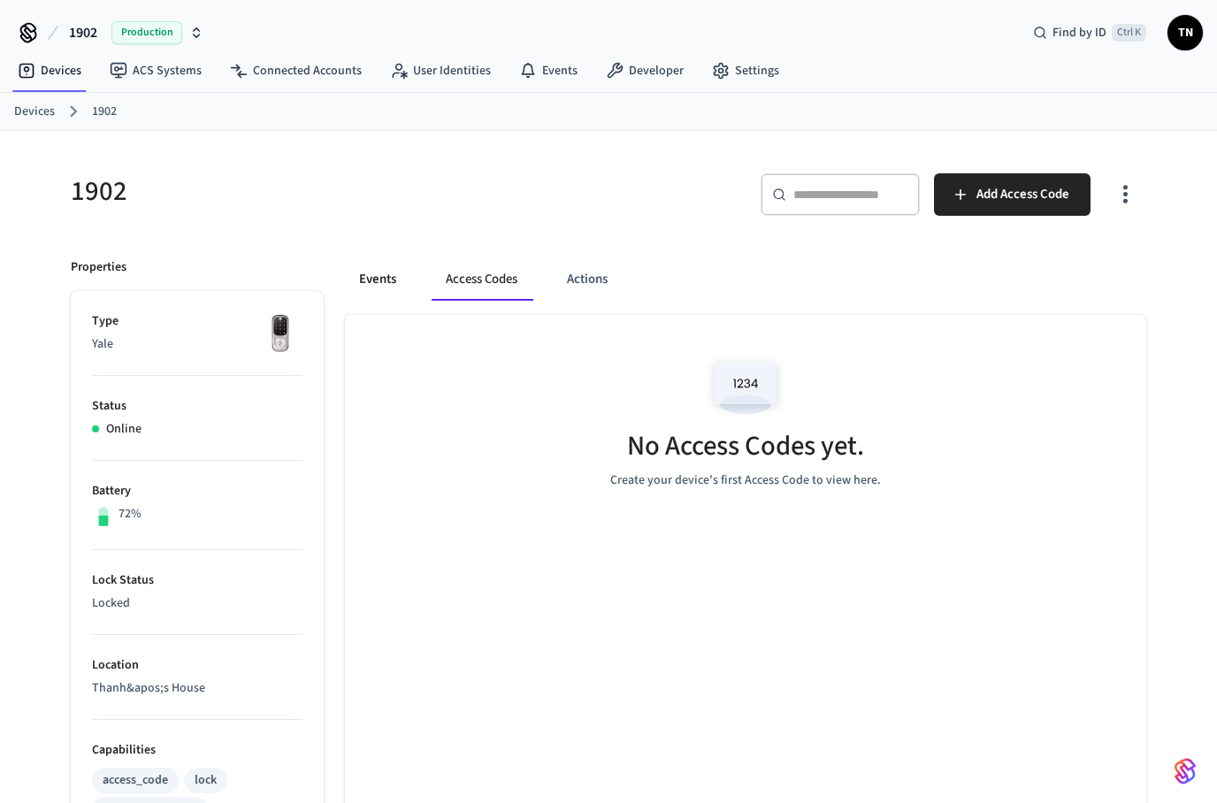
click at [404, 288] on button "Events" at bounding box center [377, 279] width 65 height 42
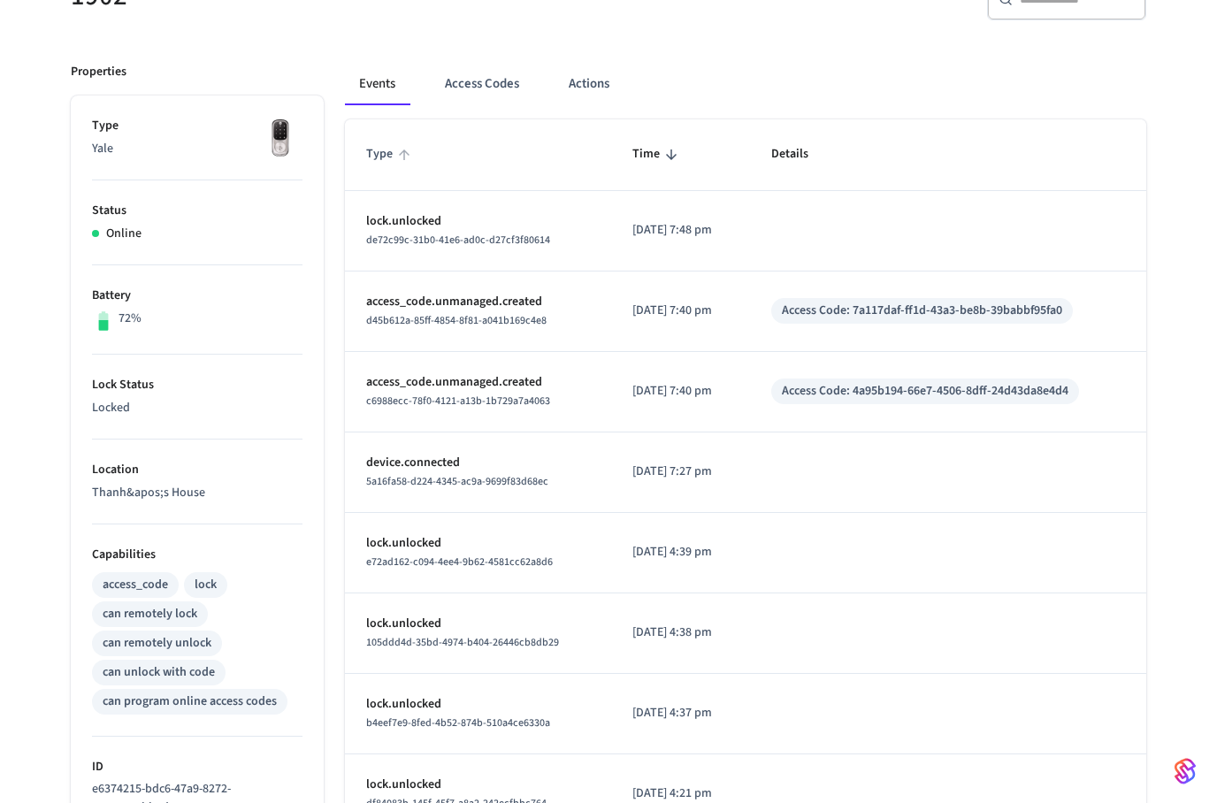
scroll to position [167, 0]
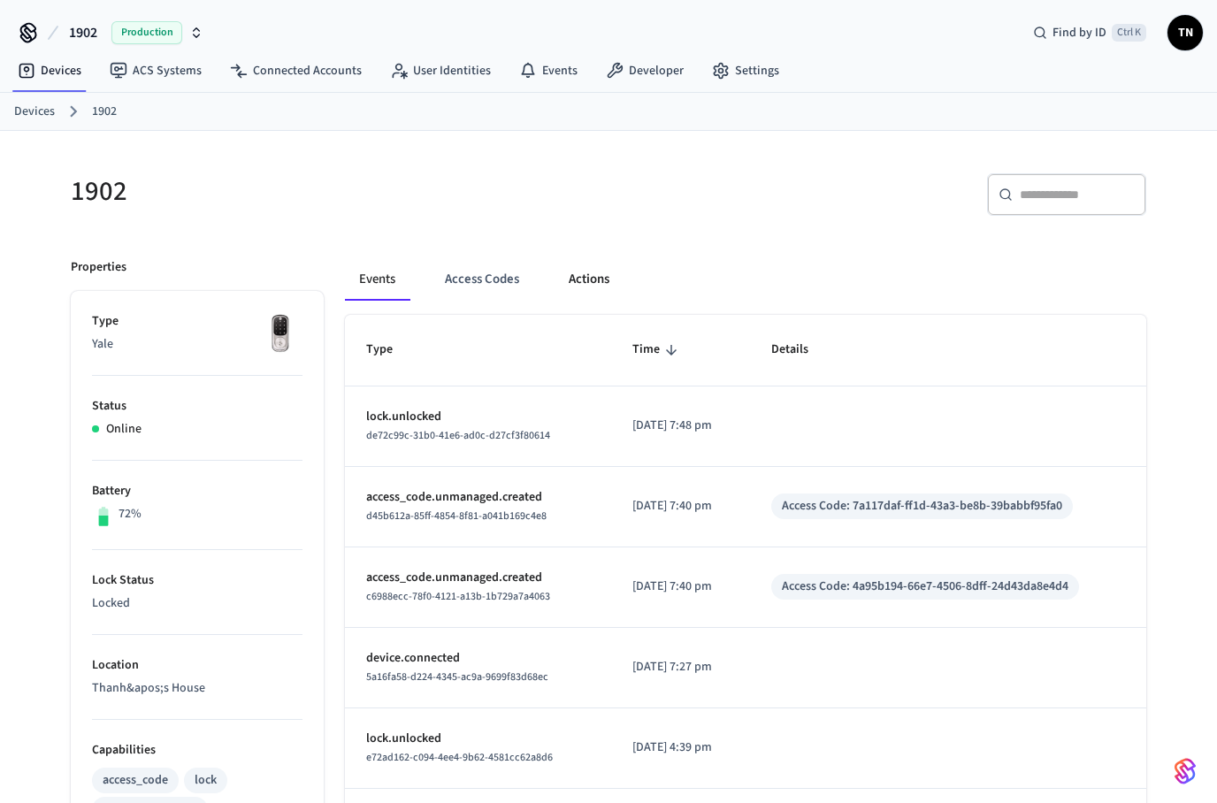
click at [588, 261] on button "Actions" at bounding box center [589, 279] width 69 height 42
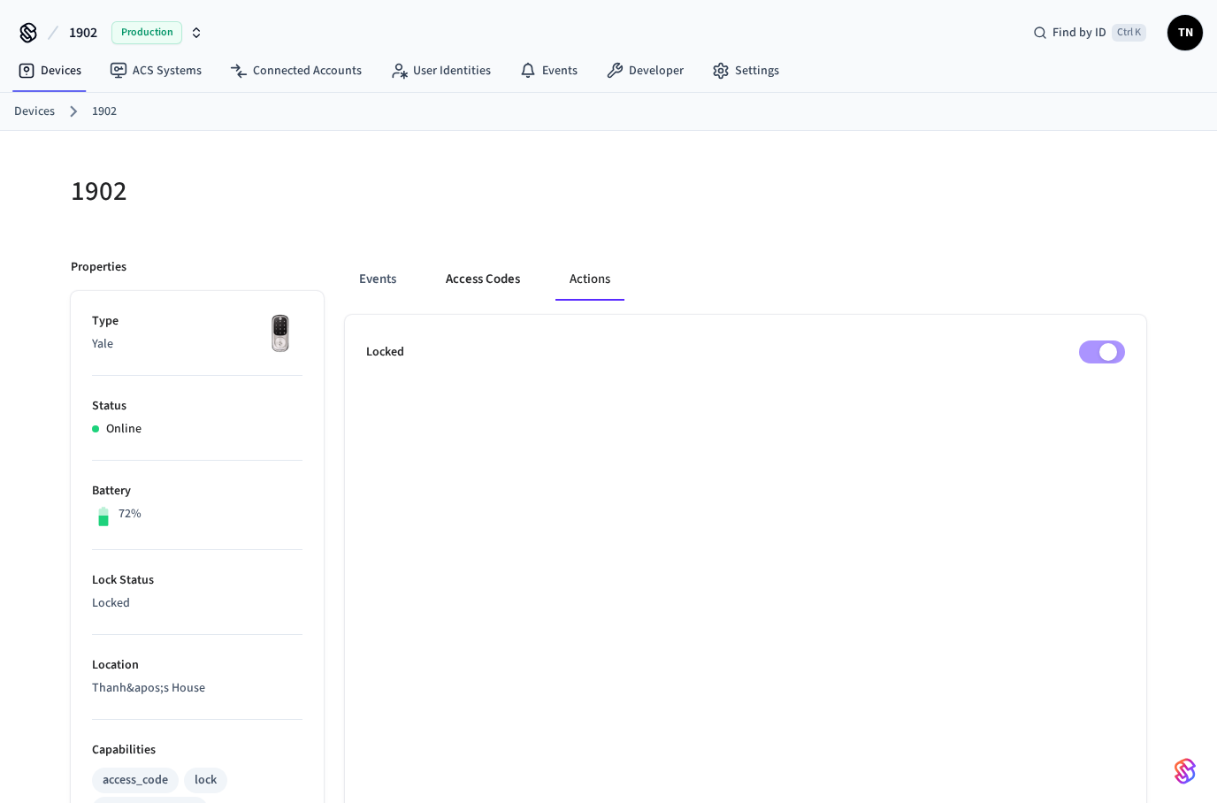
click at [465, 296] on button "Access Codes" at bounding box center [483, 279] width 103 height 42
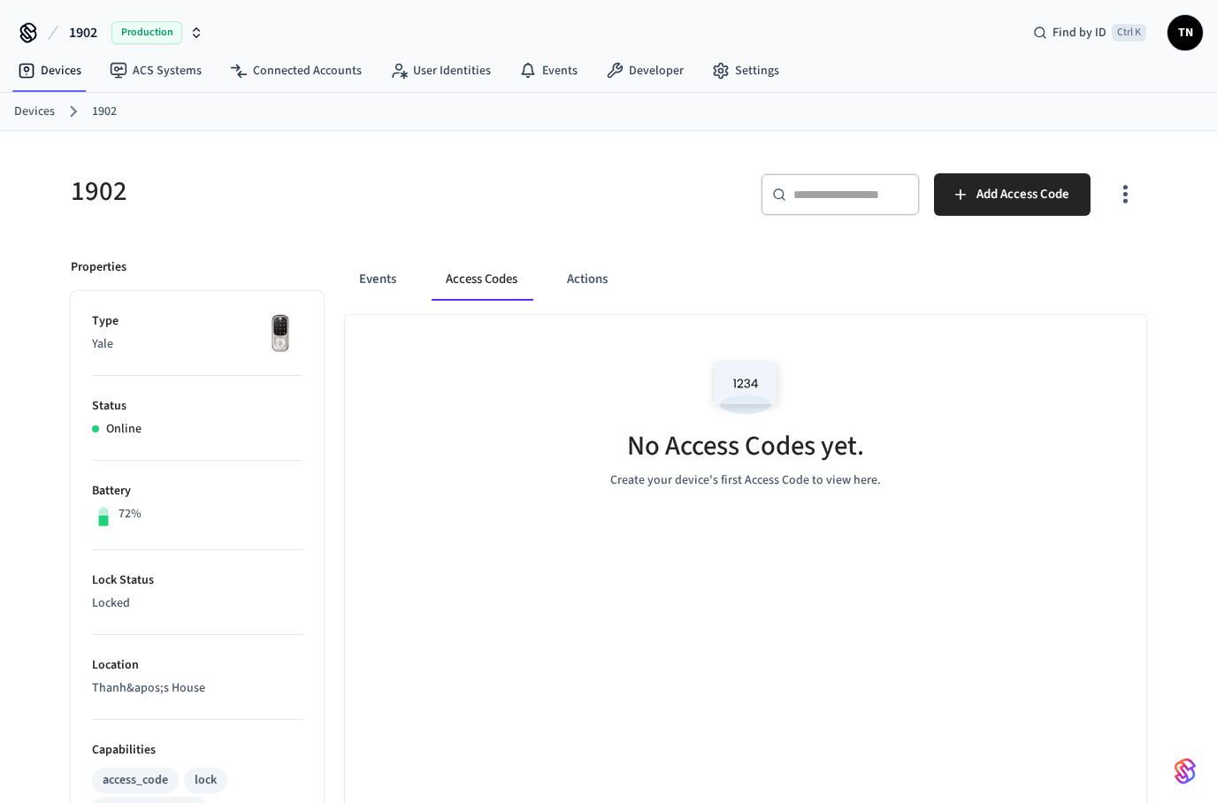
click at [412, 282] on div "Events Access Codes Actions" at bounding box center [746, 279] width 802 height 42
click at [395, 278] on button "Events" at bounding box center [377, 279] width 65 height 42
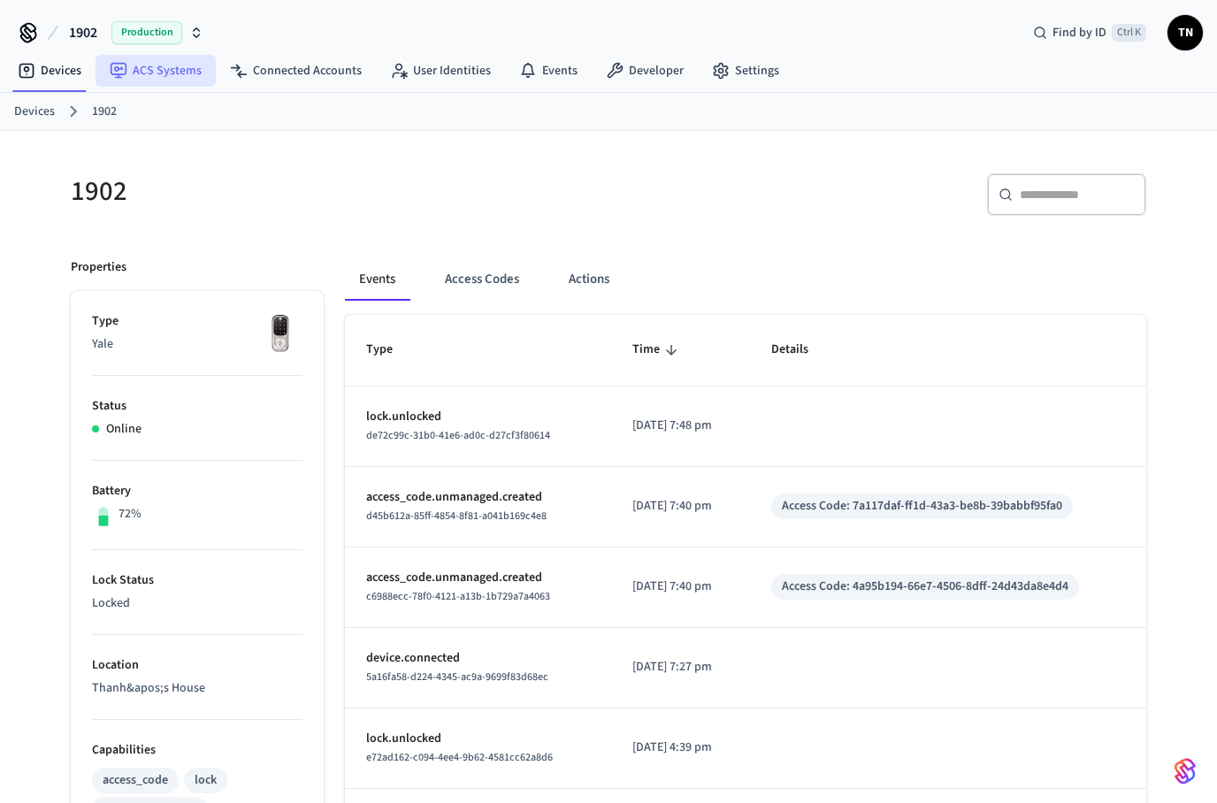
click at [184, 67] on link "ACS Systems" at bounding box center [156, 71] width 120 height 32
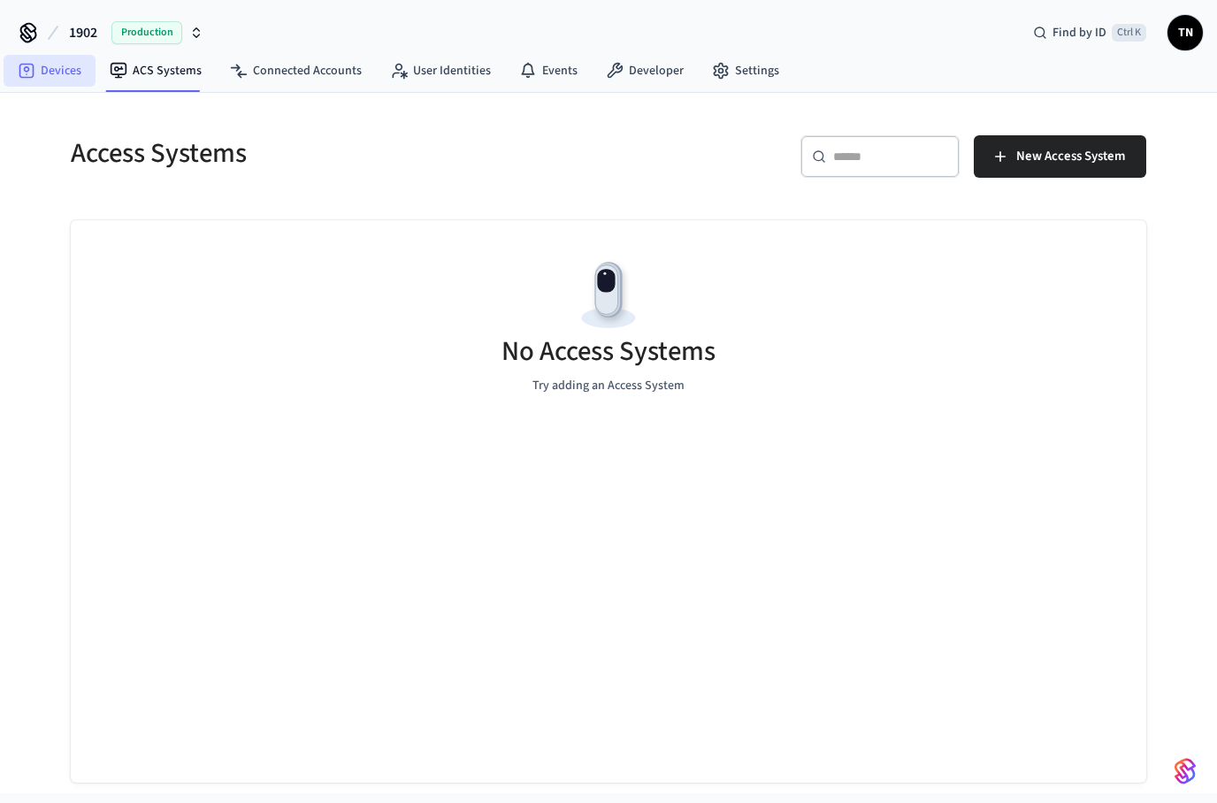
click at [62, 81] on link "Devices" at bounding box center [50, 71] width 92 height 32
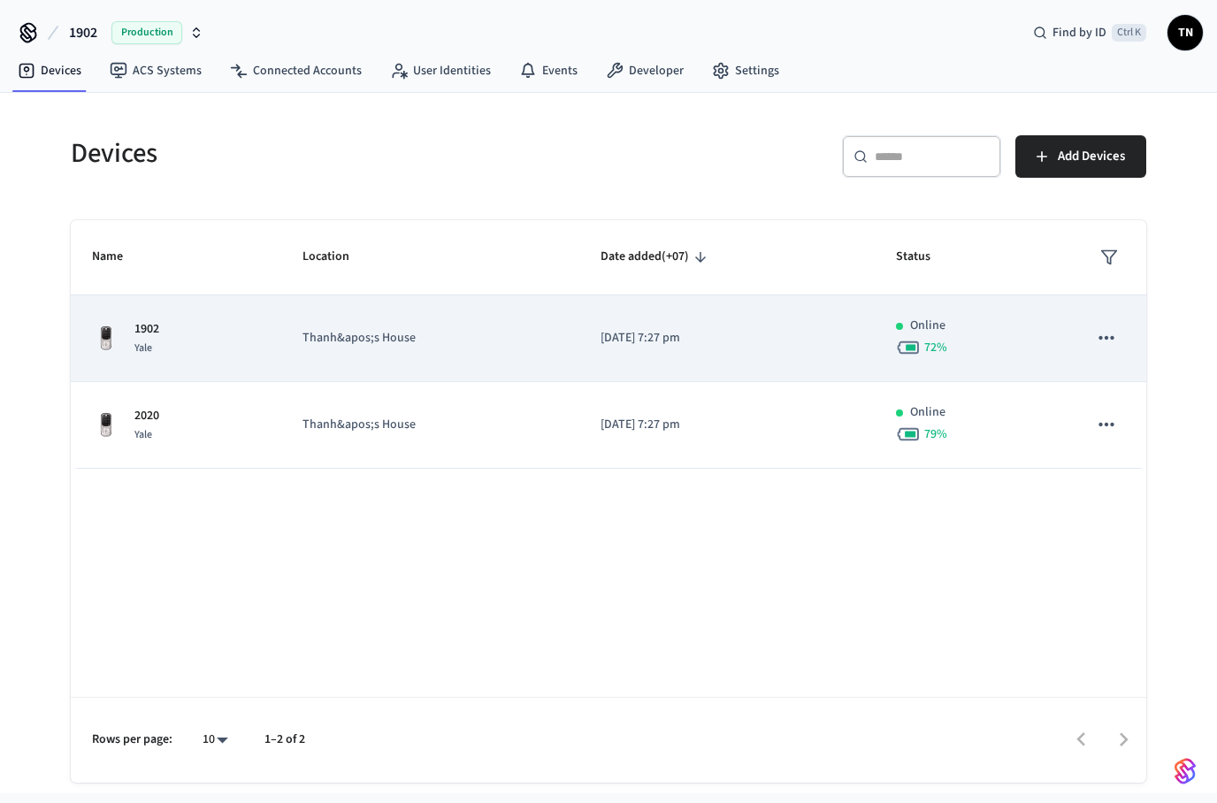
click at [304, 340] on p "Thanh&apos;s House" at bounding box center [431, 338] width 257 height 19
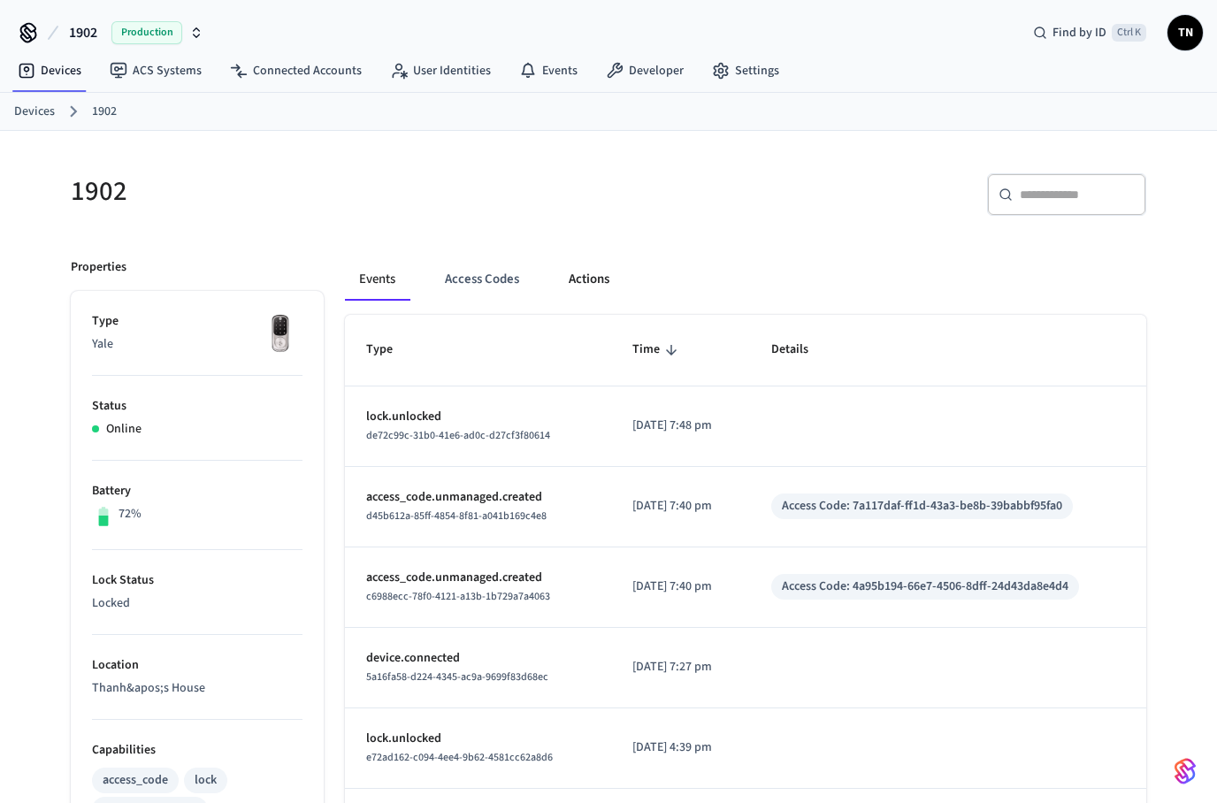
click at [602, 290] on button "Actions" at bounding box center [589, 279] width 69 height 42
click at [579, 280] on button "Actions" at bounding box center [589, 279] width 69 height 42
click at [606, 273] on button "Actions" at bounding box center [589, 279] width 69 height 42
click at [577, 289] on button "Actions" at bounding box center [589, 279] width 69 height 42
click at [712, 426] on p "[DATE] 7:48 pm" at bounding box center [681, 426] width 96 height 19
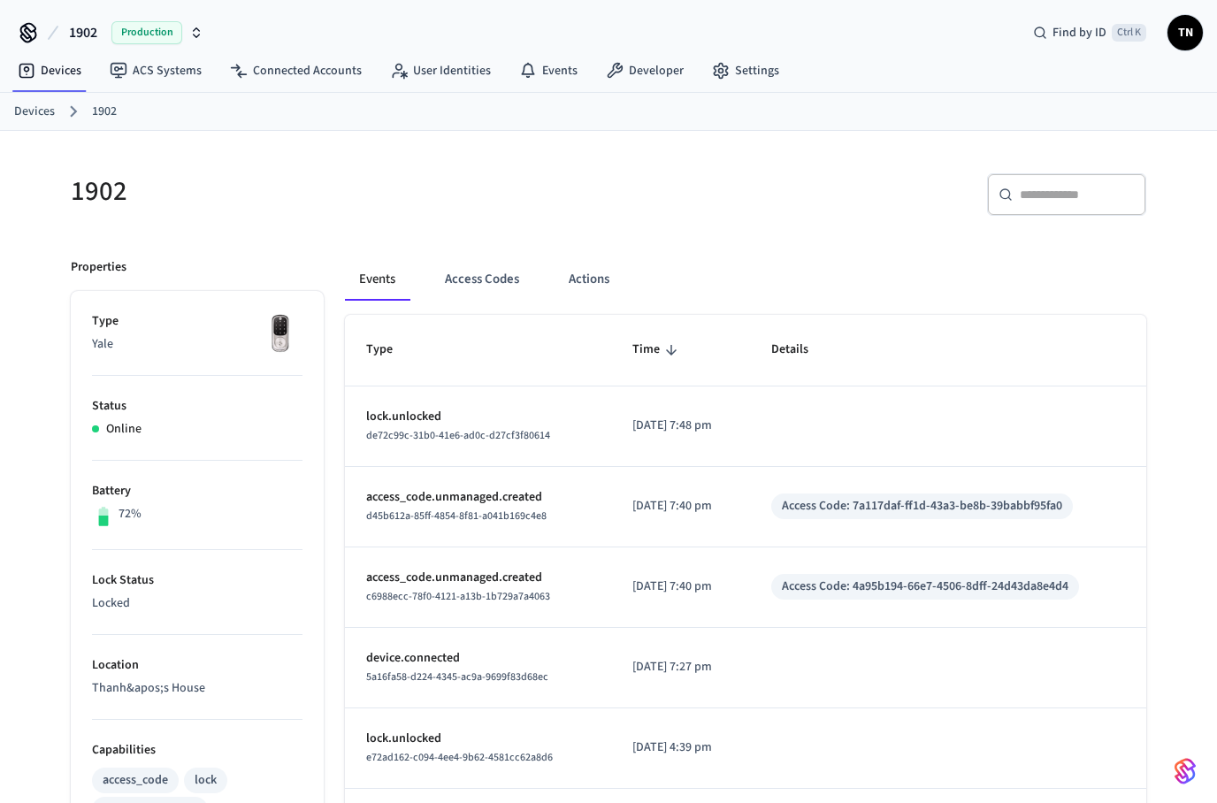
click at [712, 426] on p "[DATE] 7:48 pm" at bounding box center [681, 426] width 96 height 19
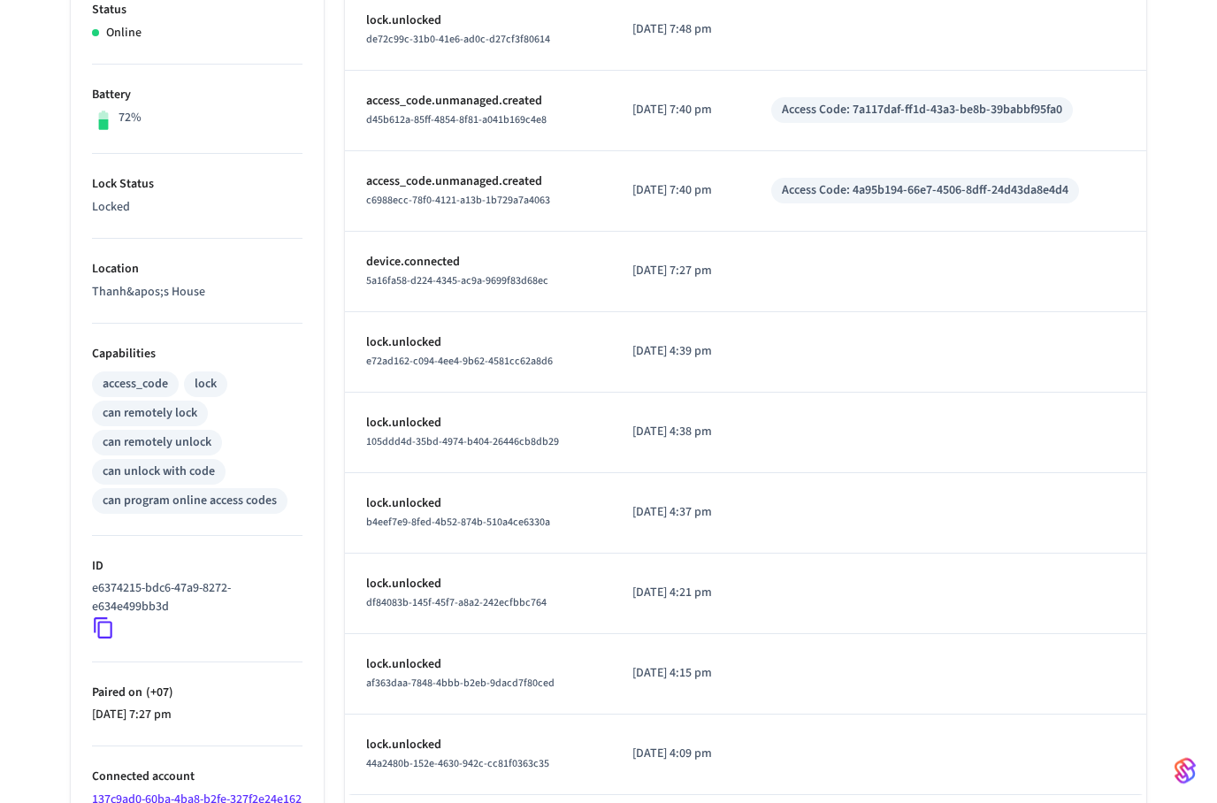
scroll to position [434, 0]
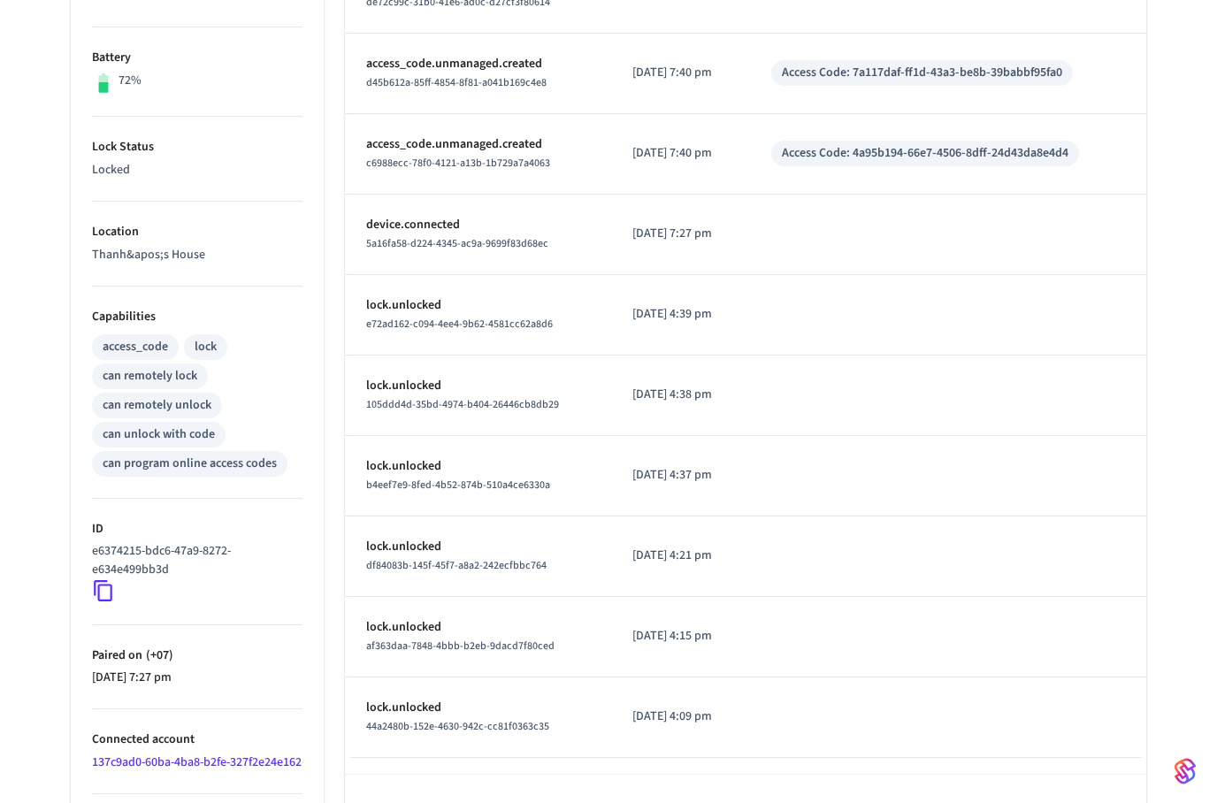
click at [471, 246] on span "5a16fa58-d224-4345-ac9a-9699f83d68ec" at bounding box center [457, 243] width 182 height 15
click at [551, 157] on div "c6988ecc-78f0-4121-a13b-1b729a7a4063" at bounding box center [478, 163] width 224 height 19
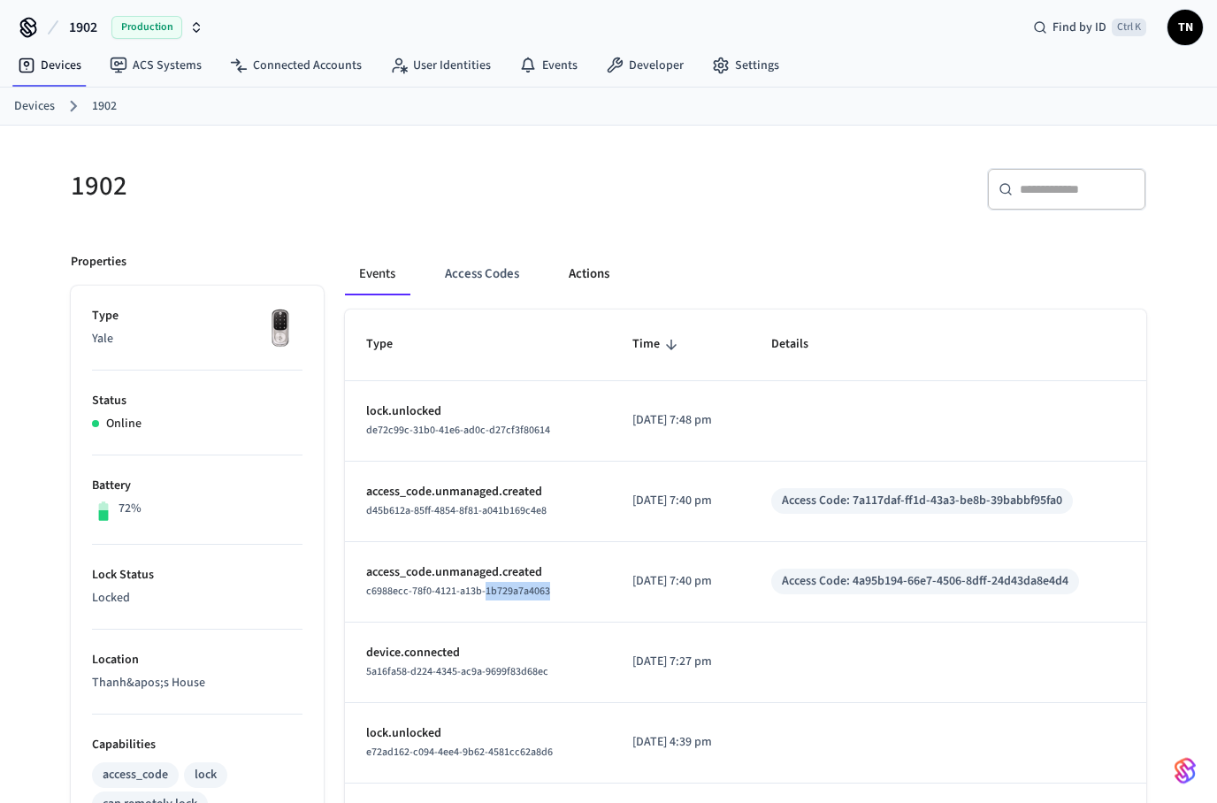
scroll to position [5, 0]
click at [594, 272] on button "Actions" at bounding box center [589, 274] width 69 height 42
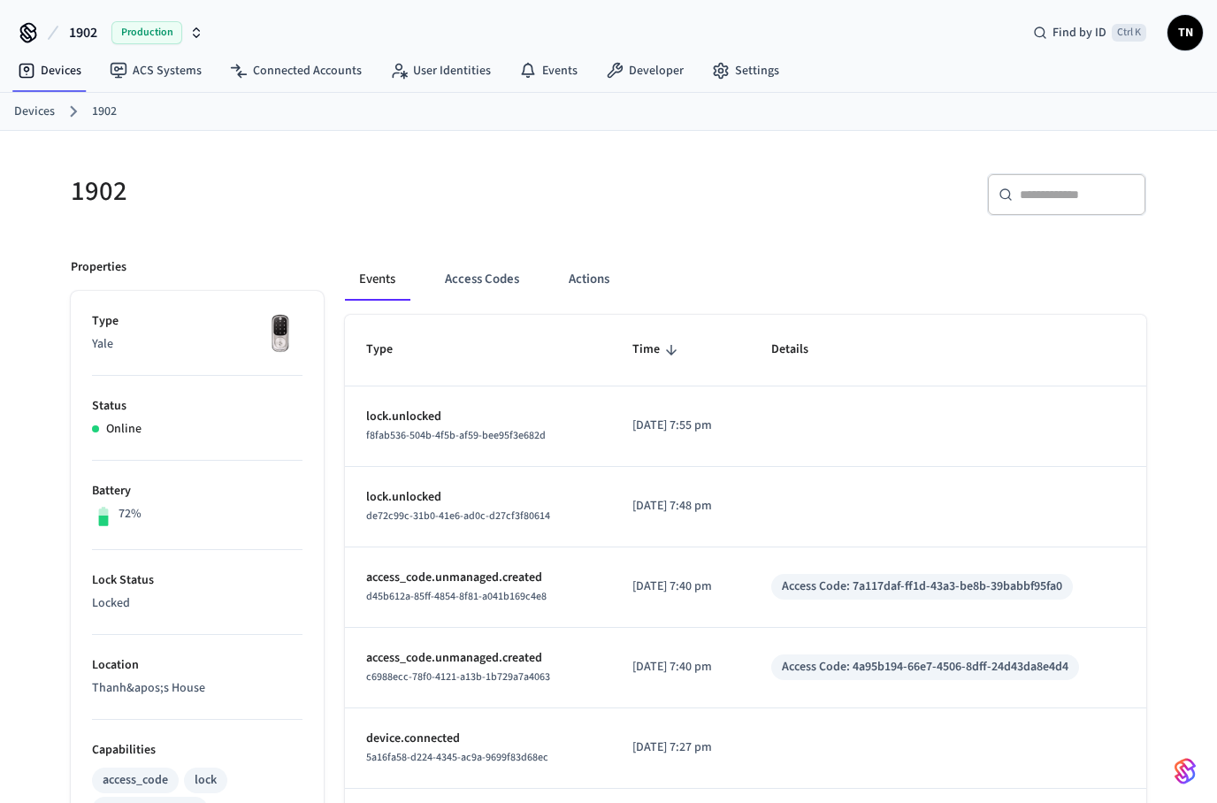
click at [591, 304] on div "Events Access Codes Actions" at bounding box center [746, 286] width 802 height 57
click at [572, 292] on button "Actions" at bounding box center [589, 279] width 69 height 42
click at [574, 276] on button "Actions" at bounding box center [589, 279] width 69 height 42
click at [579, 284] on button "Actions" at bounding box center [589, 279] width 69 height 42
click at [581, 278] on button "Actions" at bounding box center [589, 279] width 69 height 42
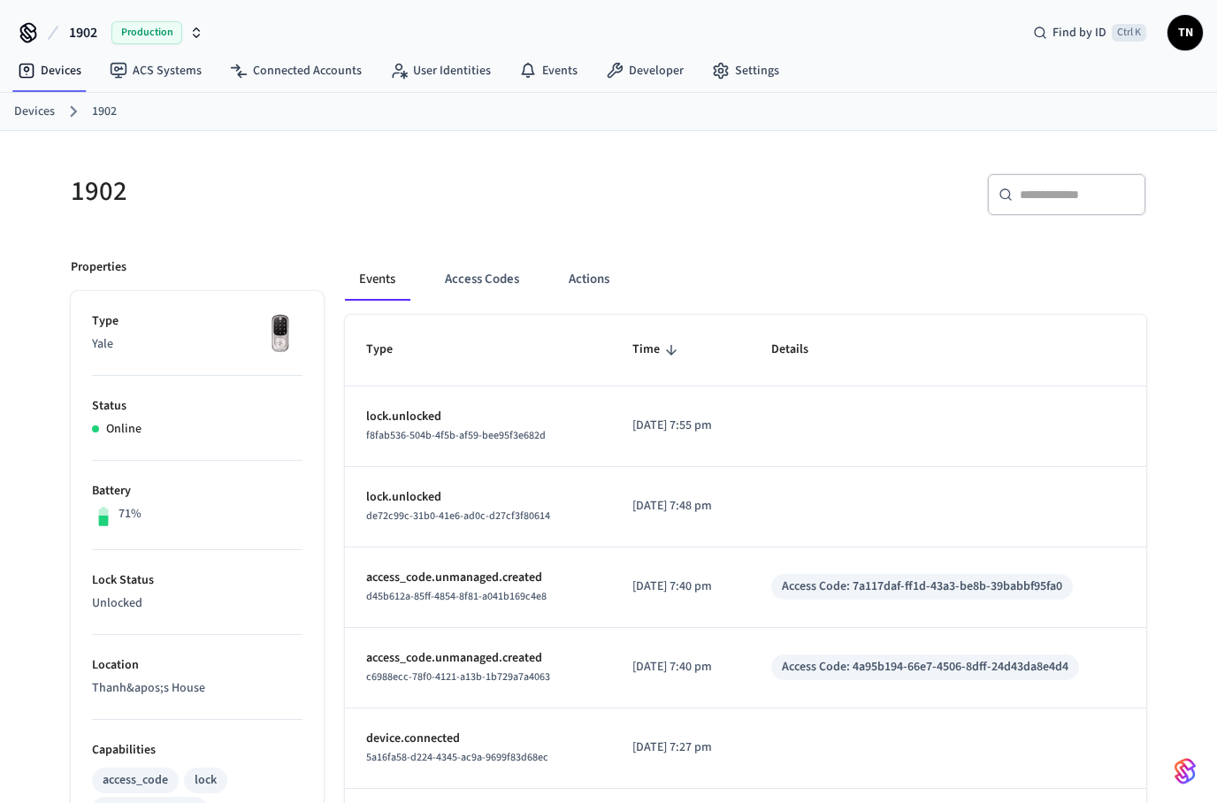
click at [552, 282] on div "Events Access Codes Actions" at bounding box center [746, 279] width 802 height 42
click at [580, 278] on button "Actions" at bounding box center [589, 279] width 69 height 42
